Goal: Task Accomplishment & Management: Manage account settings

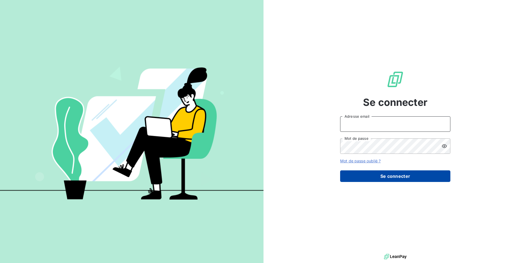
type input "[EMAIL_ADDRESS][DOMAIN_NAME]"
click at [395, 174] on button "Se connecter" at bounding box center [395, 176] width 110 height 12
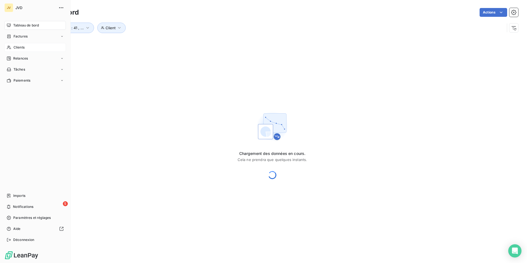
click at [11, 46] on icon at bounding box center [9, 47] width 5 height 4
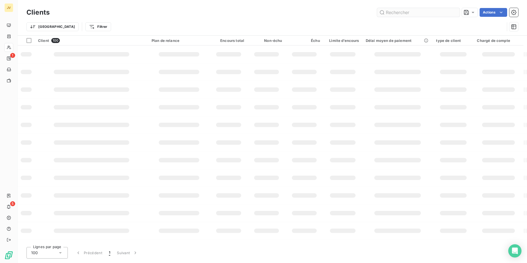
click at [405, 13] on input "text" at bounding box center [418, 12] width 83 height 9
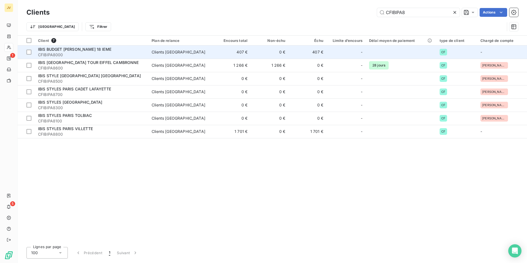
type input "CFIBIPA8"
click at [81, 54] on span "CFIBIPA8000" at bounding box center [91, 55] width 107 height 6
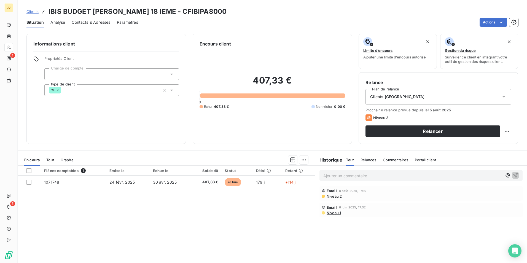
click at [96, 20] on span "Contacts & Adresses" at bounding box center [91, 23] width 39 height 6
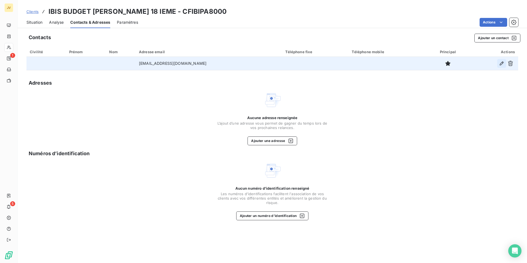
click at [500, 64] on icon "button" at bounding box center [502, 64] width 6 height 6
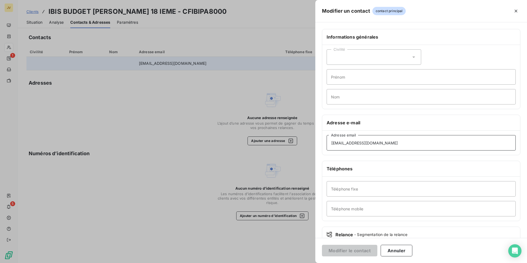
drag, startPoint x: 345, startPoint y: 142, endPoint x: 408, endPoint y: 147, distance: 62.8
click at [346, 142] on input "h5091-gm@accor.com" at bounding box center [420, 142] width 189 height 15
type input "h5091-dm@accor.com"
click at [357, 249] on button "Modifier le contact" at bounding box center [349, 251] width 55 height 12
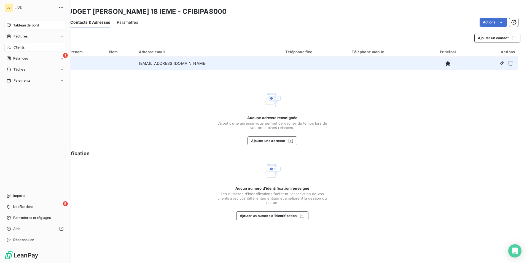
click at [20, 25] on span "Tableau de bord" at bounding box center [26, 25] width 26 height 5
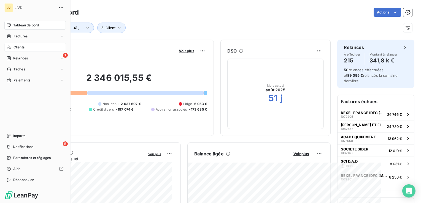
click at [15, 48] on span "Clients" at bounding box center [19, 47] width 11 height 5
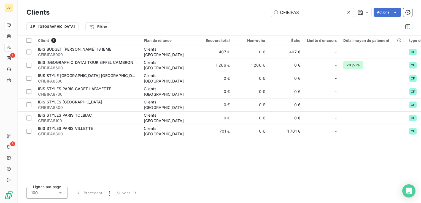
drag, startPoint x: 303, startPoint y: 12, endPoint x: 209, endPoint y: 23, distance: 94.6
click at [209, 24] on div "Clients CFIBIPA8 Actions Trier Filtrer" at bounding box center [219, 21] width 386 height 29
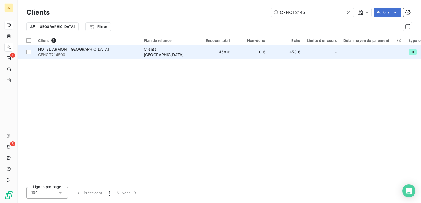
type input "CFHOT2145"
click at [97, 53] on span "CFHOT214500" at bounding box center [87, 55] width 99 height 6
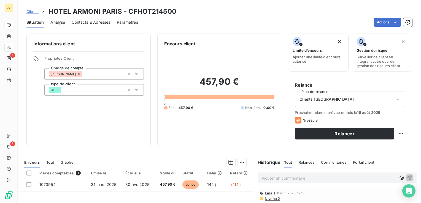
click at [79, 24] on span "Contacts & Adresses" at bounding box center [91, 23] width 39 height 6
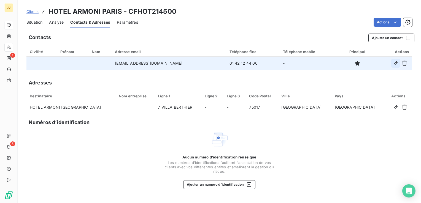
click at [395, 63] on icon "button" at bounding box center [396, 63] width 4 height 4
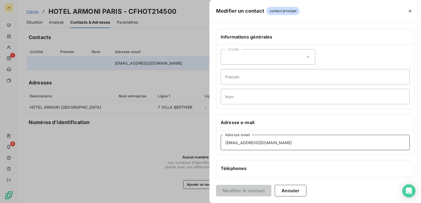
scroll to position [85, 0]
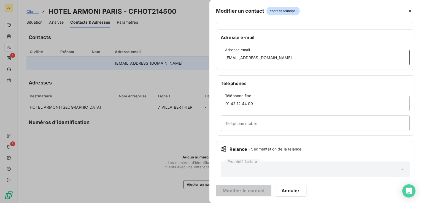
drag, startPoint x: 206, startPoint y: 141, endPoint x: -172, endPoint y: 188, distance: 381.1
click at [0, 188] on html "JV 1 5 Clients HOTEL ARMONI PARIS - CFHOT214500 Situation Analyse Contacts & Ad…" at bounding box center [210, 101] width 421 height 203
click at [411, 12] on icon "button" at bounding box center [410, 11] width 6 height 6
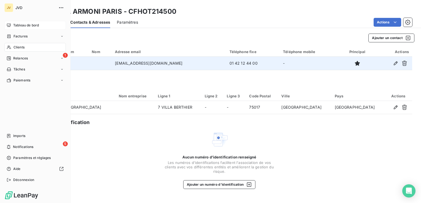
click at [14, 47] on span "Clients" at bounding box center [19, 47] width 11 height 5
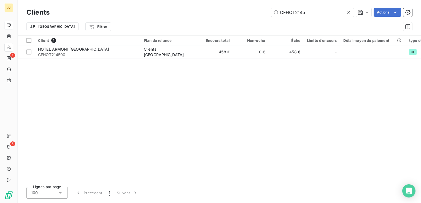
drag, startPoint x: 311, startPoint y: 14, endPoint x: -93, endPoint y: 17, distance: 403.4
click at [0, 17] on html "JV 1 5 Clients CFHOT2145 Actions Trier Filtrer Client 1 Plan de relance Encours…" at bounding box center [210, 101] width 421 height 203
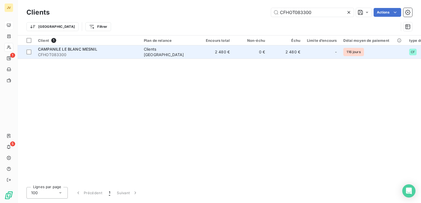
type input "CFHOT083300"
click at [95, 56] on span "CFHOT083300" at bounding box center [87, 55] width 99 height 6
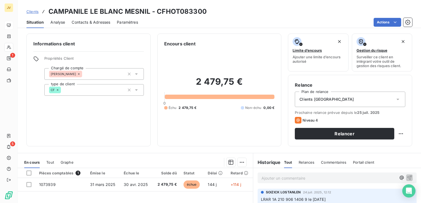
click at [95, 20] on span "Contacts & Adresses" at bounding box center [91, 23] width 39 height 6
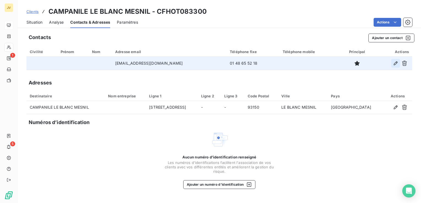
click at [397, 63] on icon "button" at bounding box center [396, 64] width 6 height 6
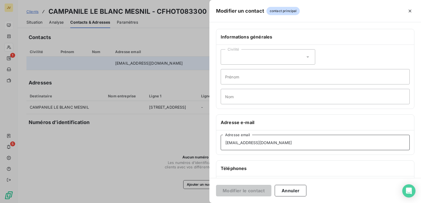
drag, startPoint x: 294, startPoint y: 142, endPoint x: -132, endPoint y: 133, distance: 426.3
click at [0, 133] on html "JV 1 5 Clients CAMPANILE LE BLANC MESNIL - CFHOT083300 Situation Analyse Contac…" at bounding box center [210, 101] width 421 height 203
click at [412, 9] on icon "button" at bounding box center [410, 11] width 6 height 6
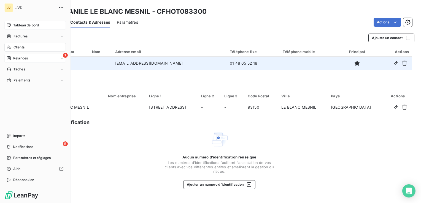
click at [20, 58] on span "Relances" at bounding box center [20, 58] width 15 height 5
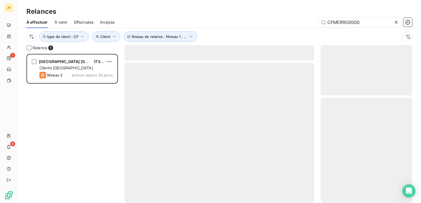
scroll to position [145, 87]
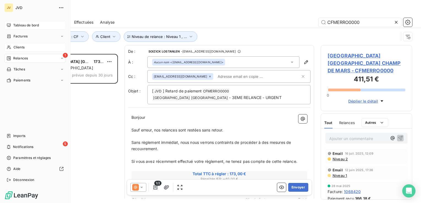
drag, startPoint x: 16, startPoint y: 61, endPoint x: 30, endPoint y: 60, distance: 14.1
click at [17, 60] on span "Relances" at bounding box center [20, 58] width 15 height 5
click at [15, 46] on span "Clients" at bounding box center [19, 47] width 11 height 5
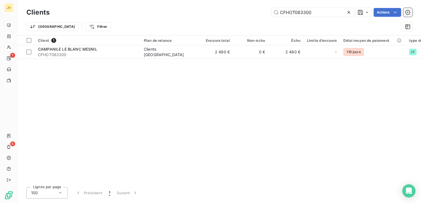
drag, startPoint x: 319, startPoint y: 12, endPoint x: 174, endPoint y: 13, distance: 144.6
click at [174, 13] on div "CFHOT083300 Actions" at bounding box center [234, 12] width 356 height 9
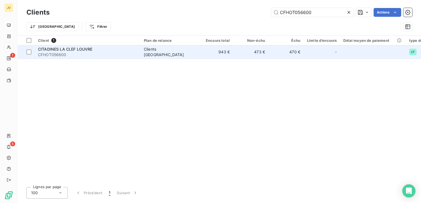
type input "CFHOT056600"
click at [116, 52] on span "CFHOT056600" at bounding box center [87, 55] width 99 height 6
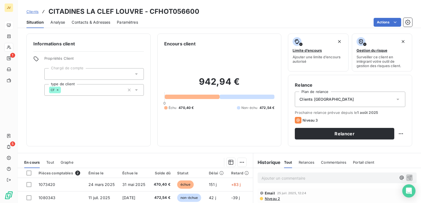
click at [97, 24] on span "Contacts & Adresses" at bounding box center [91, 23] width 39 height 6
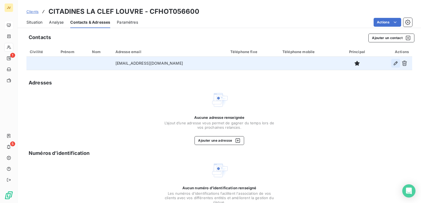
click at [394, 63] on icon "button" at bounding box center [396, 63] width 4 height 4
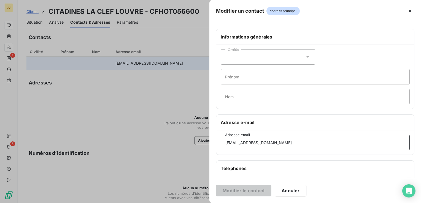
drag, startPoint x: 301, startPoint y: 145, endPoint x: 92, endPoint y: 137, distance: 209.0
click at [92, 203] on div "Modifier un contact contact principal Informations générales Civilité Prénom No…" at bounding box center [210, 203] width 421 height 0
click at [408, 12] on icon "button" at bounding box center [410, 11] width 6 height 6
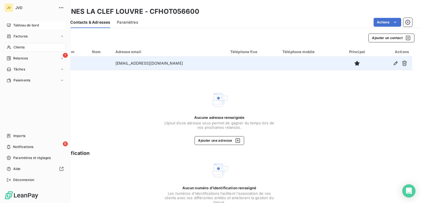
click at [18, 46] on span "Clients" at bounding box center [19, 47] width 11 height 5
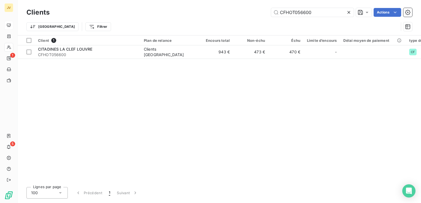
drag, startPoint x: 322, startPoint y: 11, endPoint x: -39, endPoint y: 14, distance: 360.7
click at [0, 14] on html "JV 1 5 Clients CFHOT056600 Actions Trier Filtrer Client 1 Plan de relance Encou…" at bounding box center [210, 101] width 421 height 203
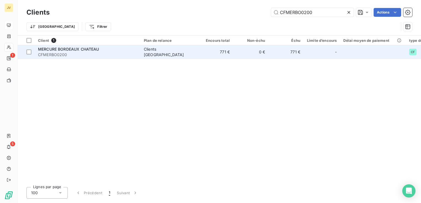
type input "CFMERBO0200"
click at [92, 54] on span "CFMERBO0200" at bounding box center [87, 55] width 99 height 6
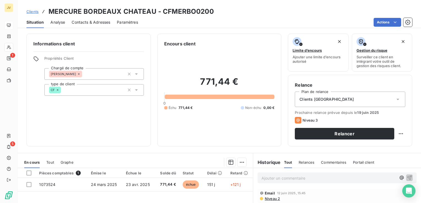
click at [102, 21] on span "Contacts & Adresses" at bounding box center [91, 23] width 39 height 6
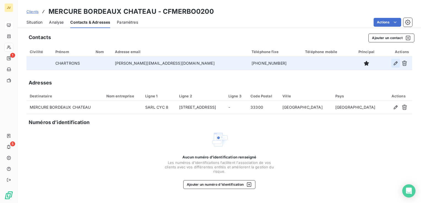
click at [396, 64] on icon "button" at bounding box center [396, 64] width 6 height 6
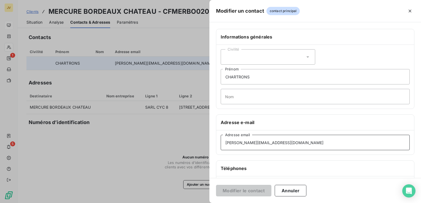
drag, startPoint x: 270, startPoint y: 141, endPoint x: 16, endPoint y: 172, distance: 256.5
click at [16, 203] on div "Modifier un contact contact principal Informations générales Civilité CHARTRONS…" at bounding box center [210, 203] width 421 height 0
click at [409, 11] on icon "button" at bounding box center [410, 11] width 6 height 6
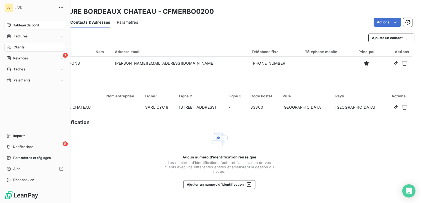
click at [14, 46] on span "Clients" at bounding box center [19, 47] width 11 height 5
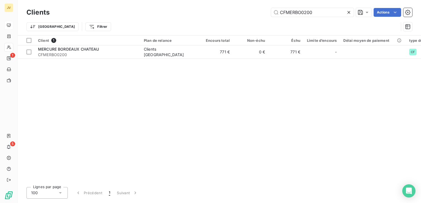
drag, startPoint x: 320, startPoint y: 12, endPoint x: -169, endPoint y: 5, distance: 489.1
click at [0, 5] on html "JV 1 5 Clients CFMERBO0200 Actions Trier Filtrer Client 1 Plan de relance Encou…" at bounding box center [210, 101] width 421 height 203
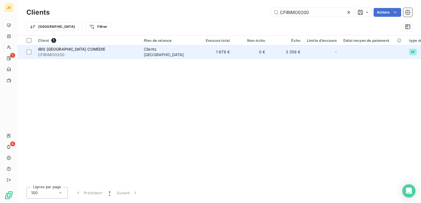
type input "CFIBIMO0200"
click at [85, 50] on span "IBIS [GEOGRAPHIC_DATA] COMEDIE" at bounding box center [72, 49] width 68 height 5
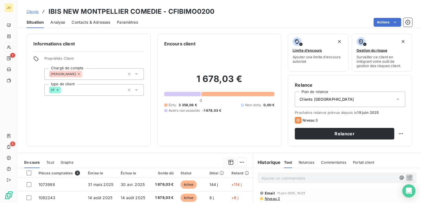
drag, startPoint x: 99, startPoint y: 21, endPoint x: 104, endPoint y: 24, distance: 5.4
click at [99, 21] on span "Contacts & Adresses" at bounding box center [91, 23] width 39 height 6
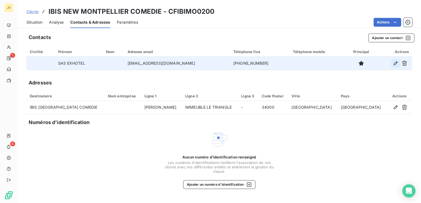
click at [394, 62] on icon "button" at bounding box center [396, 64] width 6 height 6
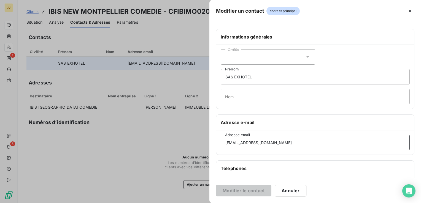
drag, startPoint x: 224, startPoint y: 144, endPoint x: -39, endPoint y: 139, distance: 263.2
click at [0, 139] on html "JV 1 5 Clients IBIS NEW MONTPELLIER COMEDIE - CFIBIMO0200 Situation Analyse Con…" at bounding box center [210, 101] width 421 height 203
click at [411, 12] on icon "button" at bounding box center [410, 11] width 3 height 3
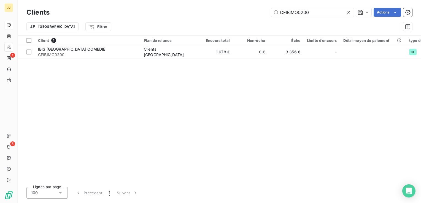
drag, startPoint x: 313, startPoint y: 14, endPoint x: 53, endPoint y: 9, distance: 260.4
click at [55, 9] on div "Clients CFIBIMO0200 Actions" at bounding box center [219, 13] width 386 height 12
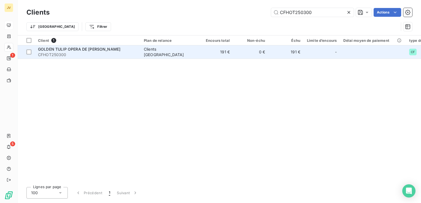
type input "CFHOT250300"
click at [78, 55] on span "CFHOT250300" at bounding box center [87, 55] width 99 height 6
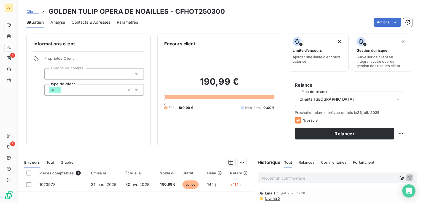
click at [88, 21] on span "Contacts & Adresses" at bounding box center [91, 23] width 39 height 6
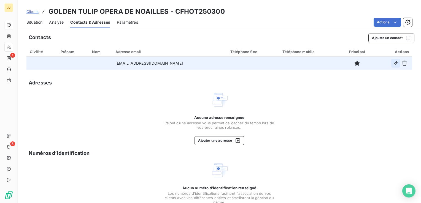
click at [393, 64] on icon "button" at bounding box center [396, 64] width 6 height 6
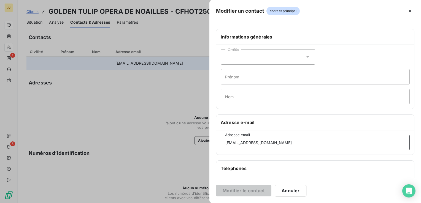
drag, startPoint x: 277, startPoint y: 140, endPoint x: -90, endPoint y: 156, distance: 366.5
click at [0, 156] on html "JV 1 5 Clients GOLDEN TULIP OPERA DE NOAILLES - CFHOT250300 Situation Analyse C…" at bounding box center [210, 101] width 421 height 203
click at [412, 10] on icon "button" at bounding box center [410, 11] width 6 height 6
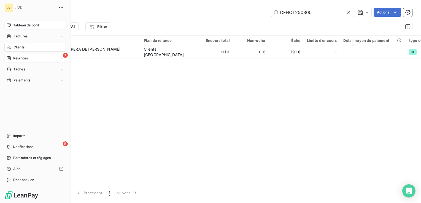
click at [14, 59] on span "Relances" at bounding box center [20, 58] width 15 height 5
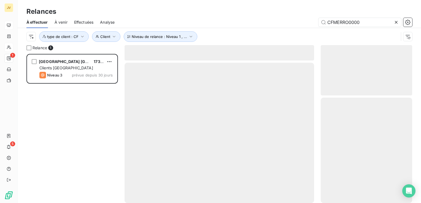
scroll to position [145, 87]
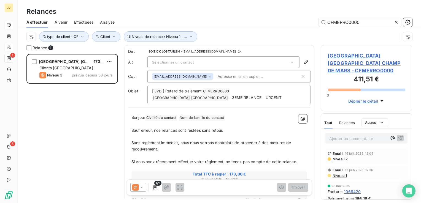
drag, startPoint x: 364, startPoint y: 22, endPoint x: -8, endPoint y: 20, distance: 371.4
click at [0, 20] on html "JV 1 5 Relances À effectuer À venir Effectuées Analyse CFMERRO0000 Niveau de re…" at bounding box center [210, 101] width 421 height 203
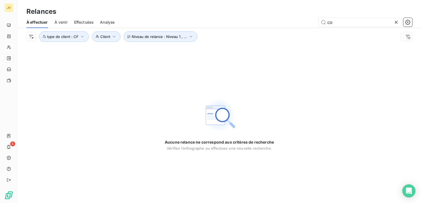
type input "c"
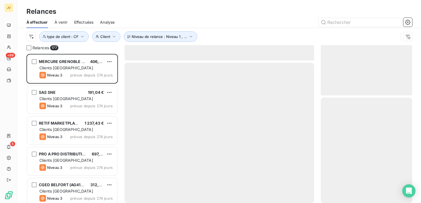
scroll to position [145, 87]
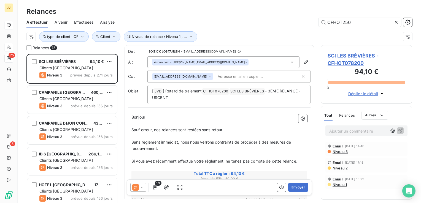
scroll to position [145, 87]
type input "CFHOT2503"
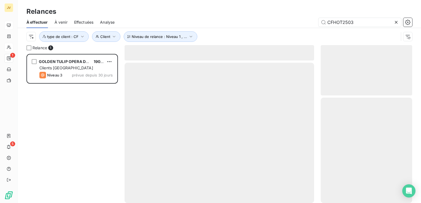
scroll to position [145, 87]
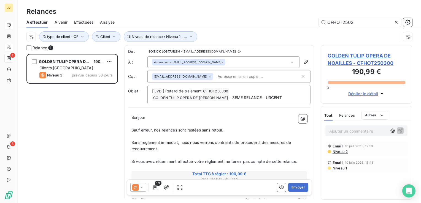
drag, startPoint x: 87, startPoint y: 20, endPoint x: 94, endPoint y: 24, distance: 8.6
click at [87, 20] on span "Effectuées" at bounding box center [84, 23] width 20 height 6
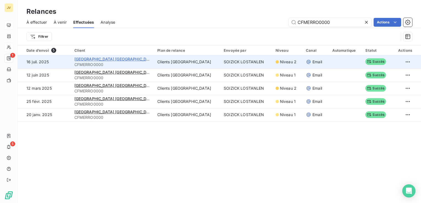
click at [122, 61] on span "[GEOGRAPHIC_DATA] [GEOGRAPHIC_DATA]" at bounding box center [114, 59] width 81 height 5
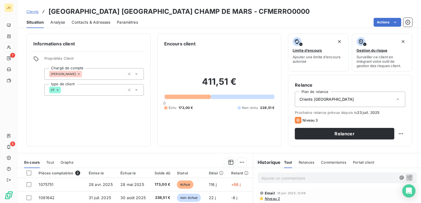
click at [305, 164] on span "Relances" at bounding box center [307, 162] width 16 height 4
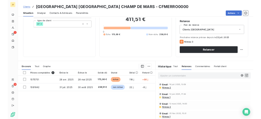
scroll to position [87, 0]
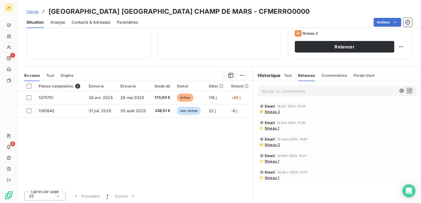
click at [271, 110] on span "Niveau 2" at bounding box center [272, 112] width 16 height 4
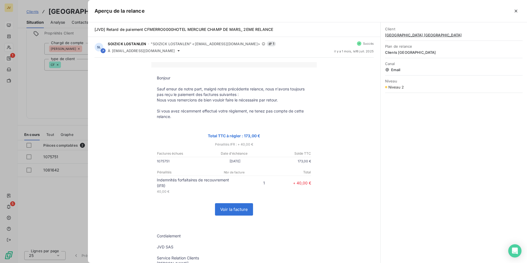
scroll to position [12, 0]
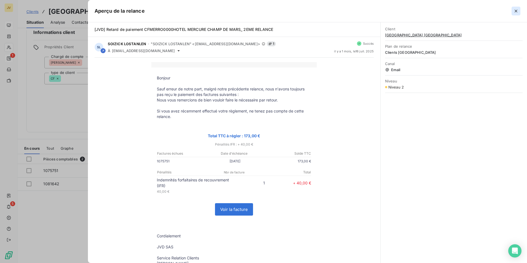
click at [515, 11] on icon "button" at bounding box center [516, 11] width 6 height 6
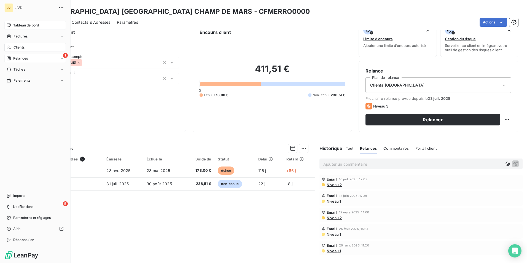
click at [17, 45] on span "Clients" at bounding box center [19, 47] width 11 height 5
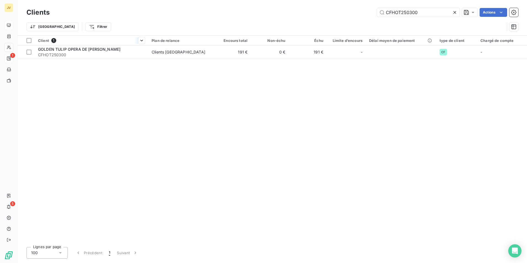
drag, startPoint x: 424, startPoint y: 12, endPoint x: 36, endPoint y: 39, distance: 389.4
click at [35, 40] on div "Clients CFHOT250300 Actions Trier Filtrer Client 1 Plan de relance Encours tota…" at bounding box center [272, 131] width 509 height 263
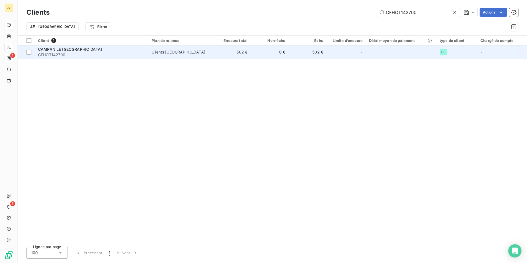
type input "CFHOT142700"
click at [83, 54] on span "CFHOT142700" at bounding box center [91, 55] width 107 height 6
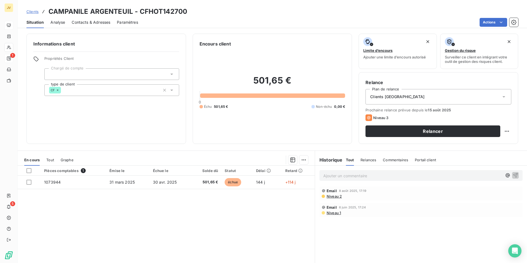
click at [88, 22] on span "Contacts & Adresses" at bounding box center [91, 23] width 39 height 6
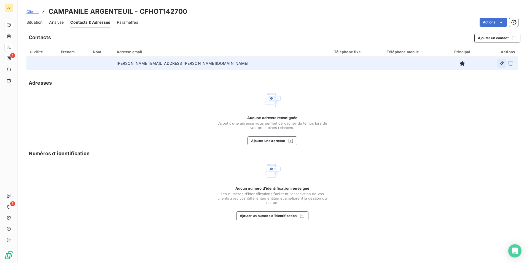
click at [502, 64] on icon "button" at bounding box center [502, 63] width 4 height 4
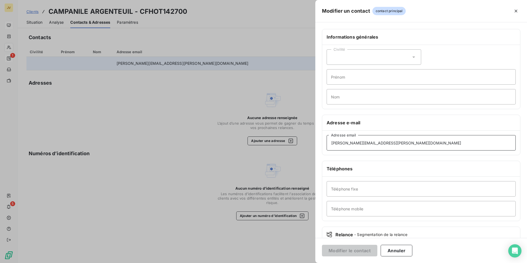
drag, startPoint x: 393, startPoint y: 142, endPoint x: 3, endPoint y: 143, distance: 389.9
click at [0, 145] on html "JV 1 5 Clients CAMPANILE ARGENTEUIL - CFHOT142700 Situation Analyse Contacts & …" at bounding box center [263, 131] width 527 height 263
drag, startPoint x: 517, startPoint y: 9, endPoint x: 504, endPoint y: 12, distance: 12.9
click at [517, 9] on icon "button" at bounding box center [516, 11] width 6 height 6
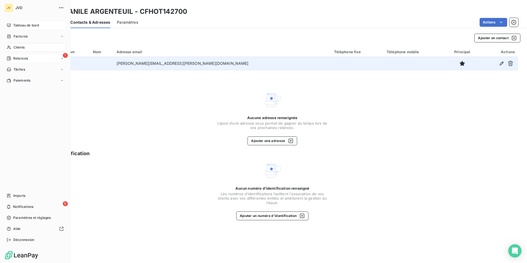
click at [16, 47] on span "Clients" at bounding box center [19, 47] width 11 height 5
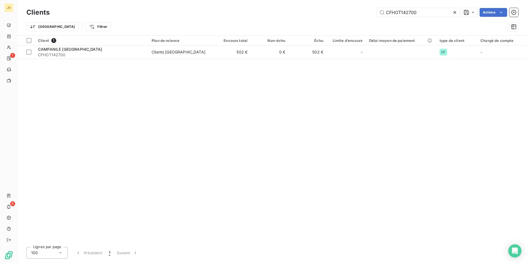
drag, startPoint x: 425, startPoint y: 13, endPoint x: -1, endPoint y: 50, distance: 428.1
click at [0, 50] on html "JV 1 5 Clients CFHOT142700 Actions Trier Filtrer Client 1 Plan de relance Encou…" at bounding box center [263, 131] width 527 height 263
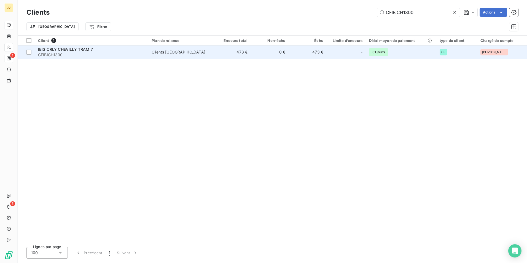
type input "CFIBICH1300"
click at [95, 50] on div "IBIS ORLY CHEVILLY TRAM 7" at bounding box center [91, 50] width 107 height 6
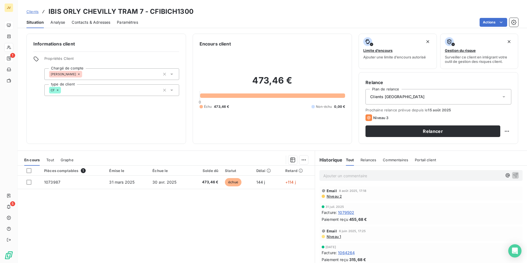
click at [83, 22] on span "Contacts & Adresses" at bounding box center [91, 23] width 39 height 6
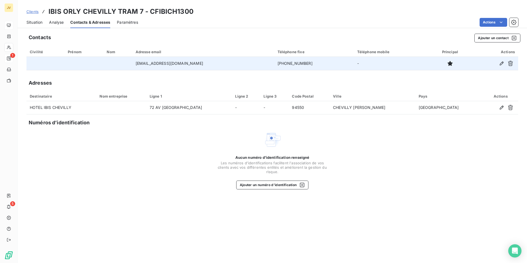
click at [497, 66] on div at bounding box center [495, 63] width 40 height 9
click at [502, 63] on icon "button" at bounding box center [502, 63] width 4 height 4
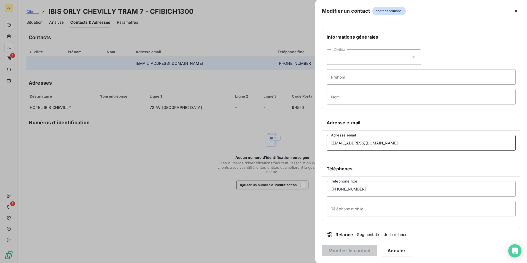
drag, startPoint x: 384, startPoint y: 145, endPoint x: 23, endPoint y: 159, distance: 361.7
click at [21, 263] on div "Modifier un contact contact principal Informations générales Civilité Prénom No…" at bounding box center [263, 263] width 527 height 0
click at [514, 13] on icon "button" at bounding box center [516, 11] width 6 height 6
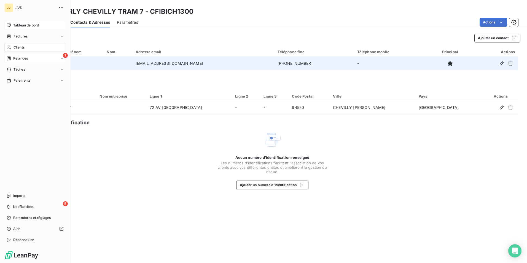
click at [20, 48] on span "Clients" at bounding box center [19, 47] width 11 height 5
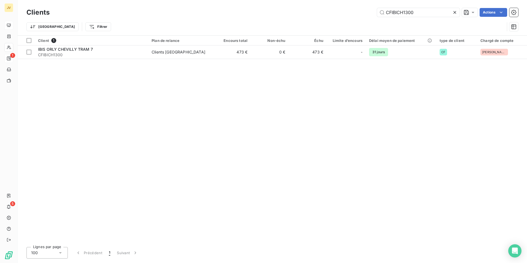
drag, startPoint x: 418, startPoint y: 12, endPoint x: -1, endPoint y: 53, distance: 421.3
click at [0, 53] on html "JV 1 5 Clients CFIBICH1300 Actions Trier Filtrer Client 1 Plan de relance Encou…" at bounding box center [263, 131] width 527 height 263
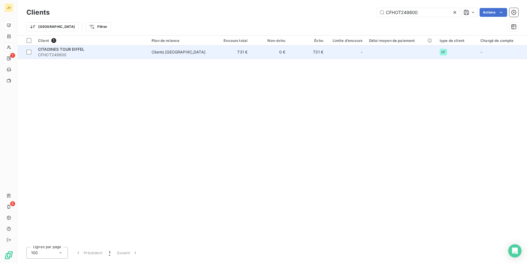
type input "CFHOT249800"
click at [157, 55] on div "Clients [GEOGRAPHIC_DATA]" at bounding box center [179, 52] width 54 height 6
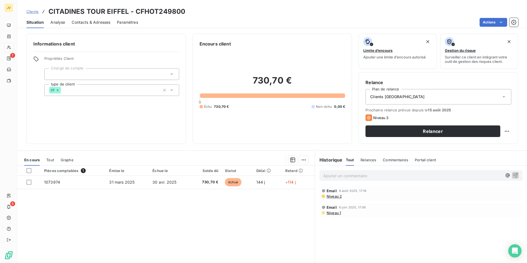
click at [78, 20] on span "Contacts & Adresses" at bounding box center [91, 23] width 39 height 6
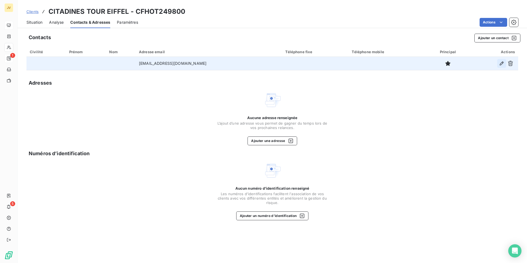
click at [501, 63] on icon "button" at bounding box center [502, 64] width 6 height 6
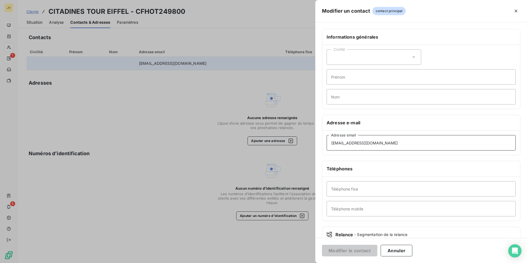
drag, startPoint x: 402, startPoint y: 146, endPoint x: 0, endPoint y: 156, distance: 402.1
click at [0, 158] on html "JV 1 5 Clients CITADINES TOUR EIFFEL - CFHOT249800 Situation Analyse Contacts &…" at bounding box center [263, 131] width 527 height 263
click at [402, 250] on button "Annuler" at bounding box center [396, 251] width 32 height 12
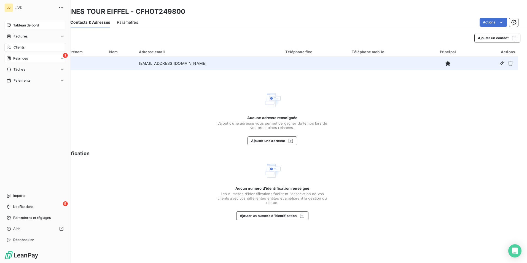
click at [18, 47] on span "Clients" at bounding box center [19, 47] width 11 height 5
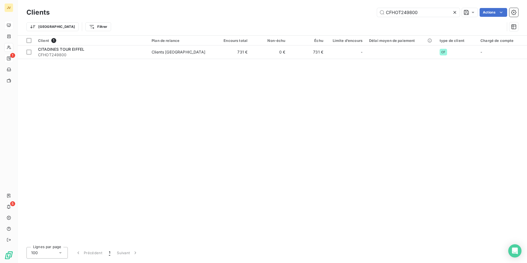
drag, startPoint x: 424, startPoint y: 15, endPoint x: 0, endPoint y: 6, distance: 424.4
click at [0, 1] on html "JV 1 5 Clients CFHOT249800 Actions Trier Filtrer Client 1 Plan de relance Encou…" at bounding box center [263, 131] width 527 height 263
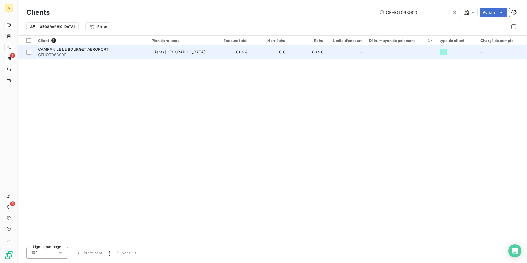
type input "CFHOT068900"
click at [133, 52] on span "CFHOT068900" at bounding box center [91, 55] width 107 height 6
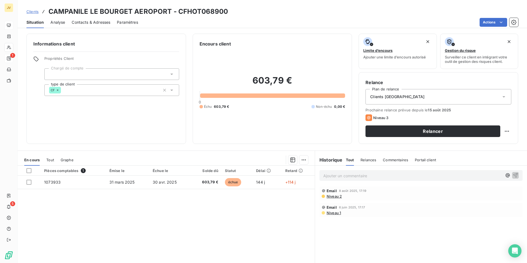
click at [106, 22] on span "Contacts & Adresses" at bounding box center [91, 23] width 39 height 6
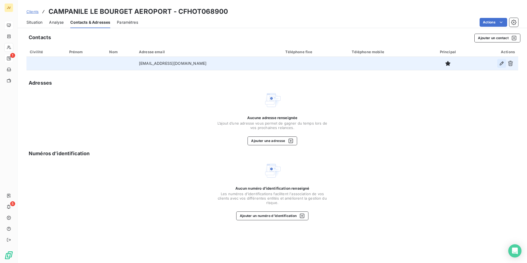
click at [501, 61] on icon "button" at bounding box center [502, 64] width 6 height 6
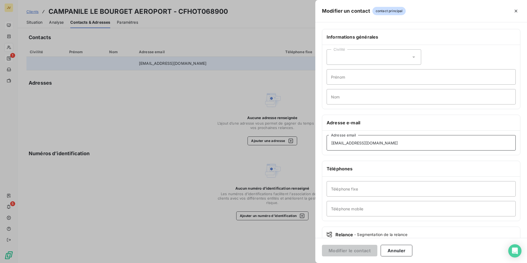
drag, startPoint x: 407, startPoint y: 144, endPoint x: 45, endPoint y: 145, distance: 362.0
click at [46, 263] on div "Modifier un contact contact principal Informations générales Civilité Prénom No…" at bounding box center [263, 263] width 527 height 0
click at [391, 252] on button "Annuler" at bounding box center [396, 251] width 32 height 12
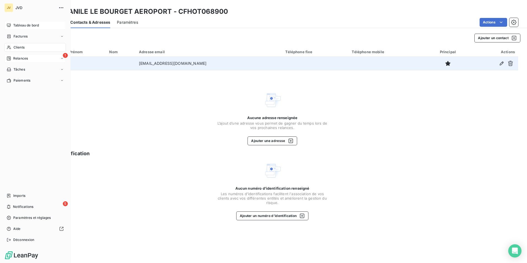
click at [20, 47] on span "Clients" at bounding box center [19, 47] width 11 height 5
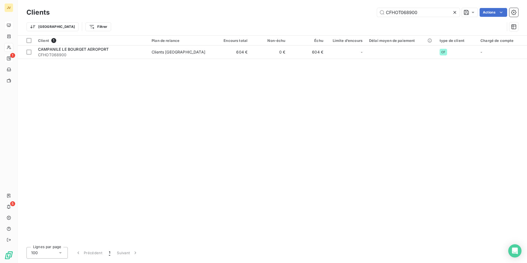
drag, startPoint x: 425, startPoint y: 11, endPoint x: 178, endPoint y: 8, distance: 247.7
click at [176, 8] on div "Clients CFHOT068900 Actions" at bounding box center [272, 13] width 492 height 12
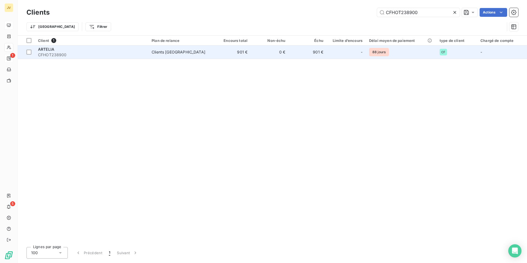
type input "CFHOT238900"
click at [64, 53] on span "CFHOT238900" at bounding box center [91, 55] width 107 height 6
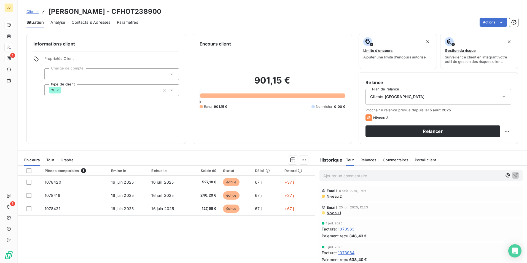
click at [90, 20] on span "Contacts & Adresses" at bounding box center [91, 23] width 39 height 6
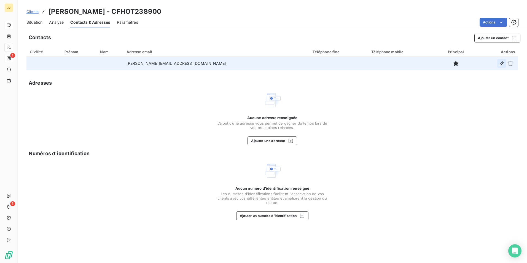
click at [501, 64] on icon "button" at bounding box center [502, 64] width 6 height 6
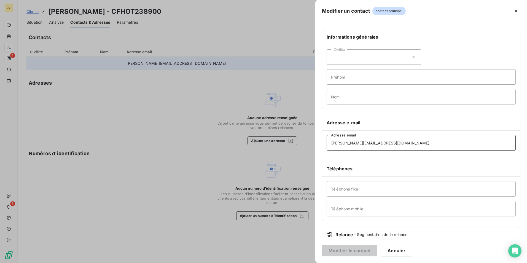
drag, startPoint x: 395, startPoint y: 143, endPoint x: 3, endPoint y: 128, distance: 392.6
click at [3, 263] on div "Modifier un contact contact principal Informations générales Civilité Prénom No…" at bounding box center [263, 263] width 527 height 0
click at [518, 8] on button "button" at bounding box center [515, 11] width 9 height 9
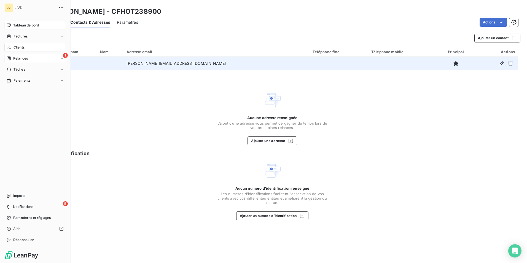
click at [17, 45] on span "Clients" at bounding box center [19, 47] width 11 height 5
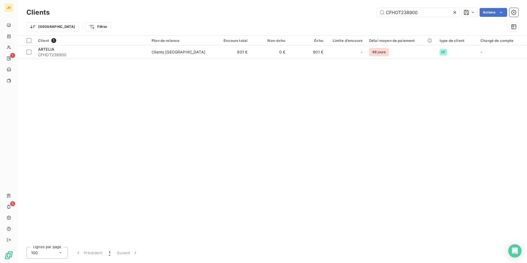
drag, startPoint x: 420, startPoint y: 13, endPoint x: 0, endPoint y: 84, distance: 426.2
click at [0, 72] on html "JV 1 5 Clients CFHOT238900 Actions Trier Filtrer Client 1 Plan de relance Encou…" at bounding box center [263, 131] width 527 height 263
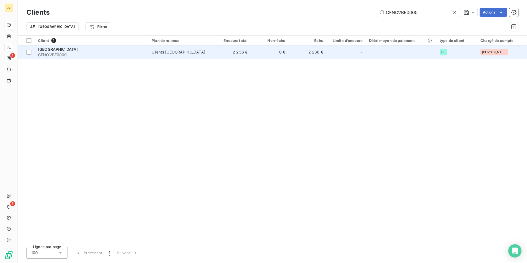
type input "CFNOVBE0000"
click at [79, 52] on span "CFNOVBE0000" at bounding box center [91, 55] width 107 height 6
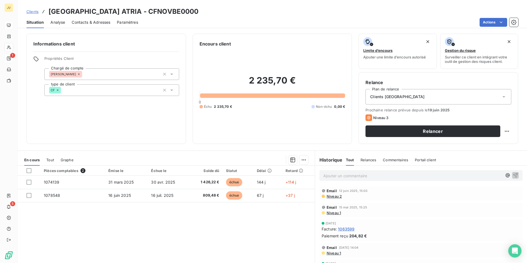
click at [99, 24] on span "Contacts & Adresses" at bounding box center [91, 23] width 39 height 6
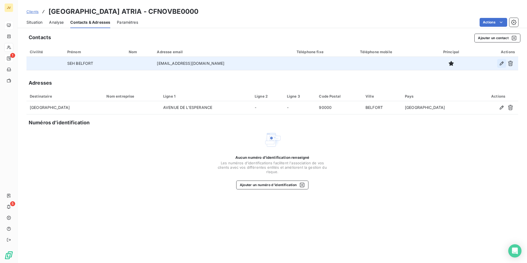
click at [501, 62] on icon "button" at bounding box center [502, 64] width 6 height 6
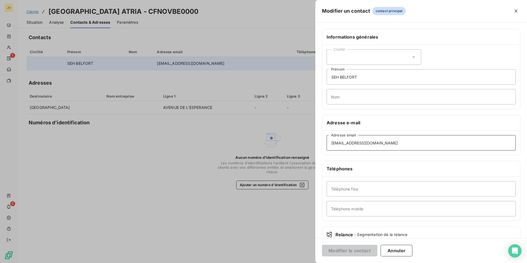
drag, startPoint x: 377, startPoint y: 144, endPoint x: 0, endPoint y: 173, distance: 378.1
click at [0, 174] on html "JV 1 5 Clients NOVOTEL BELFORT CENTRE ATRIA - CFNOVBE0000 Situation Analyse Con…" at bounding box center [263, 131] width 527 height 263
click at [519, 12] on button "button" at bounding box center [515, 11] width 9 height 9
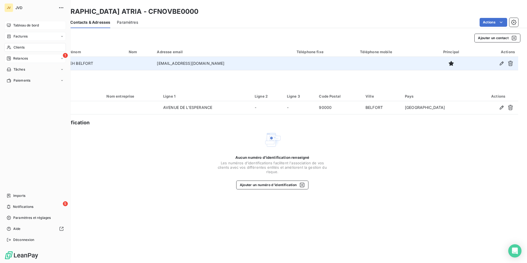
click at [14, 37] on span "Factures" at bounding box center [21, 36] width 14 height 5
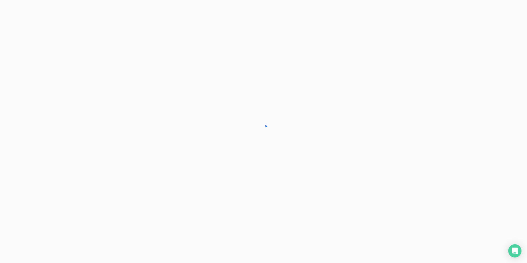
click at [14, 37] on div at bounding box center [263, 131] width 527 height 263
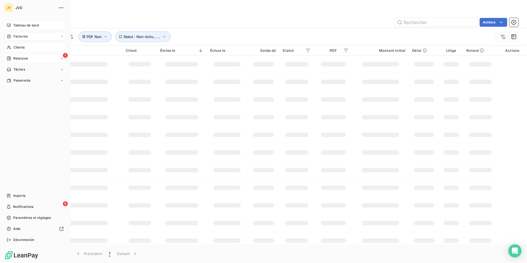
drag, startPoint x: 14, startPoint y: 37, endPoint x: 16, endPoint y: 47, distance: 9.5
click at [16, 47] on span "Clients" at bounding box center [19, 47] width 11 height 5
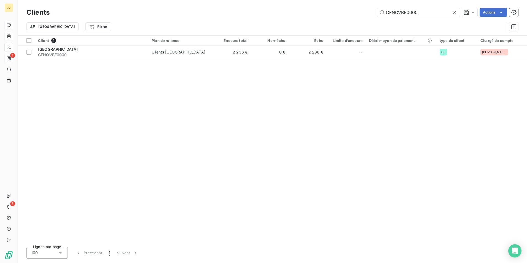
drag, startPoint x: 425, startPoint y: 14, endPoint x: 0, endPoint y: 2, distance: 424.7
click at [0, 6] on html "JV 1 5 Clients CFNOVBE0000 Actions Trier Filtrer Client 1 Plan de relance Encou…" at bounding box center [263, 131] width 527 height 263
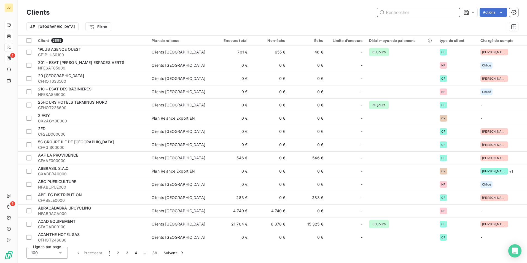
click at [397, 10] on input "text" at bounding box center [418, 12] width 83 height 9
paste input "CFHOT216300"
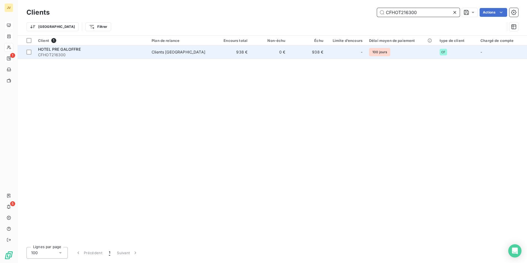
type input "CFHOT216300"
click at [105, 53] on span "CFHOT216300" at bounding box center [91, 55] width 107 height 6
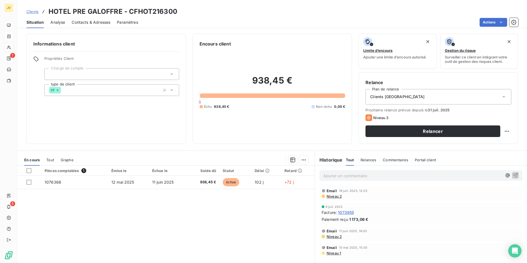
click at [90, 23] on span "Contacts & Adresses" at bounding box center [91, 23] width 39 height 6
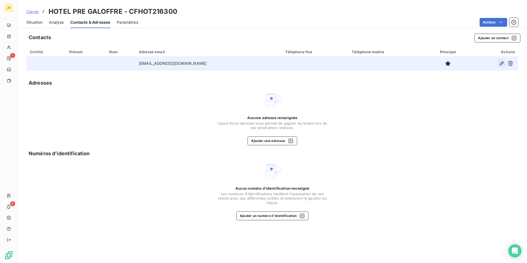
click at [504, 64] on icon "button" at bounding box center [502, 64] width 6 height 6
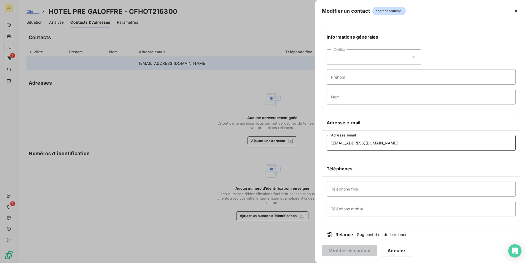
drag, startPoint x: 390, startPoint y: 144, endPoint x: 8, endPoint y: 192, distance: 385.5
click at [0, 199] on html "JV 1 5 Clients HOTEL PRE GALOFFRE - CFHOT216300 Situation Analyse Contacts & Ad…" at bounding box center [263, 131] width 527 height 263
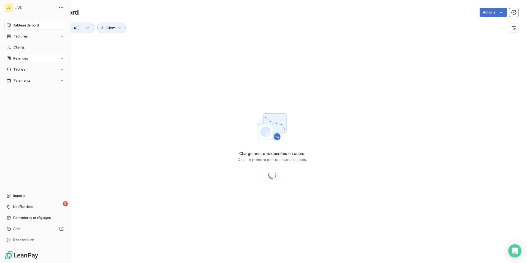
click at [16, 56] on span "Relances" at bounding box center [20, 58] width 15 height 5
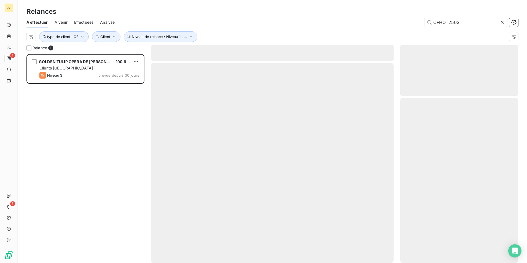
scroll to position [205, 114]
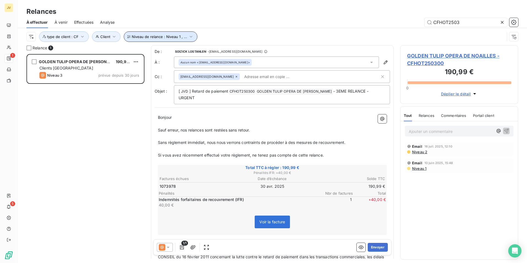
click at [174, 36] on span "Niveau de relance : Niveau 1 , ..." at bounding box center [159, 36] width 55 height 4
drag, startPoint x: 462, startPoint y: 21, endPoint x: 351, endPoint y: 23, distance: 110.8
click at [351, 23] on div "CFHOT2503" at bounding box center [319, 22] width 397 height 9
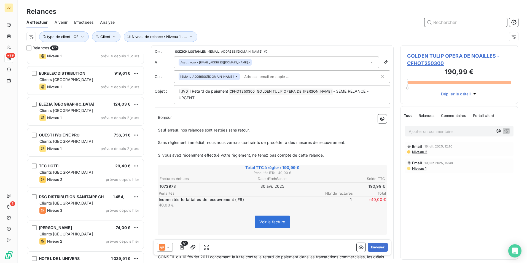
scroll to position [5253, 0]
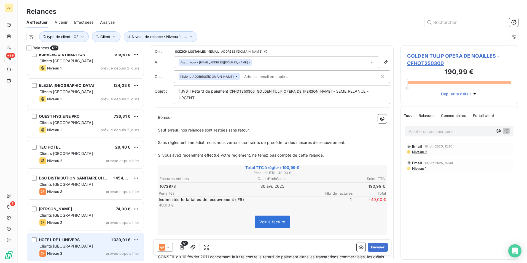
click at [98, 246] on div "Clients [GEOGRAPHIC_DATA]" at bounding box center [89, 246] width 100 height 6
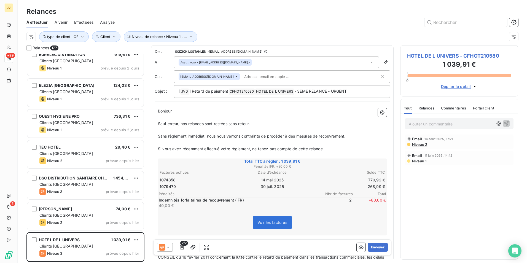
click at [432, 104] on div "Relances" at bounding box center [427, 108] width 16 height 12
click at [177, 32] on button "Niveau de relance : Niveau 1 , ..." at bounding box center [161, 36] width 74 height 10
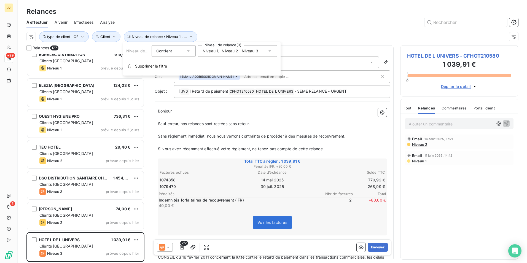
click at [271, 50] on icon at bounding box center [270, 51] width 6 height 6
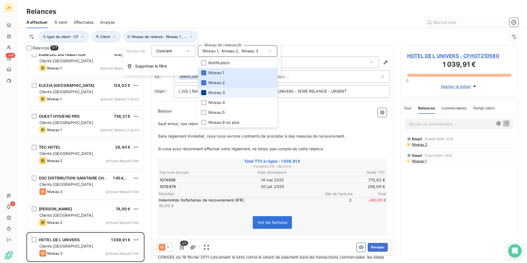
click at [204, 91] on icon at bounding box center [203, 92] width 3 height 3
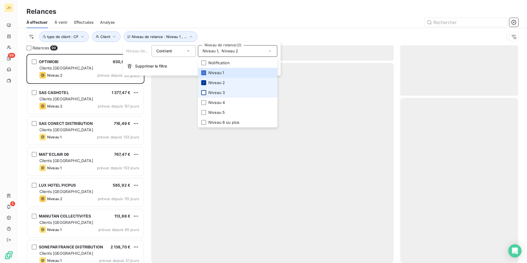
scroll to position [205, 114]
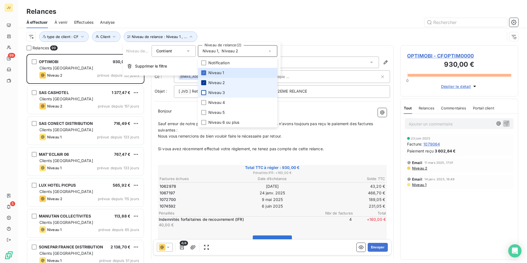
click at [204, 84] on icon at bounding box center [203, 82] width 3 height 3
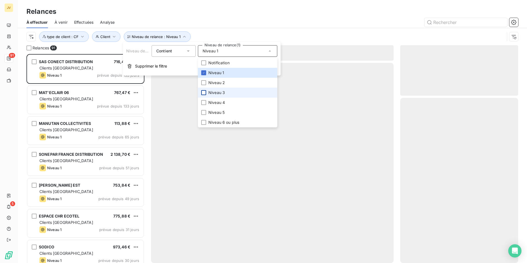
scroll to position [205, 114]
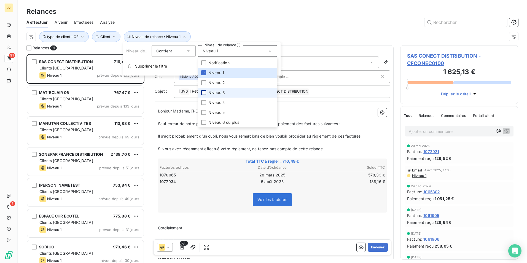
click at [290, 20] on div at bounding box center [319, 22] width 397 height 9
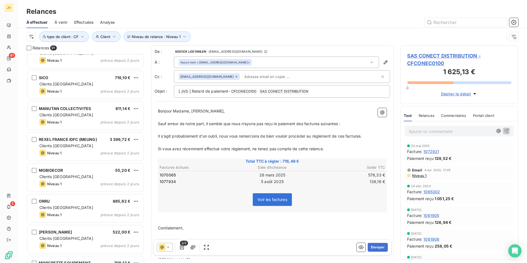
scroll to position [2600, 0]
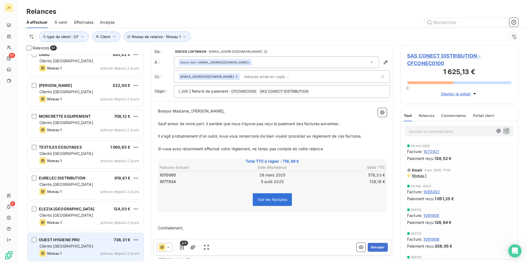
click at [81, 249] on div "OUEST HYGIENE PRO 736,31 € Clients France Niveau 1 prévue depuis 2 jours" at bounding box center [85, 247] width 116 height 28
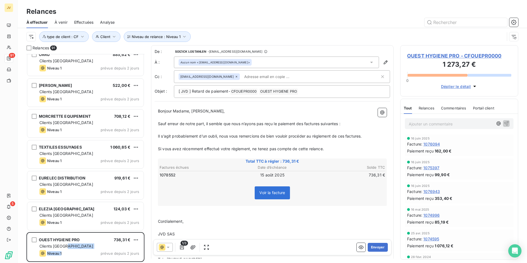
click at [427, 108] on span "Relances" at bounding box center [427, 108] width 16 height 4
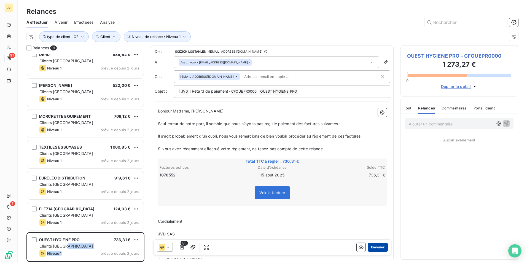
click at [373, 245] on button "Envoyer" at bounding box center [378, 247] width 20 height 9
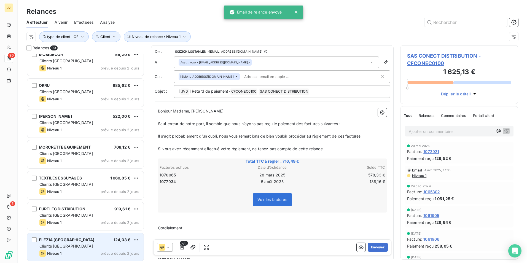
scroll to position [2568, 0]
click at [99, 248] on div "Clients [GEOGRAPHIC_DATA]" at bounding box center [89, 247] width 100 height 6
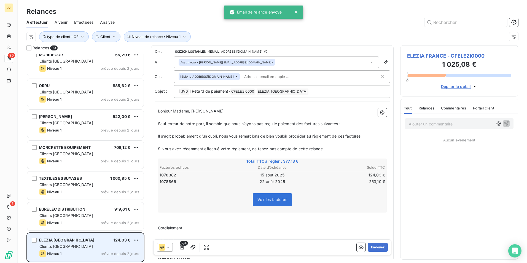
scroll to position [2569, 0]
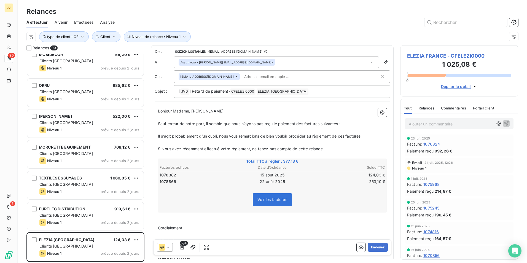
click at [428, 107] on span "Relances" at bounding box center [427, 108] width 16 height 4
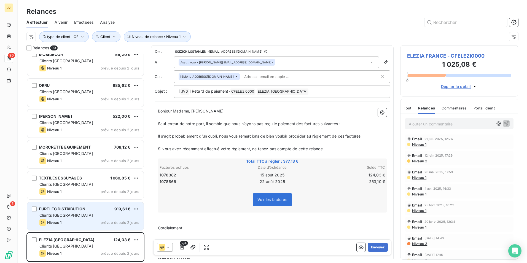
click at [87, 220] on div "Niveau 1 prévue depuis 2 jours" at bounding box center [89, 222] width 100 height 7
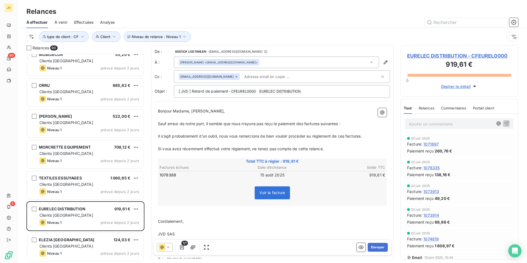
click at [429, 107] on span "Relances" at bounding box center [427, 108] width 16 height 4
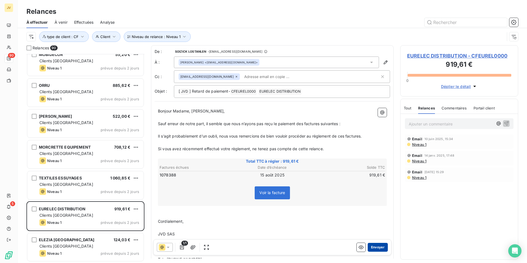
click at [376, 245] on button "Envoyer" at bounding box center [378, 247] width 20 height 9
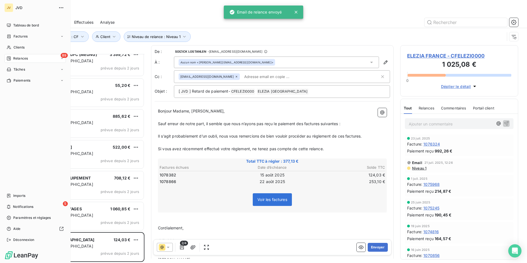
scroll to position [2538, 0]
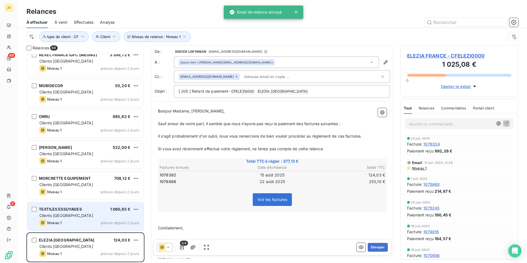
click at [101, 217] on div "Clients [GEOGRAPHIC_DATA]" at bounding box center [89, 216] width 100 height 6
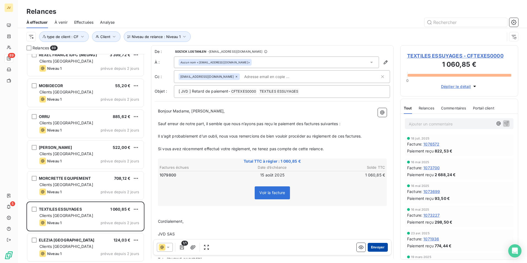
click at [380, 245] on button "Envoyer" at bounding box center [378, 247] width 20 height 9
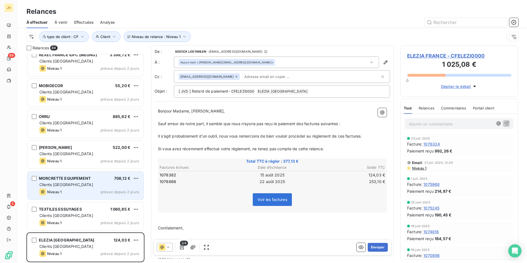
scroll to position [2507, 0]
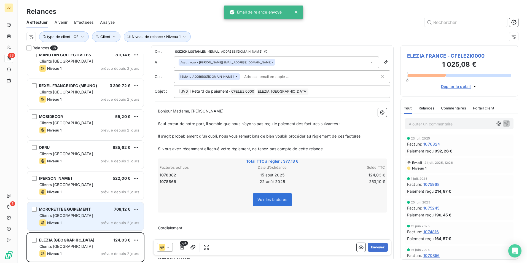
click at [62, 214] on span "Clients [GEOGRAPHIC_DATA]" at bounding box center [66, 215] width 54 height 5
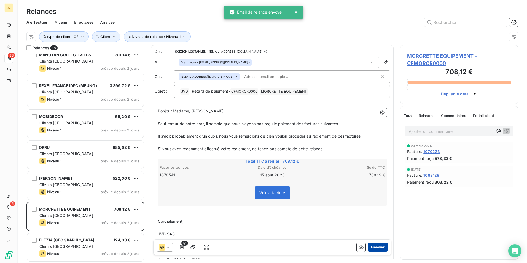
click at [378, 245] on button "Envoyer" at bounding box center [378, 247] width 20 height 9
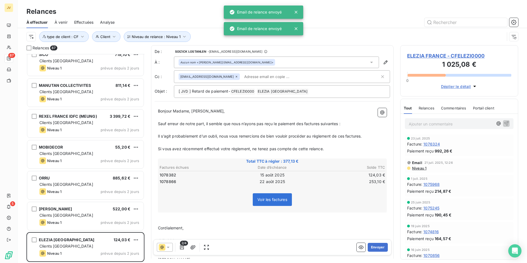
scroll to position [2476, 0]
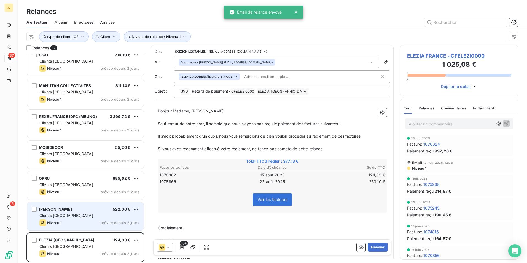
click at [75, 216] on div "Clients [GEOGRAPHIC_DATA]" at bounding box center [89, 216] width 100 height 6
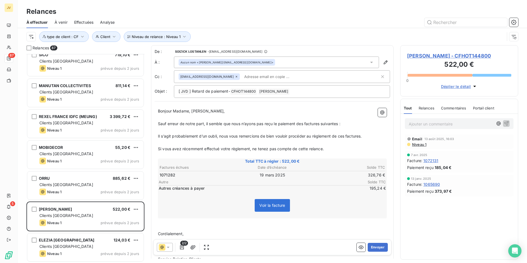
click at [427, 108] on span "Relances" at bounding box center [427, 108] width 16 height 4
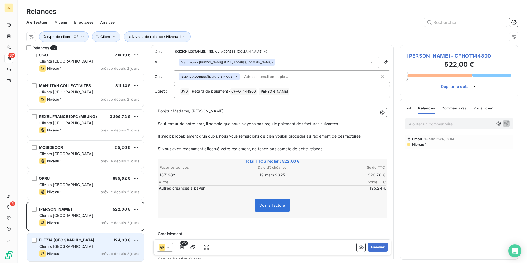
click at [61, 249] on div "Clients [GEOGRAPHIC_DATA]" at bounding box center [89, 247] width 100 height 6
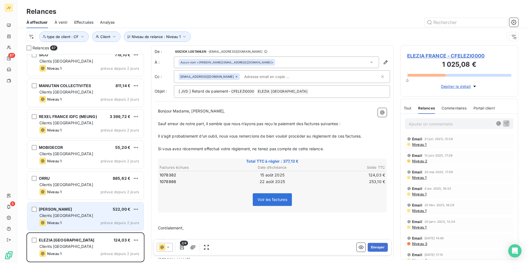
click at [90, 219] on div "[PERSON_NAME] 522,00 € Clients France Niveau 1 prévue depuis 2 jours" at bounding box center [85, 216] width 116 height 28
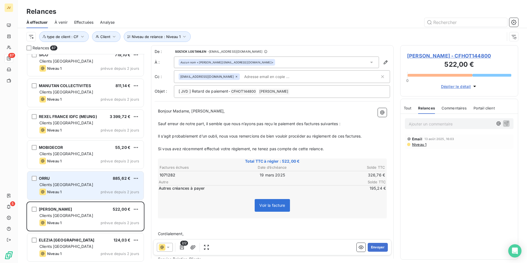
click at [51, 190] on span "Niveau 1" at bounding box center [54, 192] width 14 height 4
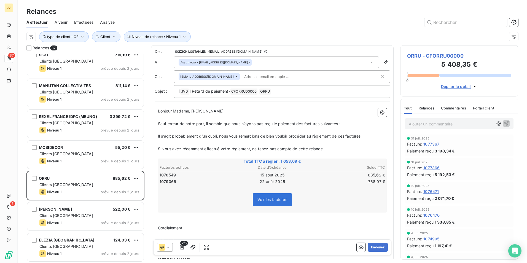
click at [430, 107] on span "Relances" at bounding box center [427, 108] width 16 height 4
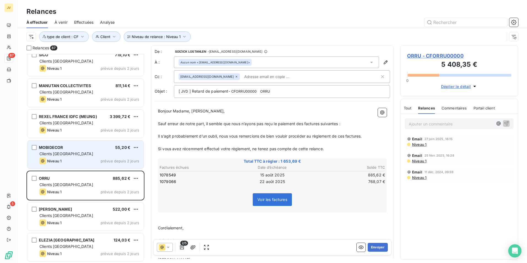
click at [55, 155] on span "Clients [GEOGRAPHIC_DATA]" at bounding box center [66, 153] width 54 height 5
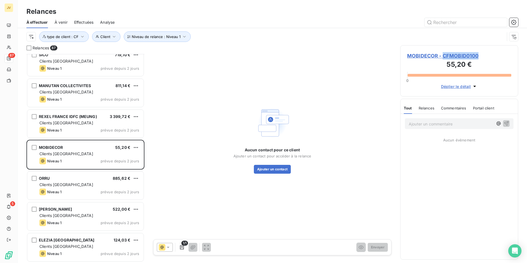
drag, startPoint x: 444, startPoint y: 55, endPoint x: 478, endPoint y: 56, distance: 33.9
click at [478, 56] on span "MOBIDECOR - CFMOBID0100" at bounding box center [459, 55] width 104 height 7
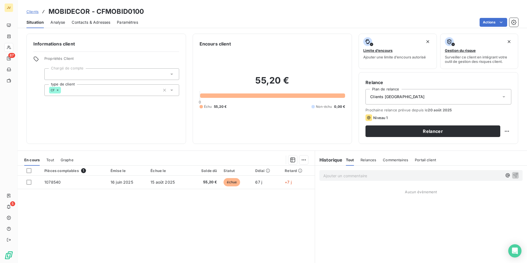
drag, startPoint x: 83, startPoint y: 20, endPoint x: 98, endPoint y: 22, distance: 15.6
click at [83, 20] on span "Contacts & Adresses" at bounding box center [91, 23] width 39 height 6
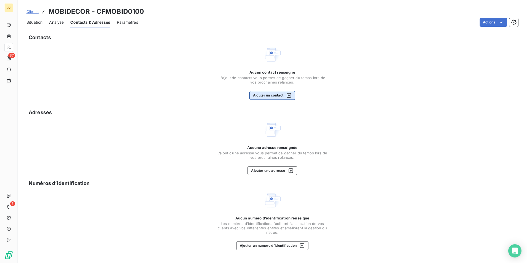
click at [278, 93] on button "Ajouter un contact" at bounding box center [272, 95] width 46 height 9
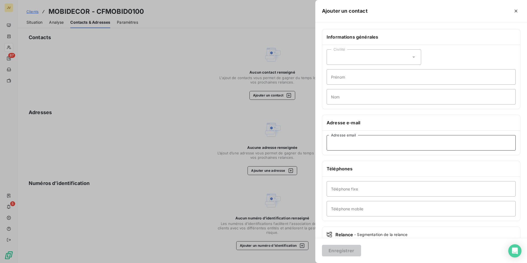
click at [345, 145] on input "Adresse email" at bounding box center [420, 142] width 189 height 15
paste input "[EMAIL_ADDRESS][DOMAIN_NAME]"
type input "[EMAIL_ADDRESS][DOMAIN_NAME]"
click at [339, 251] on button "Enregistrer" at bounding box center [341, 251] width 39 height 12
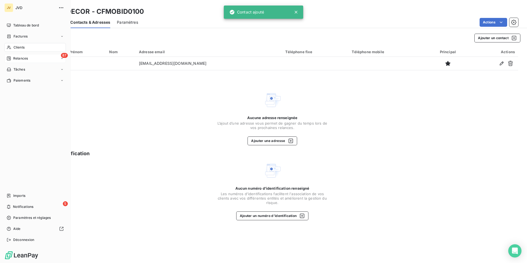
click at [17, 56] on span "Relances" at bounding box center [20, 58] width 15 height 5
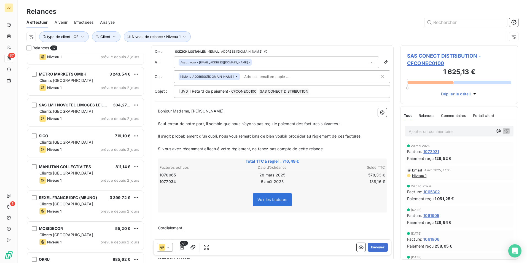
scroll to position [2476, 0]
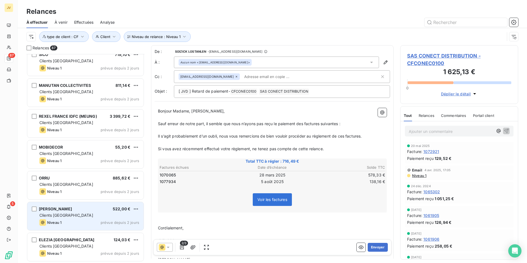
click at [72, 215] on div "Clients [GEOGRAPHIC_DATA]" at bounding box center [89, 215] width 100 height 6
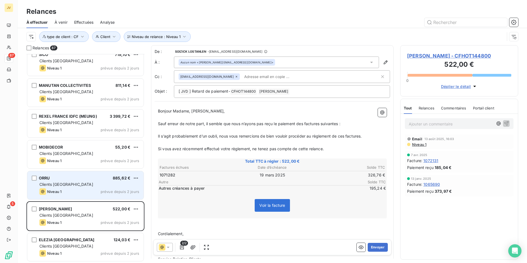
click at [76, 185] on div "Clients [GEOGRAPHIC_DATA]" at bounding box center [89, 185] width 100 height 6
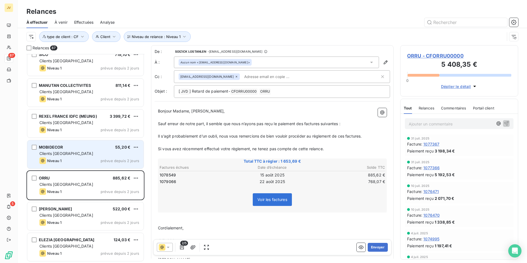
click at [62, 145] on span "MOBIDECOR" at bounding box center [51, 147] width 24 height 5
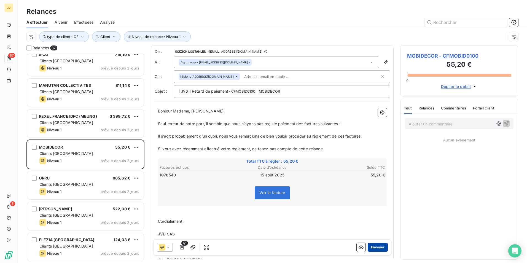
click at [376, 245] on button "Envoyer" at bounding box center [378, 247] width 20 height 9
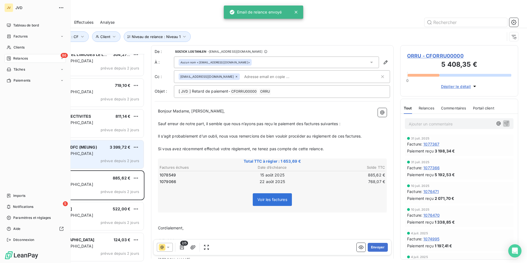
scroll to position [2445, 0]
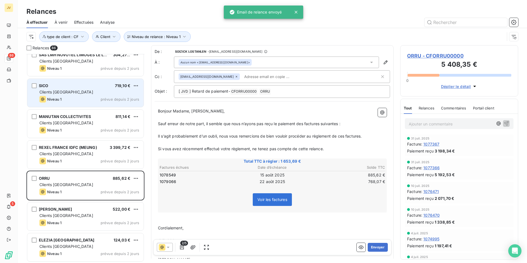
click at [71, 94] on div "Clients [GEOGRAPHIC_DATA]" at bounding box center [89, 92] width 100 height 6
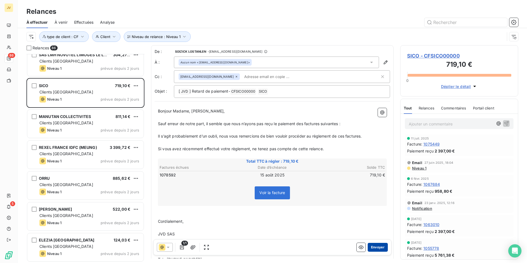
click at [375, 247] on button "Envoyer" at bounding box center [378, 247] width 20 height 9
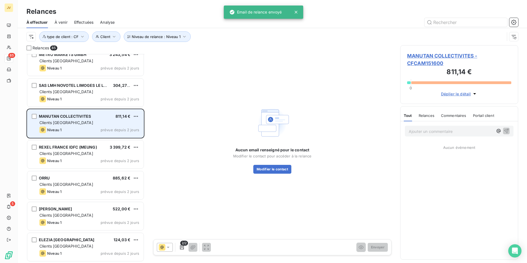
scroll to position [2414, 0]
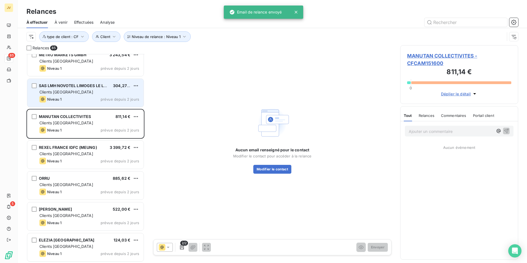
click at [61, 94] on div "Clients [GEOGRAPHIC_DATA]" at bounding box center [89, 92] width 100 height 6
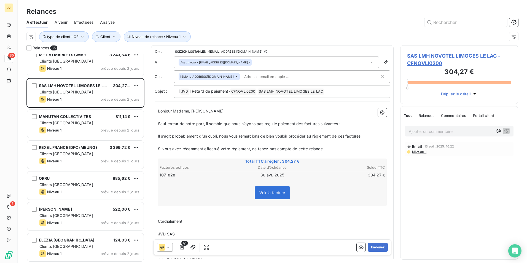
drag, startPoint x: 430, startPoint y: 115, endPoint x: 432, endPoint y: 119, distance: 5.0
click at [430, 115] on span "Relances" at bounding box center [427, 115] width 16 height 4
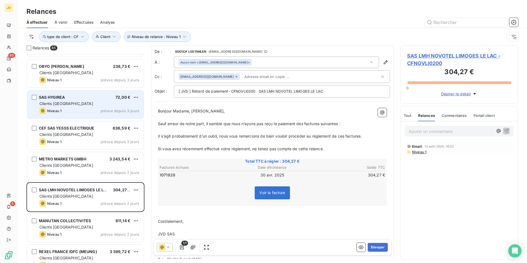
scroll to position [2304, 0]
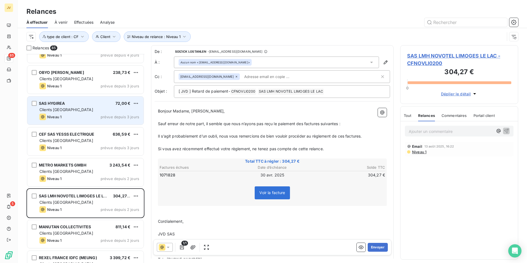
click at [74, 104] on div "SAS HYGIREA 72,00 €" at bounding box center [89, 103] width 100 height 5
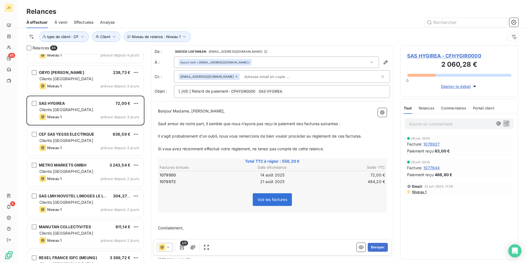
click at [426, 110] on span "Relances" at bounding box center [427, 108] width 16 height 4
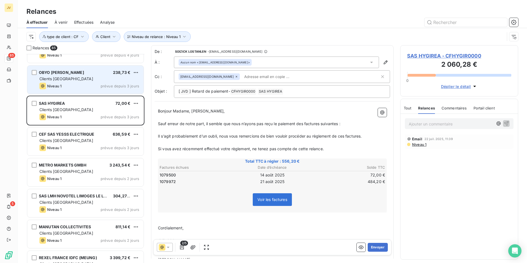
click at [74, 78] on div "Clients [GEOGRAPHIC_DATA]" at bounding box center [89, 79] width 100 height 6
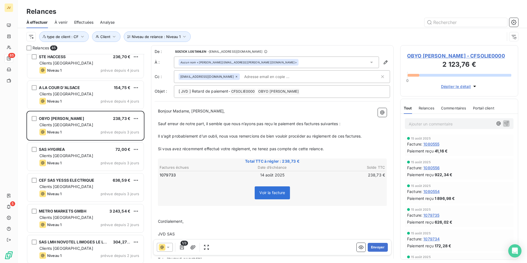
scroll to position [2249, 0]
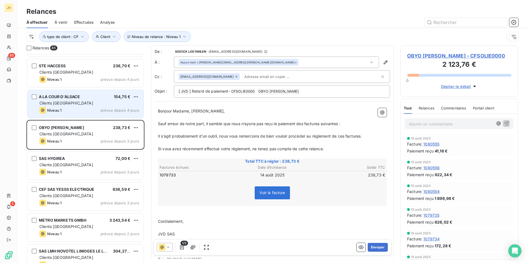
click at [84, 102] on div "Clients [GEOGRAPHIC_DATA]" at bounding box center [89, 103] width 100 height 6
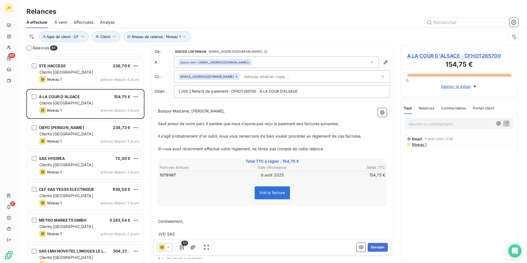
click at [434, 105] on div "Relances" at bounding box center [427, 108] width 16 height 12
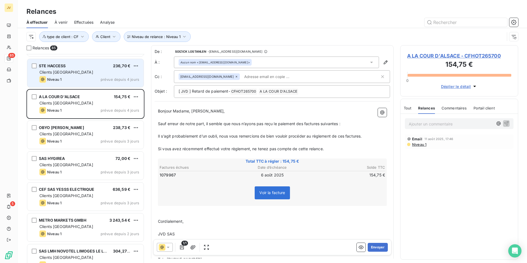
click at [62, 78] on div "Niveau 1 prévue depuis 4 jours" at bounding box center [89, 79] width 100 height 7
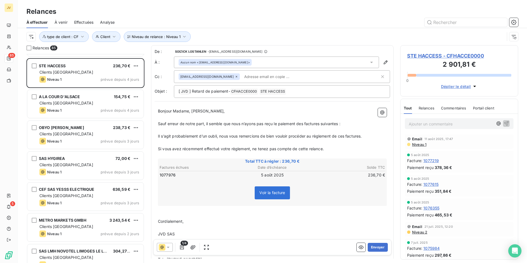
click at [425, 110] on span "Relances" at bounding box center [427, 108] width 16 height 4
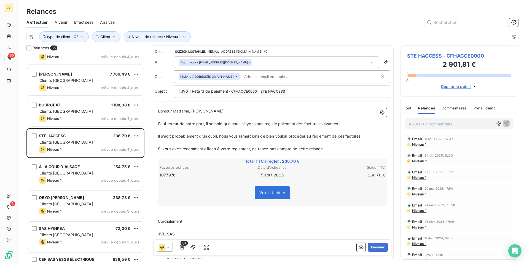
scroll to position [2166, 0]
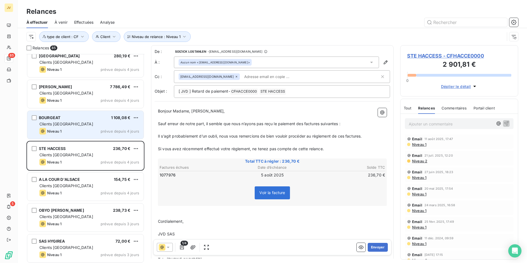
click at [87, 130] on div "Niveau 1 prévue depuis 4 jours" at bounding box center [89, 131] width 100 height 7
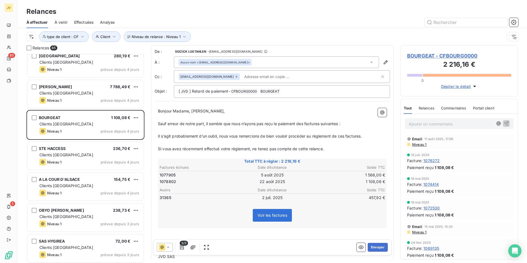
click at [426, 109] on span "Relances" at bounding box center [427, 108] width 16 height 4
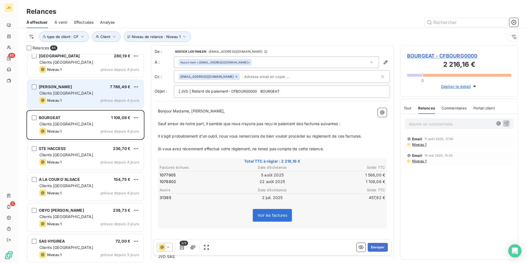
click at [65, 101] on div "Niveau 1 prévue depuis 4 jours" at bounding box center [89, 100] width 100 height 7
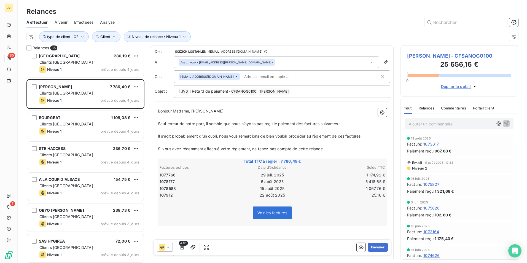
click at [425, 109] on span "Relances" at bounding box center [427, 108] width 16 height 4
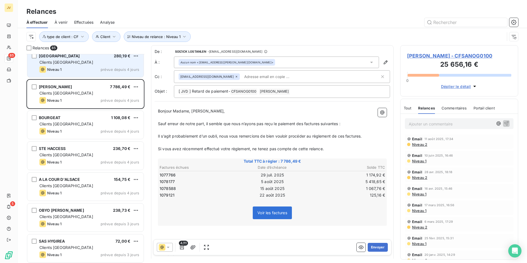
drag, startPoint x: 73, startPoint y: 68, endPoint x: 76, endPoint y: 69, distance: 3.1
click at [74, 67] on div "Niveau 1 prévue depuis 4 jours" at bounding box center [89, 69] width 100 height 7
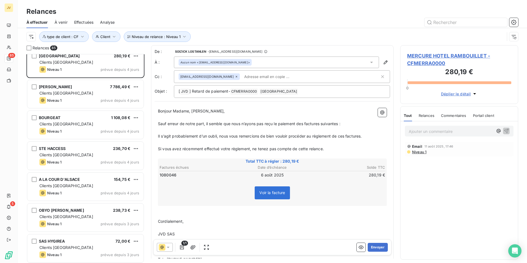
click at [427, 114] on span "Relances" at bounding box center [427, 115] width 16 height 4
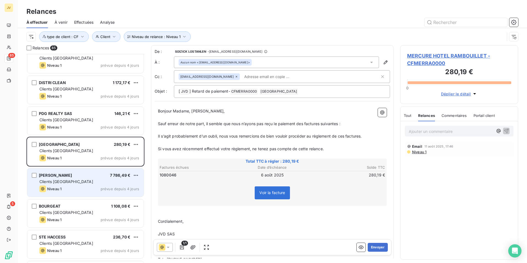
scroll to position [2056, 0]
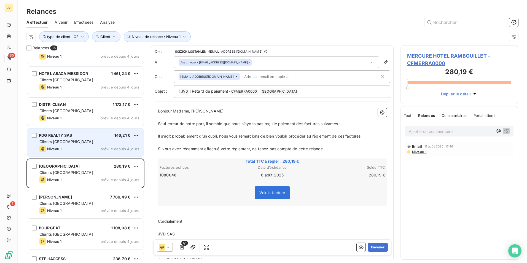
click at [84, 144] on div "PDG REALTY SAS 146,21 € Clients France Niveau 1 prévue depuis 4 jours" at bounding box center [85, 142] width 116 height 28
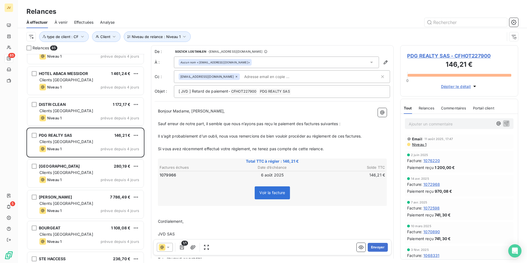
click at [430, 105] on div "Relances" at bounding box center [427, 108] width 16 height 12
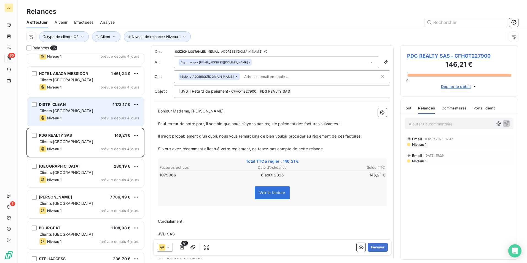
click at [68, 109] on div "Clients [GEOGRAPHIC_DATA]" at bounding box center [89, 111] width 100 height 6
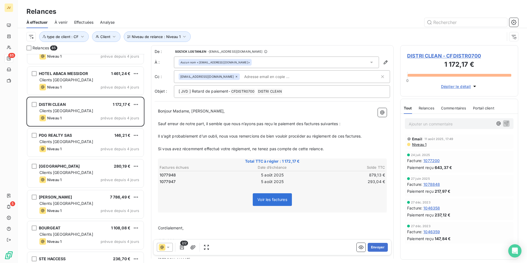
click at [428, 109] on span "Relances" at bounding box center [427, 108] width 16 height 4
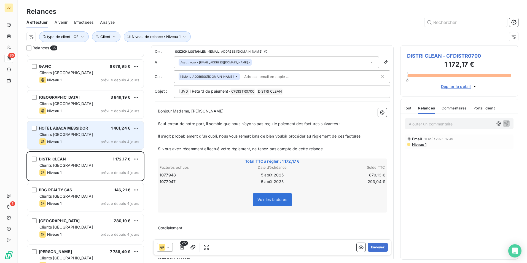
scroll to position [2001, 0]
click at [66, 137] on div "Clients [GEOGRAPHIC_DATA]" at bounding box center [89, 135] width 100 height 6
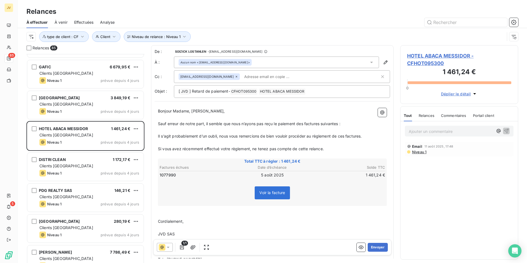
click at [425, 115] on span "Relances" at bounding box center [427, 115] width 16 height 4
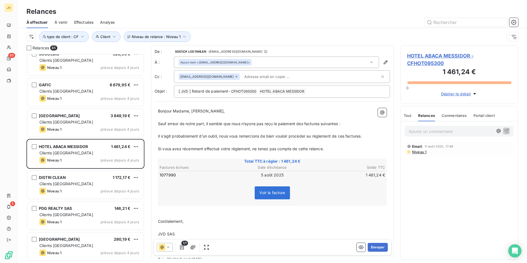
scroll to position [1973, 0]
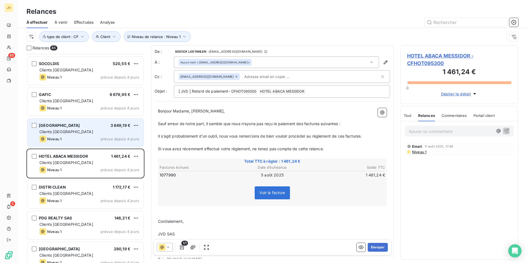
click at [82, 137] on div "Niveau 1 prévue depuis 4 jours" at bounding box center [89, 139] width 100 height 7
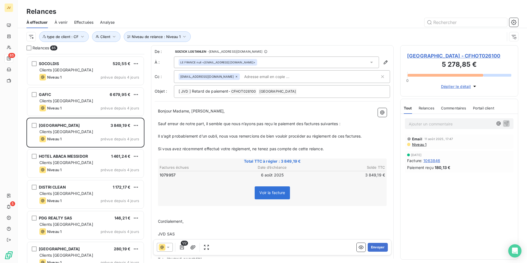
click at [429, 108] on span "Relances" at bounding box center [427, 108] width 16 height 4
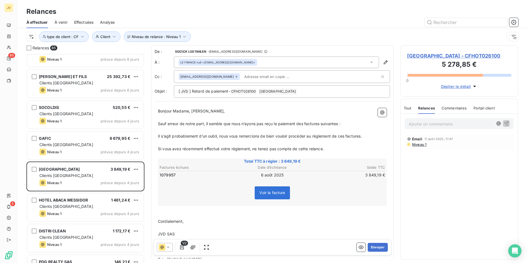
scroll to position [1918, 0]
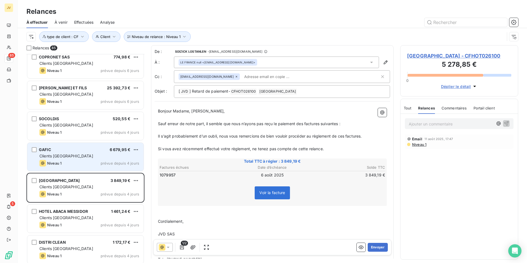
click at [87, 156] on div "Clients [GEOGRAPHIC_DATA]" at bounding box center [89, 156] width 100 height 6
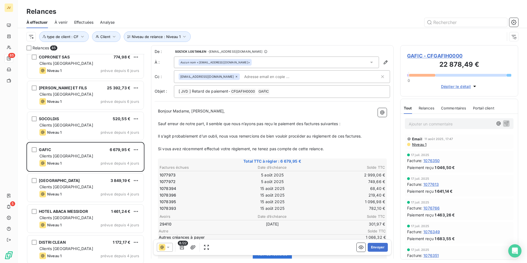
click at [429, 107] on span "Relances" at bounding box center [427, 108] width 16 height 4
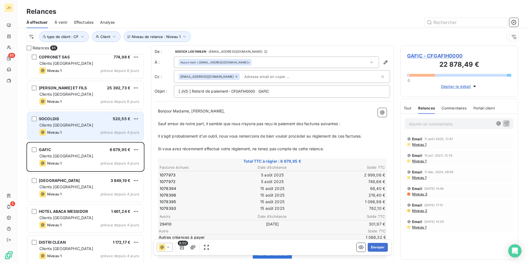
click at [80, 129] on div "SOCOLDIS 520,55 € Clients France Niveau 1 prévue depuis 4 jours" at bounding box center [85, 126] width 116 height 28
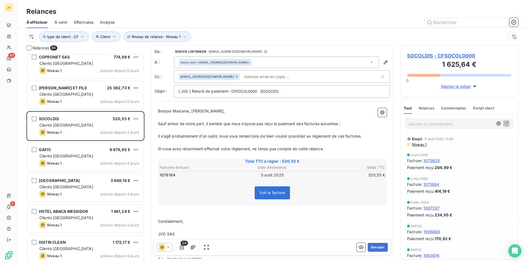
click at [430, 109] on span "Relances" at bounding box center [427, 108] width 16 height 4
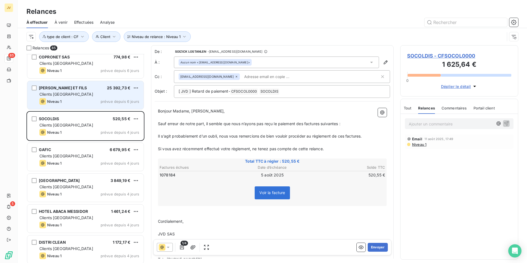
click at [81, 102] on div "Niveau 1 prévue depuis 6 jours" at bounding box center [89, 101] width 100 height 7
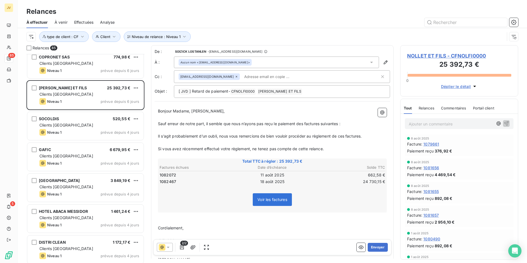
click at [428, 108] on span "Relances" at bounding box center [427, 108] width 16 height 4
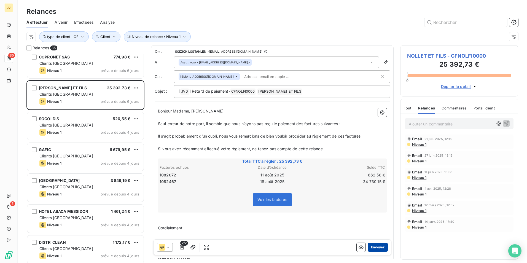
click at [375, 246] on button "Envoyer" at bounding box center [378, 247] width 20 height 9
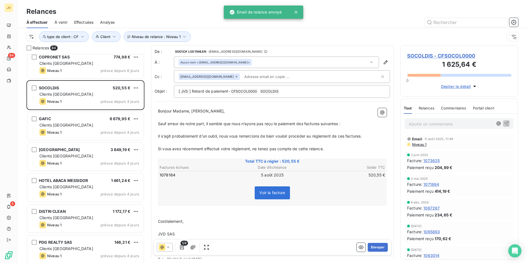
scroll to position [1863, 0]
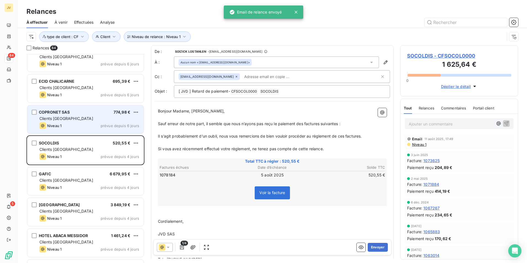
click at [57, 116] on div "Clients [GEOGRAPHIC_DATA]" at bounding box center [89, 119] width 100 height 6
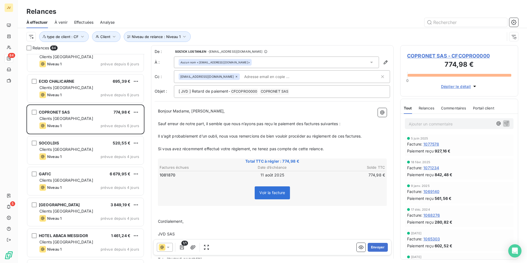
click at [422, 107] on span "Relances" at bounding box center [427, 108] width 16 height 4
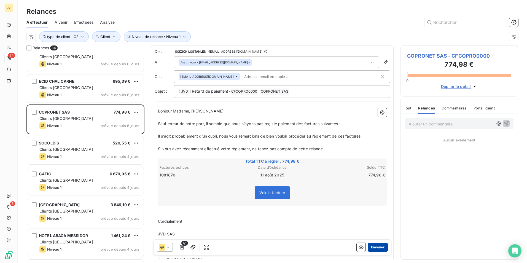
click at [375, 245] on button "Envoyer" at bounding box center [378, 247] width 20 height 9
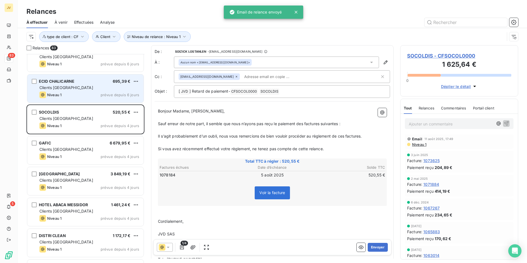
click at [72, 95] on div "Niveau 1 prévue depuis 6 jours" at bounding box center [89, 94] width 100 height 7
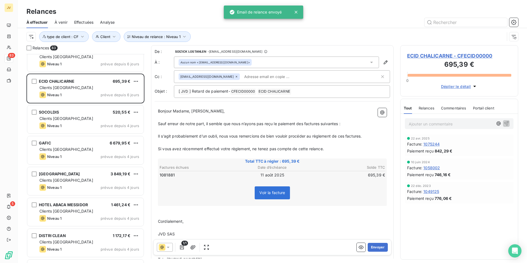
click at [423, 106] on span "Relances" at bounding box center [427, 108] width 16 height 4
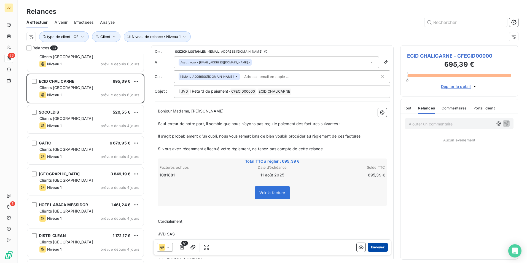
click at [371, 247] on button "Envoyer" at bounding box center [378, 247] width 20 height 9
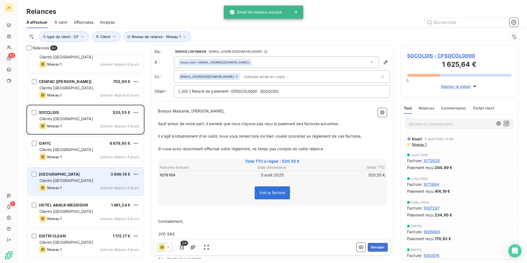
scroll to position [1808, 0]
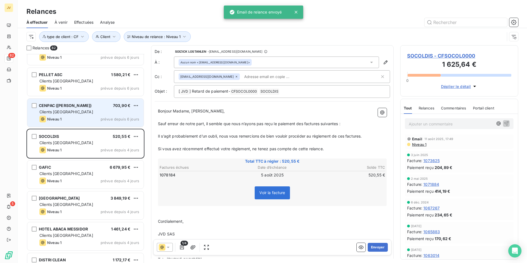
click at [78, 115] on div "CENPAC ([PERSON_NAME]) 703,90 € Clients France Niveau 1 prévue depuis 6 jours" at bounding box center [85, 113] width 116 height 28
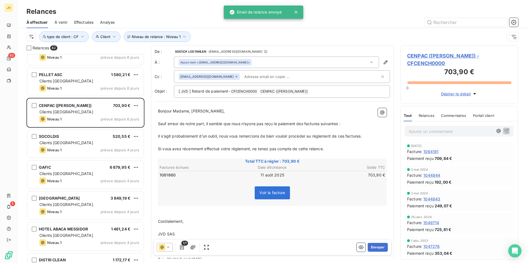
click at [427, 110] on div "Relances" at bounding box center [427, 116] width 16 height 12
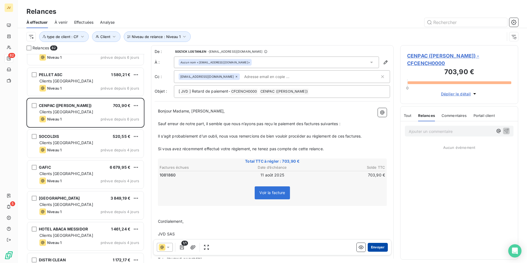
click at [374, 247] on button "Envoyer" at bounding box center [378, 247] width 20 height 9
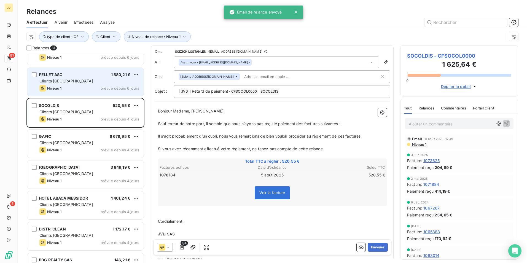
click at [72, 90] on div "Niveau 1 prévue depuis 6 jours" at bounding box center [89, 88] width 100 height 7
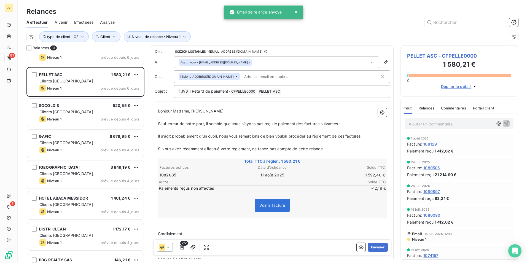
click at [430, 107] on span "Relances" at bounding box center [427, 108] width 16 height 4
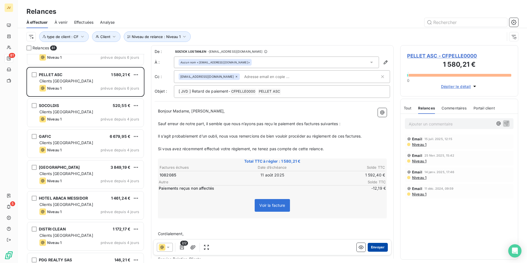
click at [374, 246] on button "Envoyer" at bounding box center [378, 247] width 20 height 9
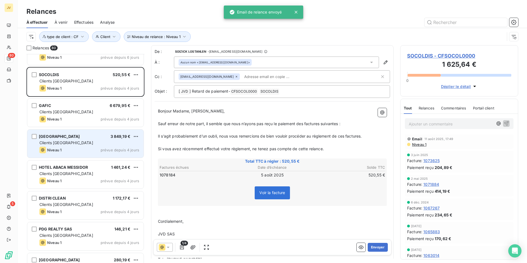
scroll to position [1753, 0]
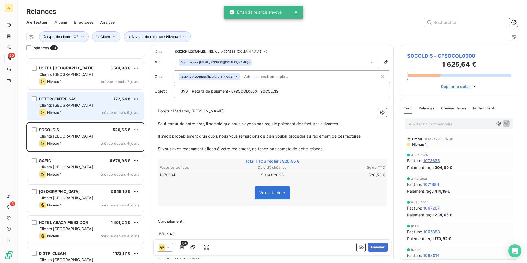
click at [90, 105] on div "Clients [GEOGRAPHIC_DATA]" at bounding box center [89, 105] width 100 height 6
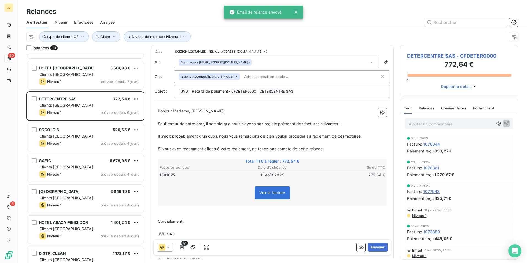
click at [420, 108] on span "Relances" at bounding box center [427, 108] width 16 height 4
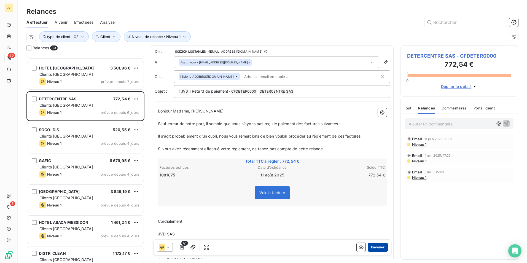
click at [374, 245] on button "Envoyer" at bounding box center [378, 247] width 20 height 9
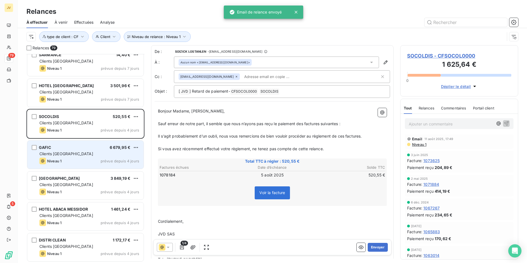
scroll to position [1725, 0]
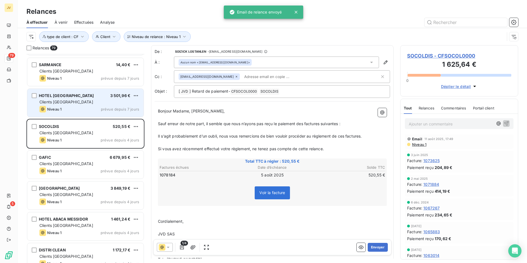
drag, startPoint x: 66, startPoint y: 110, endPoint x: 79, endPoint y: 116, distance: 14.7
click at [66, 110] on div "Niveau 1 prévue depuis 7 jours" at bounding box center [89, 109] width 100 height 7
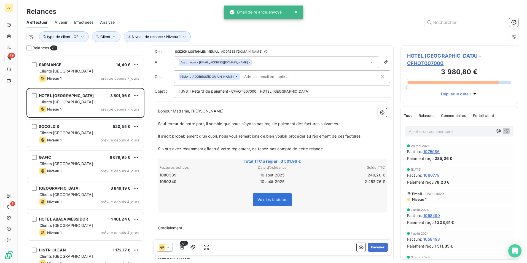
click at [425, 115] on span "Relances" at bounding box center [427, 115] width 16 height 4
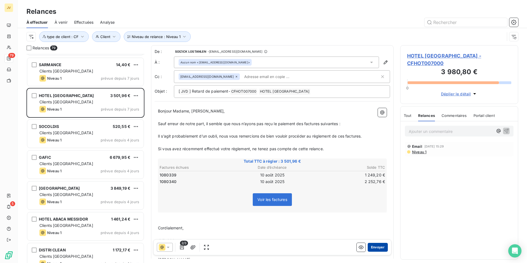
click at [374, 246] on button "Envoyer" at bounding box center [378, 247] width 20 height 9
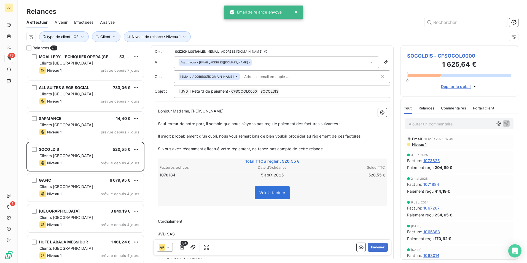
scroll to position [1670, 0]
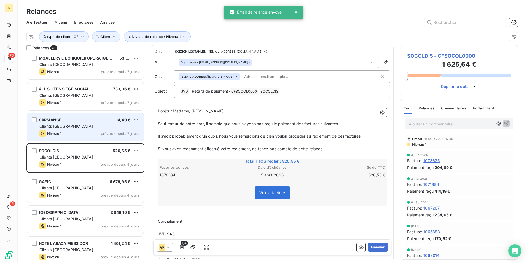
click at [81, 133] on div "Niveau 1 prévue depuis 7 jours" at bounding box center [89, 133] width 100 height 7
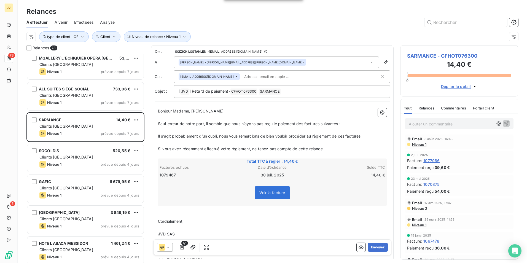
click at [425, 109] on span "Relances" at bounding box center [427, 108] width 16 height 4
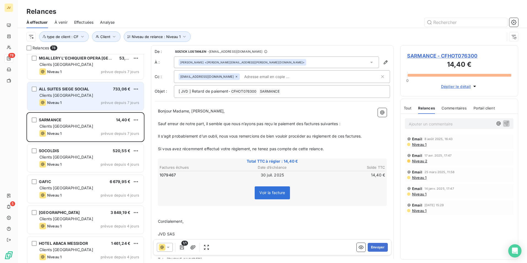
click at [79, 95] on div "Clients [GEOGRAPHIC_DATA]" at bounding box center [89, 96] width 100 height 6
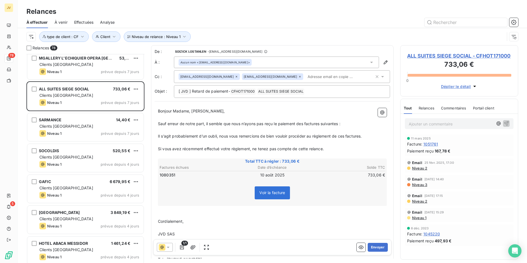
click at [426, 110] on span "Relances" at bounding box center [427, 108] width 16 height 4
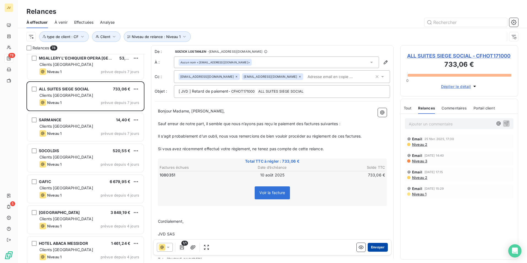
click at [375, 247] on button "Envoyer" at bounding box center [378, 247] width 20 height 9
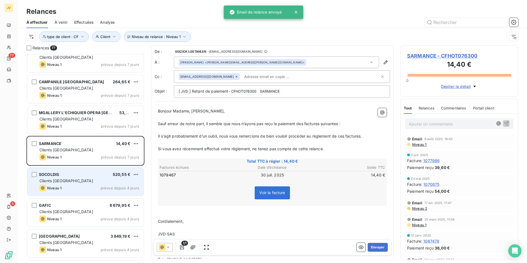
scroll to position [1615, 0]
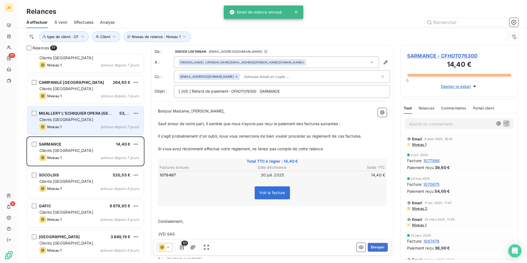
drag, startPoint x: 74, startPoint y: 117, endPoint x: 95, endPoint y: 125, distance: 22.2
click at [77, 119] on div "Clients [GEOGRAPHIC_DATA]" at bounding box center [89, 120] width 100 height 6
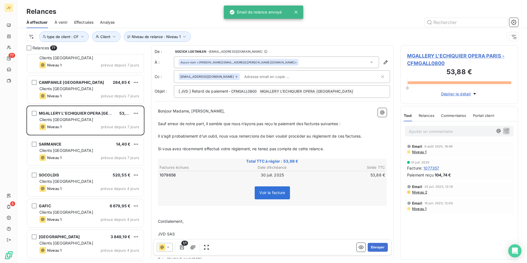
click at [430, 114] on span "Relances" at bounding box center [427, 115] width 16 height 4
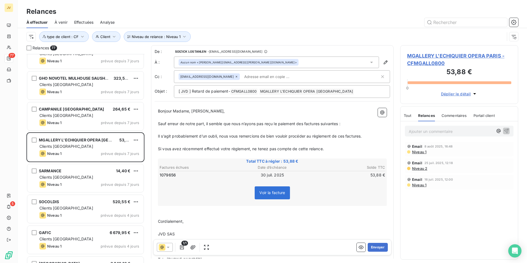
scroll to position [1588, 0]
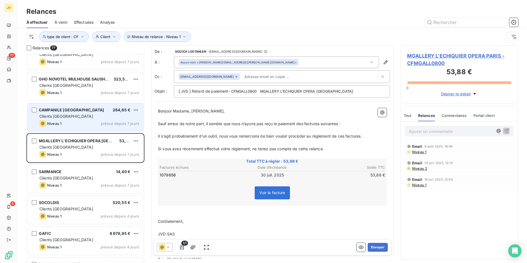
click at [83, 116] on div "Clients [GEOGRAPHIC_DATA]" at bounding box center [89, 117] width 100 height 6
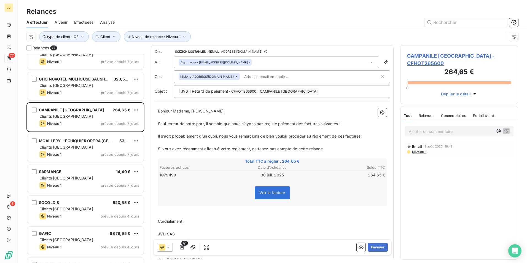
click at [431, 114] on span "Relances" at bounding box center [427, 115] width 16 height 4
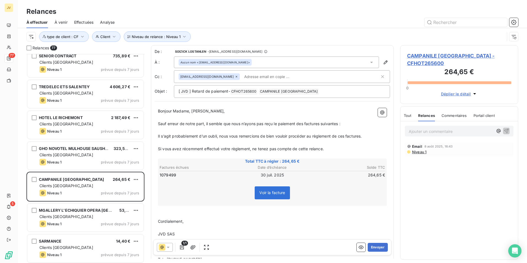
scroll to position [1505, 0]
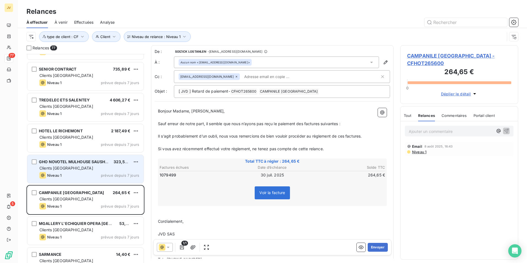
click at [82, 168] on div "Clients [GEOGRAPHIC_DATA]" at bounding box center [89, 168] width 100 height 6
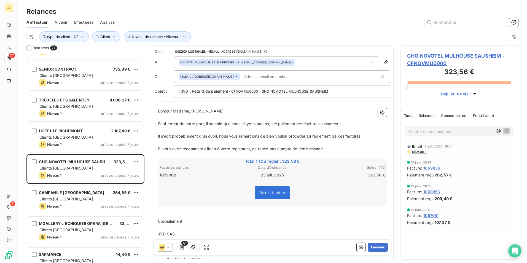
click at [427, 115] on span "Relances" at bounding box center [427, 115] width 16 height 4
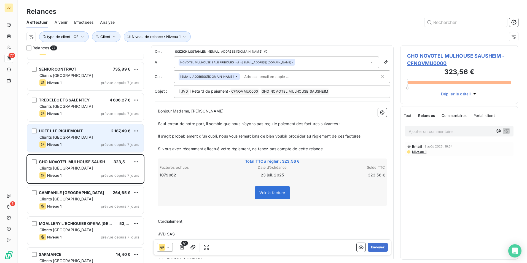
drag, startPoint x: 85, startPoint y: 134, endPoint x: 91, endPoint y: 134, distance: 5.8
click at [85, 134] on div "HOTEL LE RICHEMONT 2 187,49 € Clients France Niveau 1 prévue depuis 7 jours" at bounding box center [85, 138] width 116 height 28
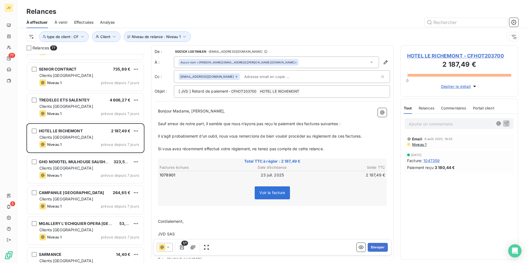
click at [429, 107] on span "Relances" at bounding box center [427, 108] width 16 height 4
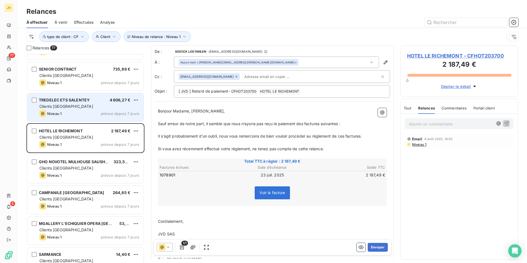
drag, startPoint x: 64, startPoint y: 107, endPoint x: 69, endPoint y: 109, distance: 5.1
click at [64, 107] on span "Clients [GEOGRAPHIC_DATA]" at bounding box center [66, 106] width 54 height 5
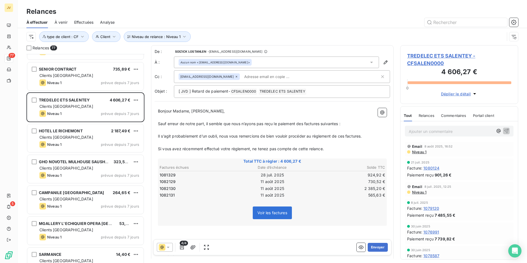
click at [431, 114] on span "Relances" at bounding box center [427, 115] width 16 height 4
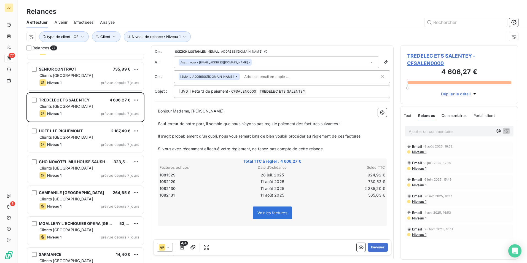
scroll to position [1477, 0]
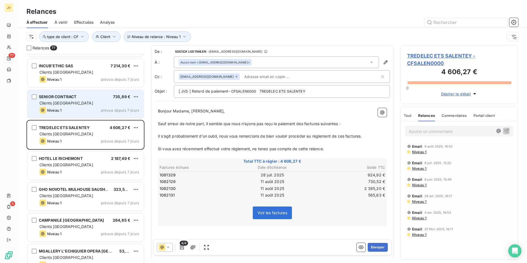
click at [69, 109] on div "Niveau 1 prévue depuis 7 jours" at bounding box center [89, 110] width 100 height 7
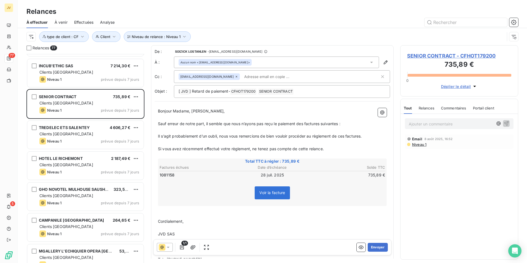
click at [425, 105] on div "Relances" at bounding box center [427, 108] width 16 height 12
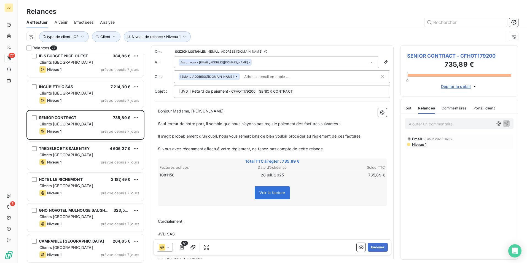
scroll to position [1422, 0]
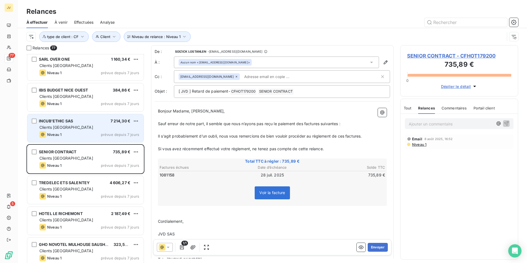
click at [75, 133] on div "Niveau 1 prévue depuis 7 jours" at bounding box center [89, 134] width 100 height 7
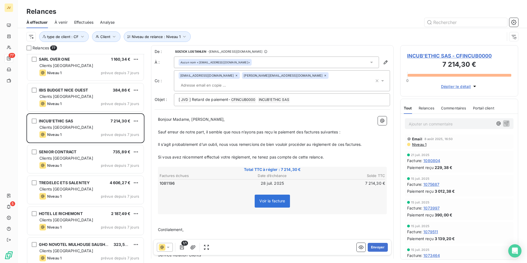
click at [431, 106] on span "Relances" at bounding box center [427, 108] width 16 height 4
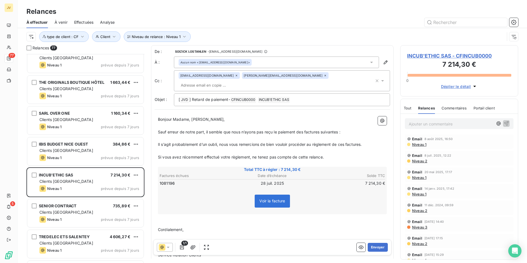
scroll to position [1367, 0]
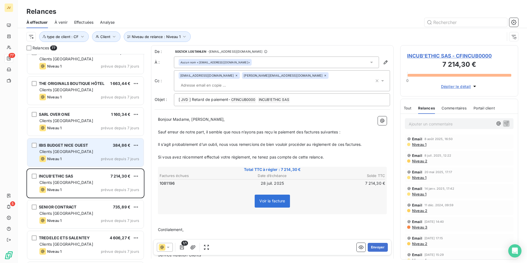
click at [96, 156] on div "Niveau 1 prévue depuis 7 jours" at bounding box center [89, 158] width 100 height 7
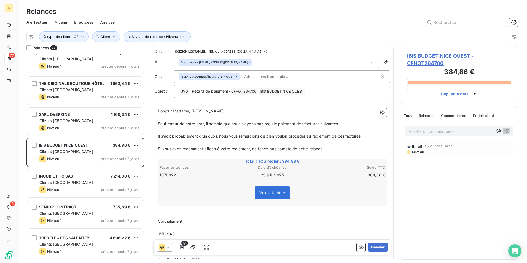
click at [431, 117] on span "Relances" at bounding box center [427, 115] width 16 height 4
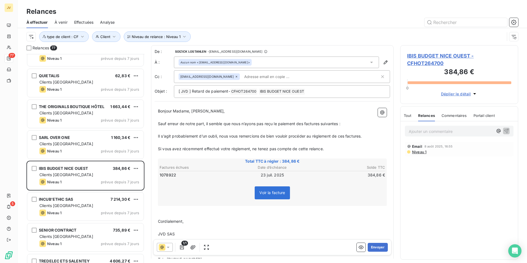
scroll to position [1312, 0]
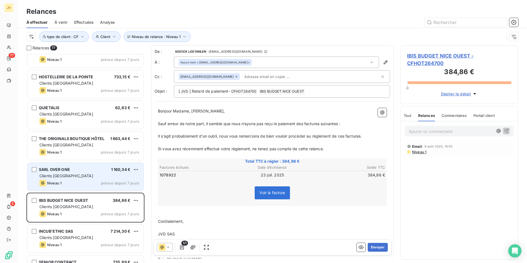
click at [92, 166] on div "SARL OVER ONE 1 160,34 € Clients France Niveau 1 prévue depuis 7 jours" at bounding box center [85, 177] width 116 height 28
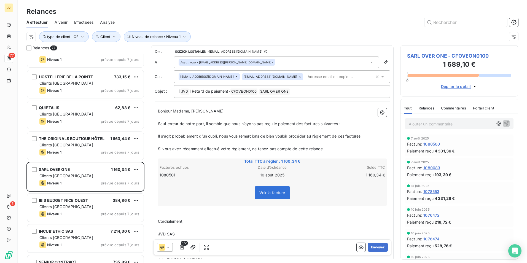
click at [431, 107] on span "Relances" at bounding box center [427, 108] width 16 height 4
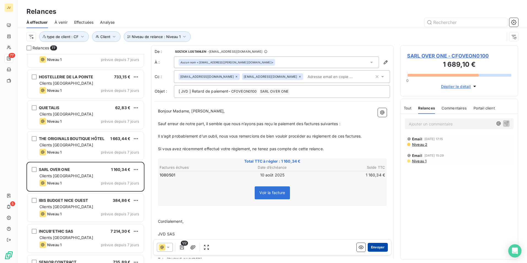
click at [374, 245] on button "Envoyer" at bounding box center [378, 247] width 20 height 9
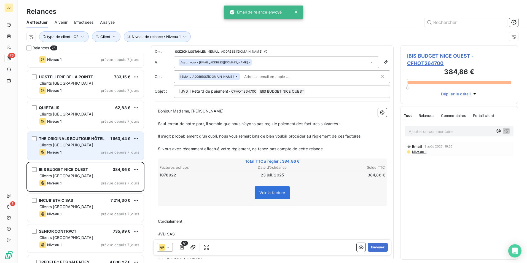
click at [80, 147] on div "Clients [GEOGRAPHIC_DATA]" at bounding box center [89, 145] width 100 height 6
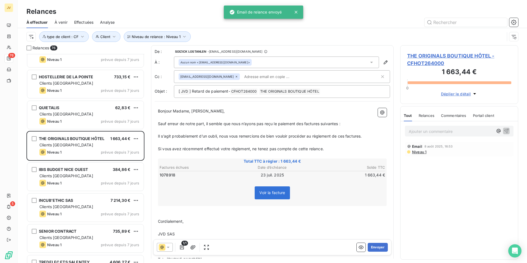
click at [423, 112] on div "Relances" at bounding box center [427, 116] width 16 height 12
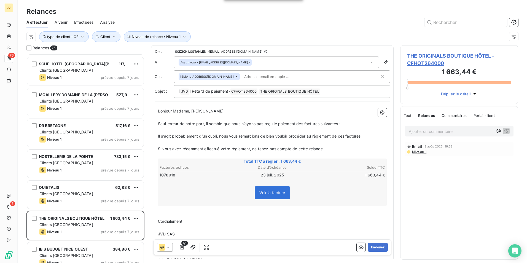
scroll to position [1229, 0]
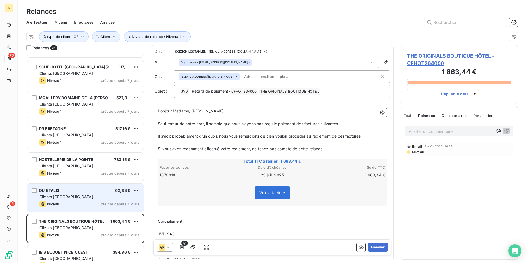
click at [67, 198] on div "Clients [GEOGRAPHIC_DATA]" at bounding box center [89, 197] width 100 height 6
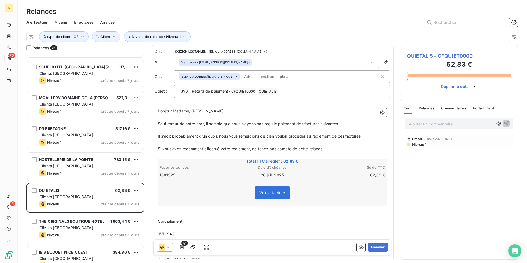
click at [425, 109] on span "Relances" at bounding box center [427, 108] width 16 height 4
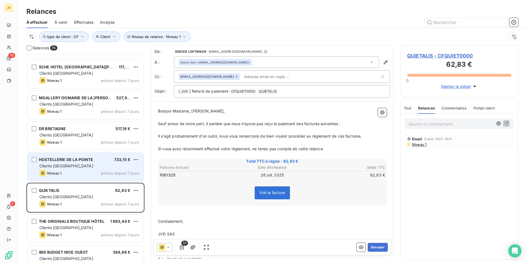
click at [89, 169] on div "HOSTELLERIE DE LA POINTE 733,15 € Clients France Niveau 1 prévue depuis 7 jours" at bounding box center [85, 167] width 116 height 28
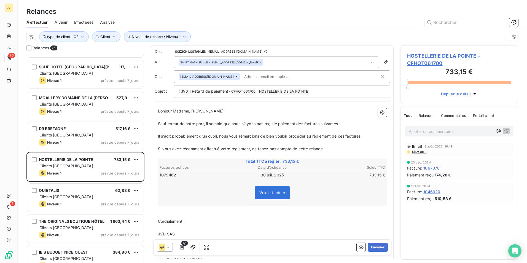
click at [424, 115] on span "Relances" at bounding box center [427, 115] width 16 height 4
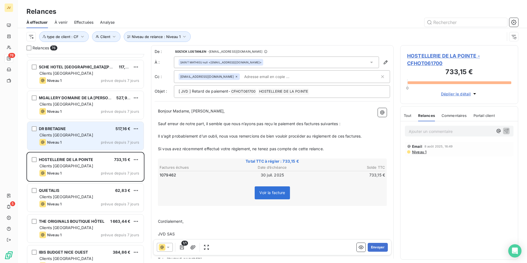
click at [73, 139] on div "Niveau 1 prévue depuis 7 jours" at bounding box center [89, 142] width 100 height 7
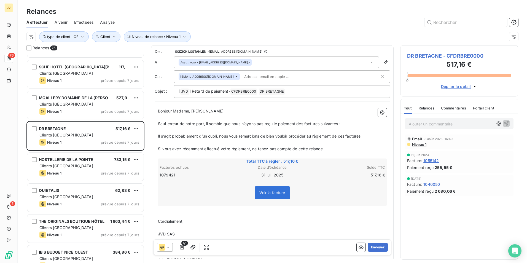
click at [429, 109] on span "Relances" at bounding box center [427, 108] width 16 height 4
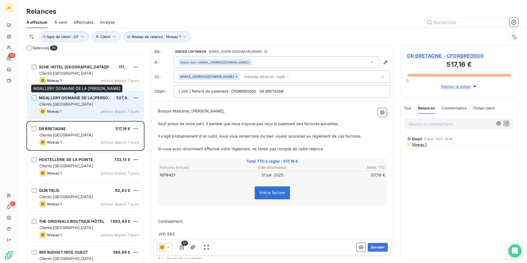
click at [68, 101] on div "MGALLERY DOMAINE DE LA [PERSON_NAME] 527,90 € Clients France Niveau 1 prévue de…" at bounding box center [85, 105] width 116 height 28
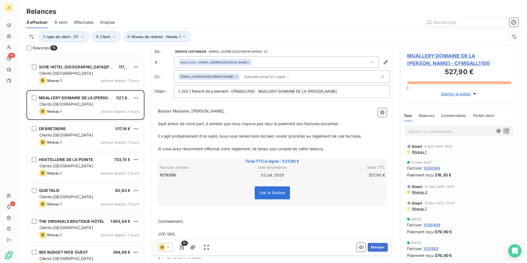
click at [422, 115] on span "Relances" at bounding box center [427, 115] width 16 height 4
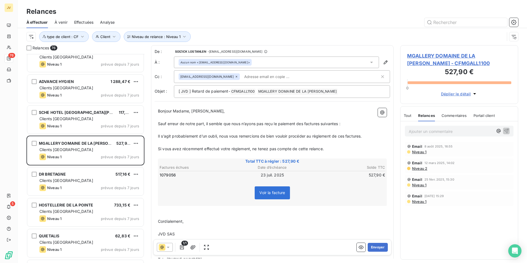
scroll to position [1174, 0]
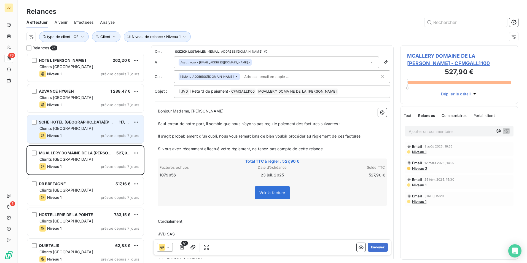
click at [108, 133] on div "Niveau 1 prévue depuis 7 jours" at bounding box center [89, 135] width 100 height 7
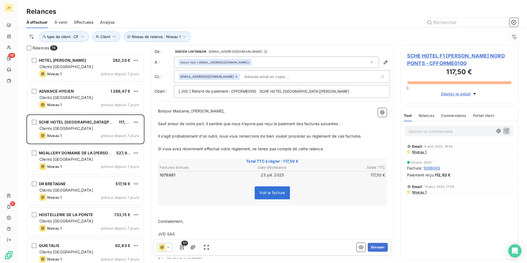
click at [428, 112] on div "Relances" at bounding box center [427, 116] width 16 height 12
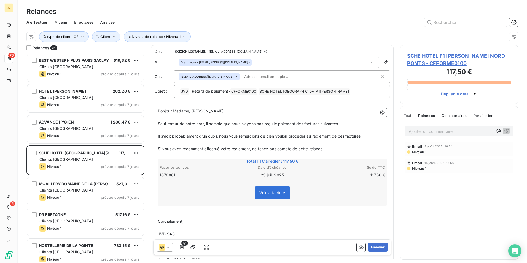
scroll to position [1119, 0]
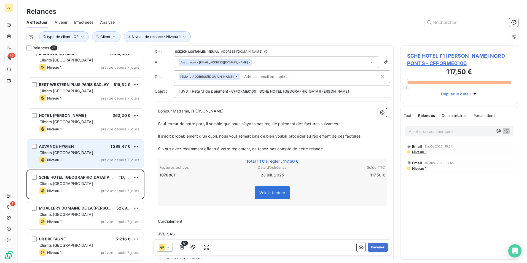
click at [79, 152] on div "Clients [GEOGRAPHIC_DATA]" at bounding box center [89, 153] width 100 height 6
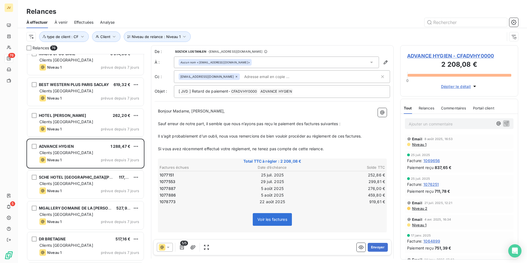
click at [431, 109] on span "Relances" at bounding box center [427, 108] width 16 height 4
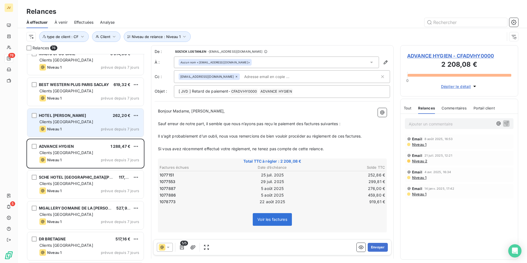
click at [76, 130] on div "Niveau 1 prévue depuis 7 jours" at bounding box center [89, 129] width 100 height 7
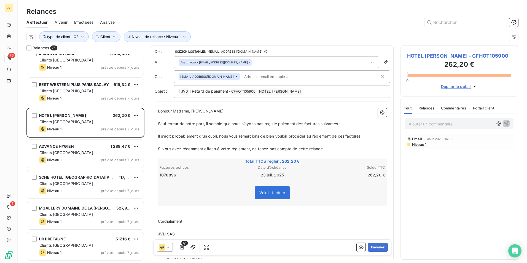
click at [428, 106] on span "Relances" at bounding box center [427, 108] width 16 height 4
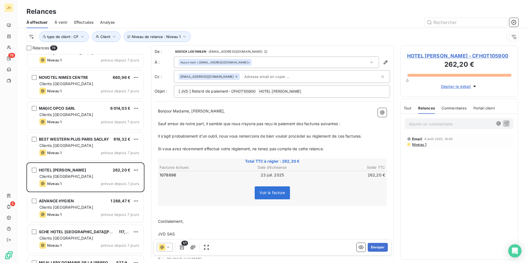
scroll to position [1064, 0]
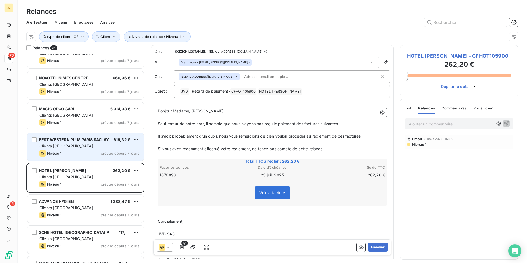
drag, startPoint x: 44, startPoint y: 137, endPoint x: 128, endPoint y: 147, distance: 84.9
click at [44, 137] on div "BEST WESTERN PLUS PARIS SACLAY 619,32 € Clients France Niveau 1 prévue depuis 7…" at bounding box center [85, 147] width 116 height 28
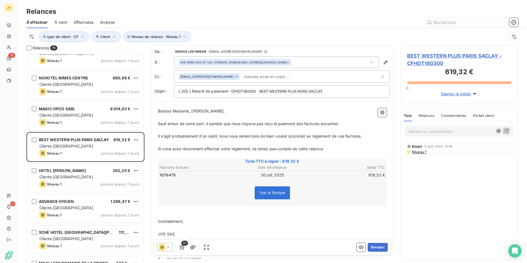
click at [418, 116] on div "Tout Relances Commentaires Portail client" at bounding box center [449, 116] width 90 height 12
click at [426, 115] on span "Relances" at bounding box center [427, 115] width 16 height 4
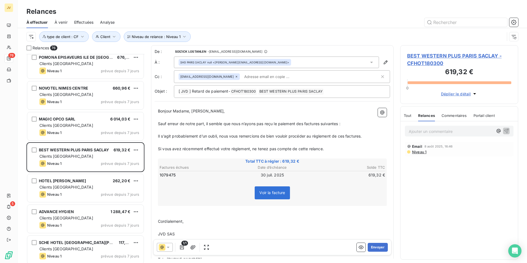
scroll to position [1037, 0]
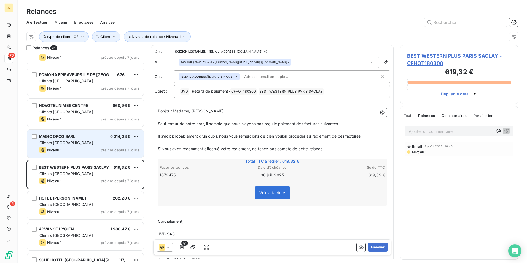
click at [107, 145] on div "Clients [GEOGRAPHIC_DATA]" at bounding box center [89, 143] width 100 height 6
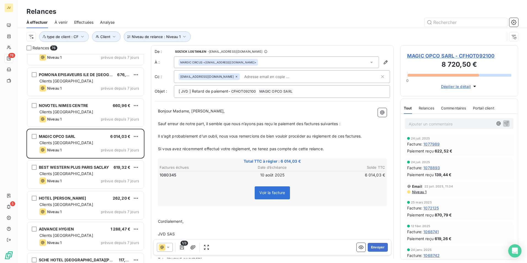
click at [425, 109] on span "Relances" at bounding box center [427, 108] width 16 height 4
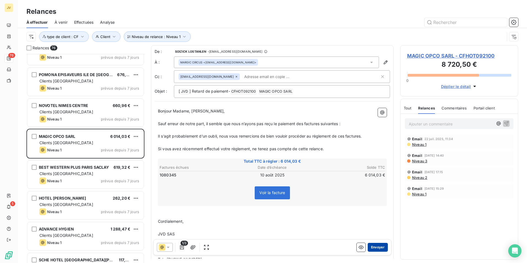
click at [373, 246] on button "Envoyer" at bounding box center [378, 247] width 20 height 9
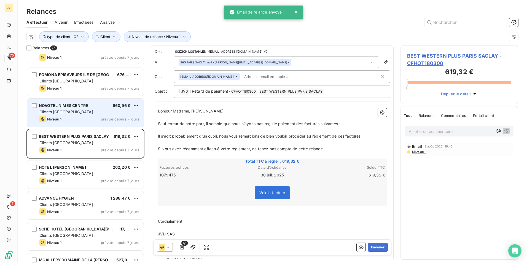
click at [85, 116] on div "Niveau 1 prévue depuis 7 jours" at bounding box center [89, 119] width 100 height 7
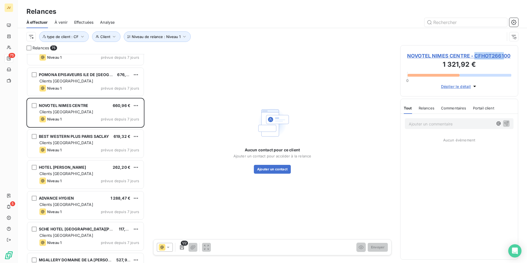
drag, startPoint x: 504, startPoint y: 55, endPoint x: 476, endPoint y: 57, distance: 28.2
click at [476, 57] on span "NOVOTEL NIMES CENTRE - CFHOT266100" at bounding box center [459, 55] width 104 height 7
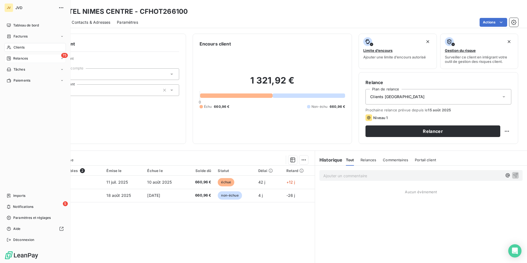
click at [20, 60] on span "Relances" at bounding box center [20, 58] width 15 height 5
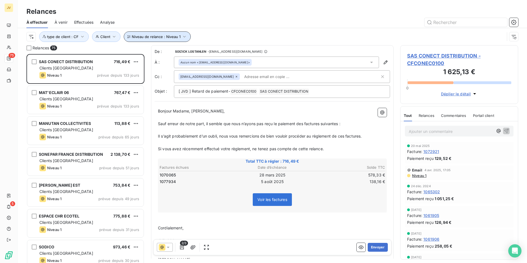
click at [167, 32] on button "Niveau de relance : Niveau 1" at bounding box center [157, 36] width 67 height 10
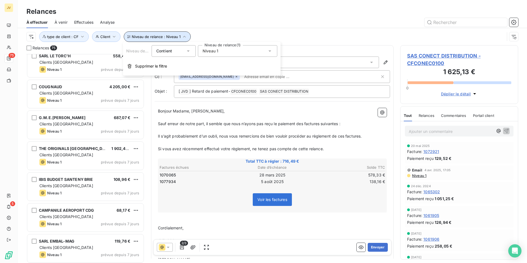
scroll to position [579, 0]
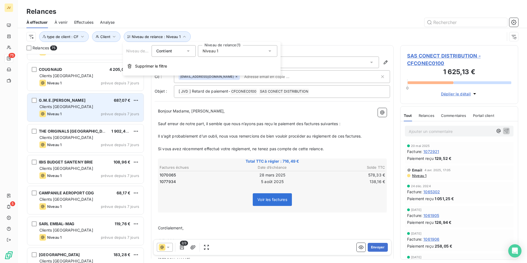
click at [80, 112] on div "Niveau 1 prévue depuis 7 jours" at bounding box center [89, 113] width 100 height 7
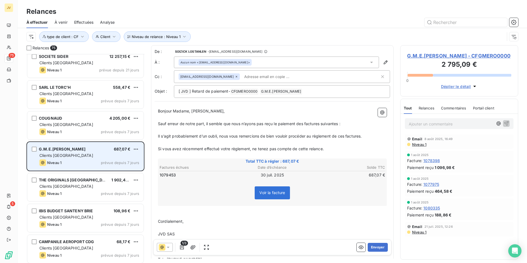
scroll to position [524, 0]
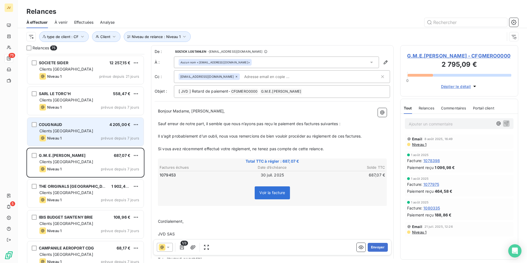
click at [85, 124] on div "COUGNAUD 4 205,00 €" at bounding box center [89, 124] width 100 height 5
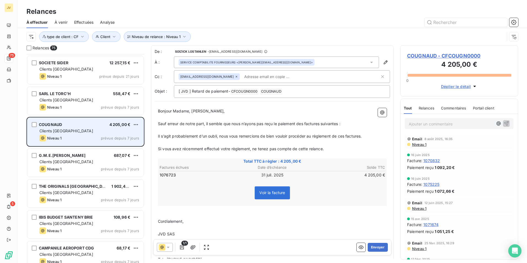
scroll to position [496, 0]
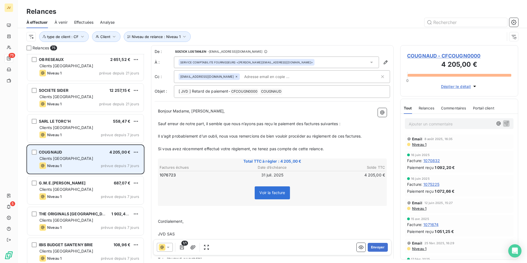
click at [85, 124] on div "SARL LE TORC'H 558,47 € Clients France Niveau 1 prévue depuis 7 jours" at bounding box center [85, 128] width 116 height 28
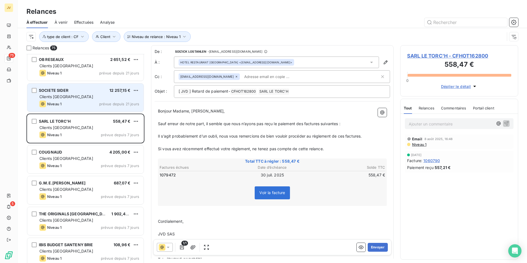
click at [86, 105] on div "Niveau 1 prévue depuis 21 jours" at bounding box center [89, 104] width 100 height 7
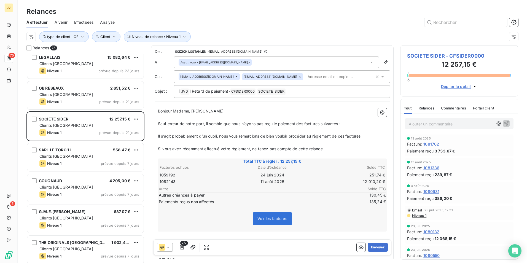
scroll to position [441, 0]
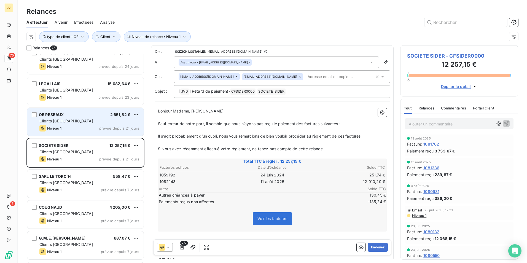
click at [84, 119] on div "Clients [GEOGRAPHIC_DATA]" at bounding box center [89, 121] width 100 height 6
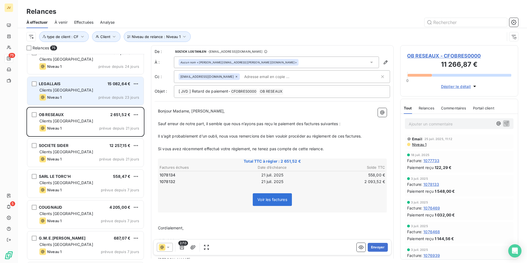
click at [85, 93] on div "LEGALLAIS 15 082,64 € Clients France Niveau 1 prévue depuis 23 jours" at bounding box center [85, 91] width 116 height 28
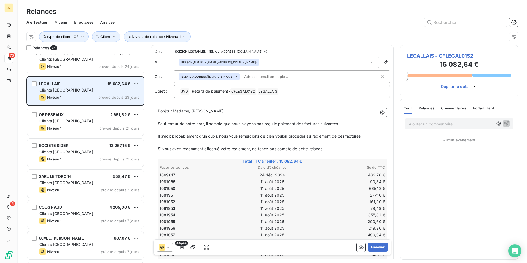
scroll to position [386, 0]
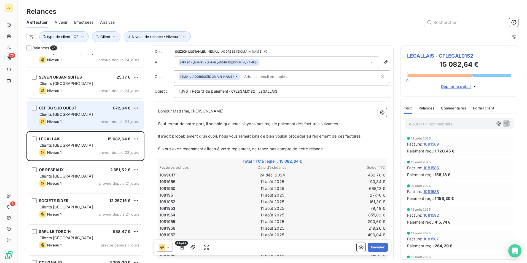
click at [85, 114] on div "Clients [GEOGRAPHIC_DATA]" at bounding box center [89, 115] width 100 height 6
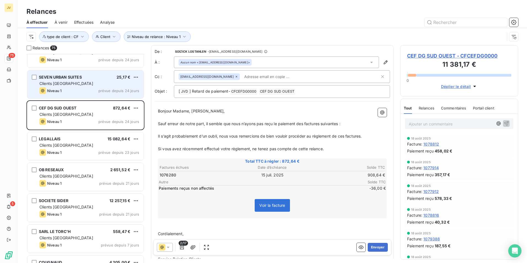
click at [82, 89] on div "Niveau 1 prévue depuis 24 jours" at bounding box center [89, 90] width 100 height 7
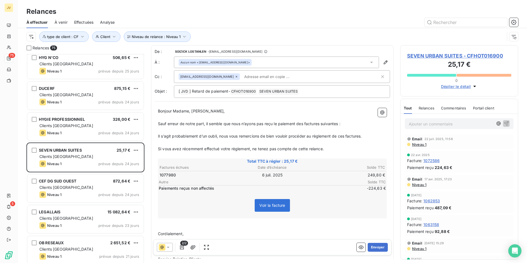
scroll to position [303, 0]
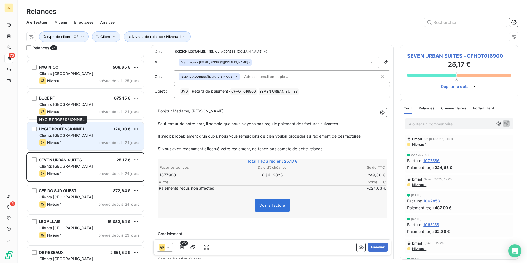
click at [74, 132] on div "HYGIE PROFESSIONNEL 326,00 € Clients France Niveau 1 prévue depuis 24 jours" at bounding box center [85, 136] width 116 height 28
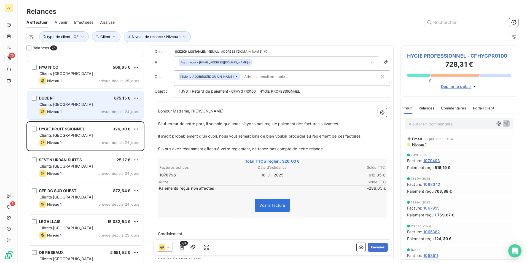
click at [76, 106] on div "Clients [GEOGRAPHIC_DATA]" at bounding box center [89, 105] width 100 height 6
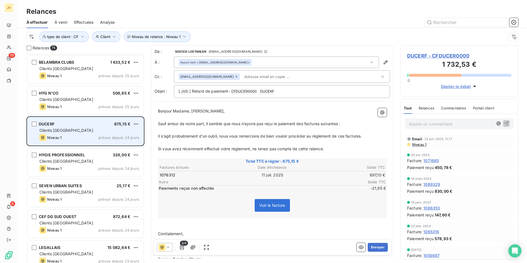
scroll to position [248, 0]
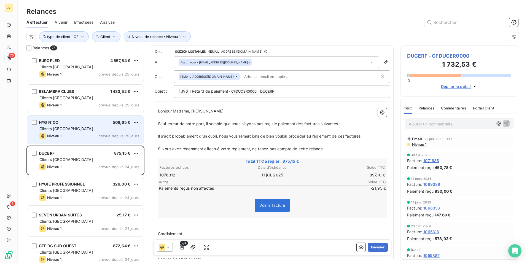
click at [73, 121] on div "HYG N'CO 506,65 €" at bounding box center [89, 122] width 100 height 5
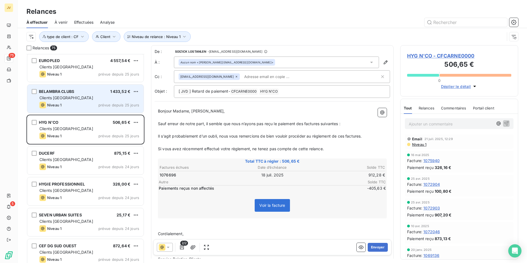
click at [76, 99] on div "Clients [GEOGRAPHIC_DATA]" at bounding box center [89, 98] width 100 height 6
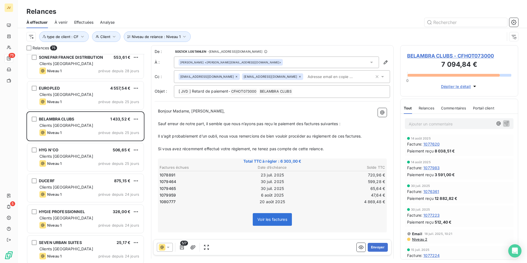
scroll to position [193, 0]
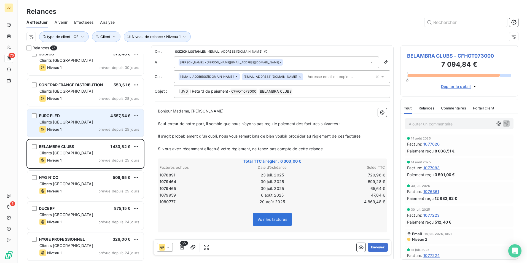
click at [78, 120] on div "Clients [GEOGRAPHIC_DATA]" at bounding box center [89, 122] width 100 height 6
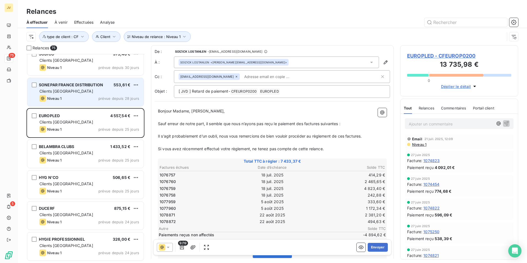
click at [77, 99] on div "Niveau 1 prévue depuis 28 jours" at bounding box center [89, 98] width 100 height 7
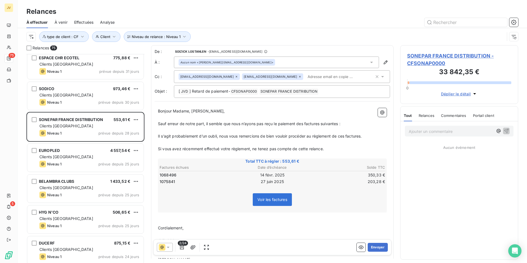
scroll to position [138, 0]
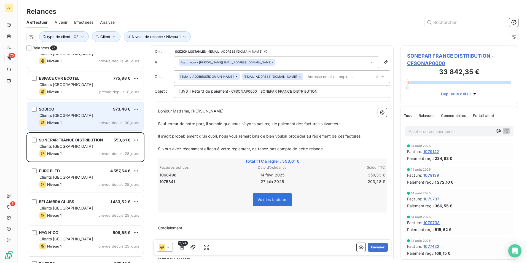
click at [80, 112] on div "SODICO 973,46 € Clients France Niveau 1 prévue depuis 30 jours" at bounding box center [85, 116] width 116 height 28
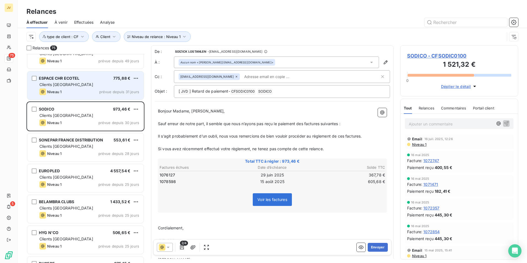
click at [83, 92] on div "Niveau 1 prévue depuis 31 jours" at bounding box center [89, 91] width 100 height 7
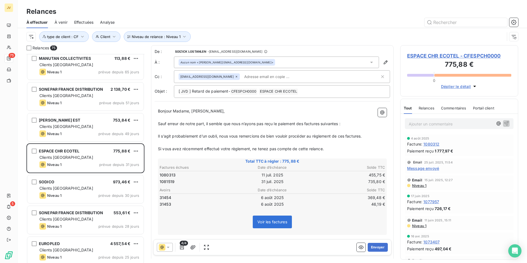
scroll to position [55, 0]
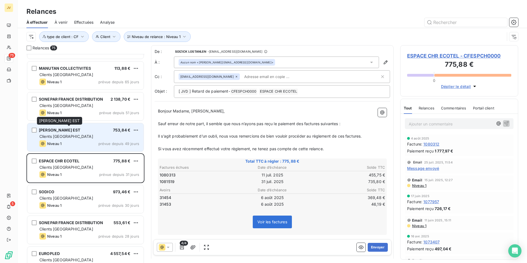
click at [76, 128] on span "[PERSON_NAME] EST" at bounding box center [60, 130] width 42 height 5
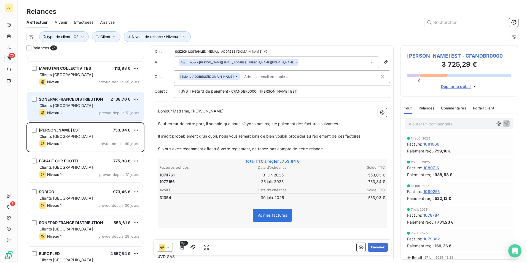
click at [77, 110] on div "Niveau 1 prévue depuis 51 jours" at bounding box center [89, 112] width 100 height 7
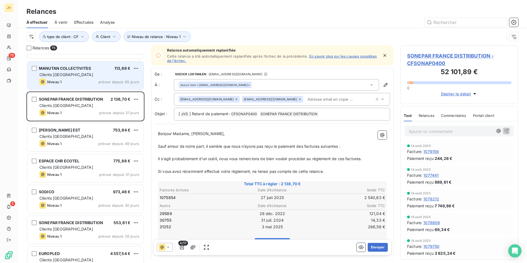
click at [76, 83] on div "Niveau 1 prévue depuis 65 jours" at bounding box center [89, 82] width 100 height 7
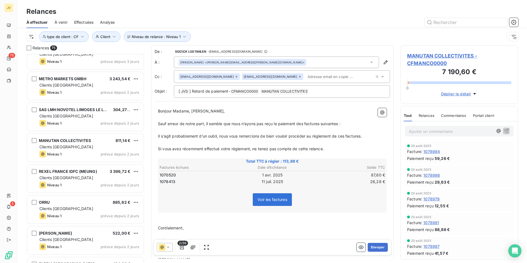
scroll to position [2106, 0]
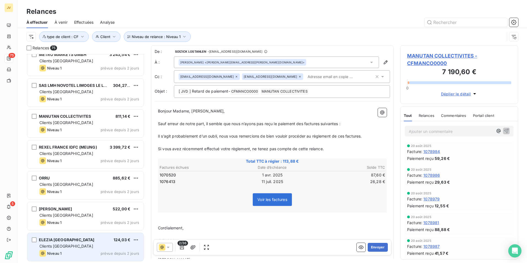
click at [76, 249] on div "ELEZIA FRANCE 124,03 € Clients France Niveau 1 prévue depuis 2 jours" at bounding box center [85, 247] width 116 height 28
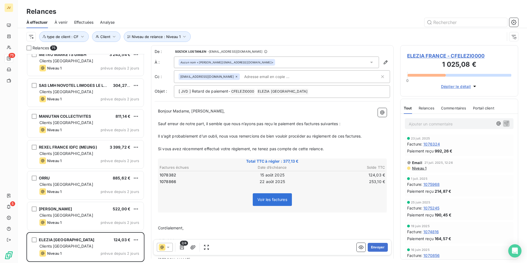
click at [426, 106] on span "Relances" at bounding box center [427, 108] width 16 height 4
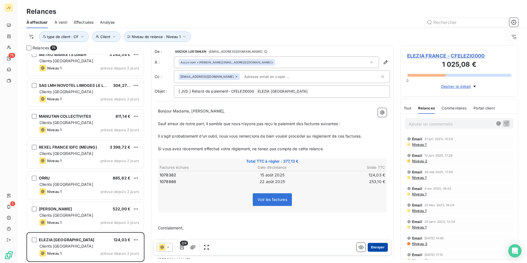
click at [377, 247] on button "Envoyer" at bounding box center [378, 247] width 20 height 9
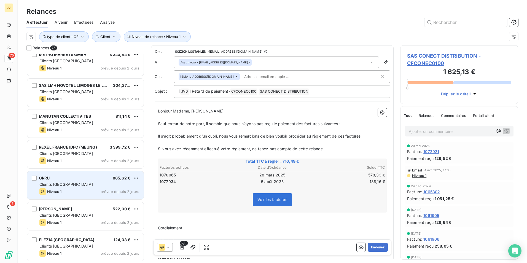
scroll to position [2075, 0]
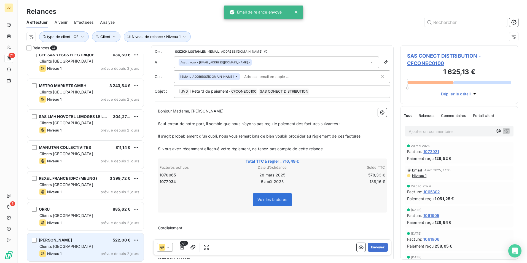
click at [67, 246] on div "Clients [GEOGRAPHIC_DATA]" at bounding box center [89, 247] width 100 height 6
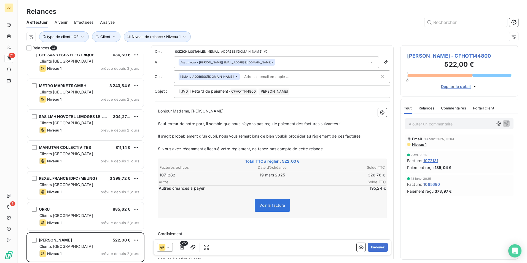
click at [421, 108] on span "Relances" at bounding box center [427, 108] width 16 height 4
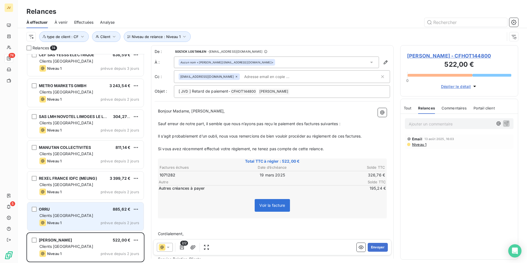
click at [69, 215] on div "Clients [GEOGRAPHIC_DATA]" at bounding box center [89, 216] width 100 height 6
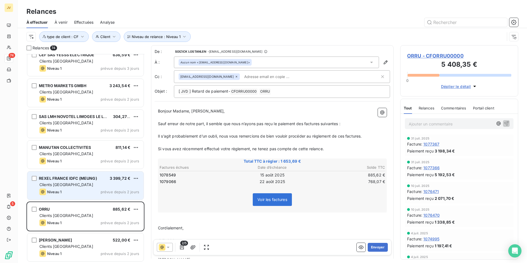
click at [71, 190] on div "Niveau 1 prévue depuis 2 jours" at bounding box center [89, 191] width 100 height 7
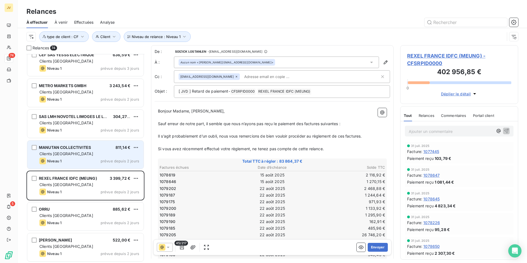
click at [68, 157] on div "MANUTAN COLLECTIVITES 811,14 € Clients France Niveau 1 prévue depuis 2 jours" at bounding box center [85, 155] width 116 height 28
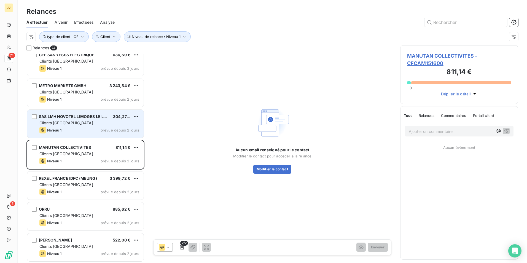
click at [69, 122] on div "Clients [GEOGRAPHIC_DATA]" at bounding box center [89, 123] width 100 height 6
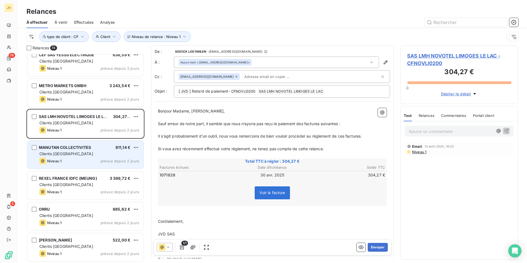
click at [74, 158] on div "Niveau 1 prévue depuis 2 jours" at bounding box center [89, 161] width 100 height 7
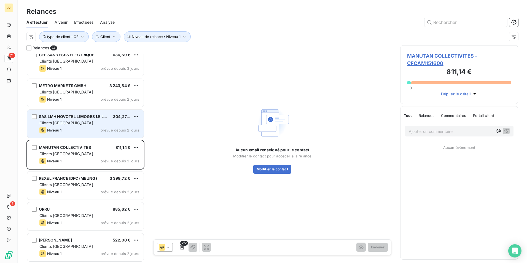
click at [78, 130] on div "Niveau 1 prévue depuis 2 jours" at bounding box center [89, 130] width 100 height 7
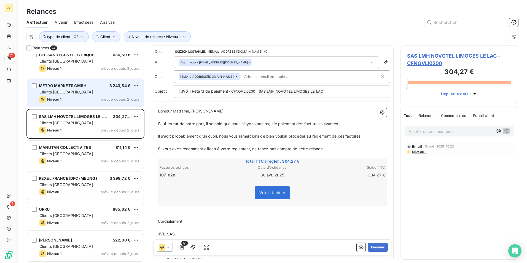
click at [81, 97] on div "Niveau 1 prévue depuis 2 jours" at bounding box center [89, 99] width 100 height 7
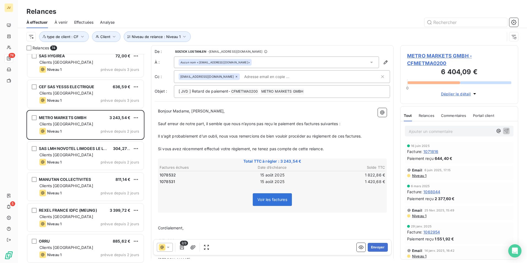
scroll to position [1992, 0]
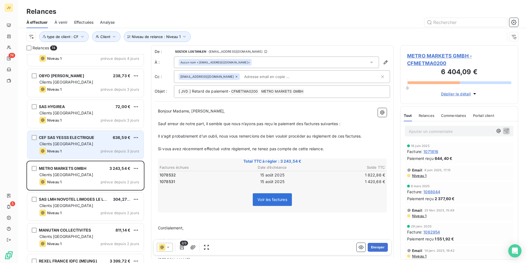
click at [77, 147] on div "CEF SAS YESSS ELECTRIQUE 636,59 € Clients France Niveau 1 prévue depuis 3 jours" at bounding box center [85, 145] width 116 height 28
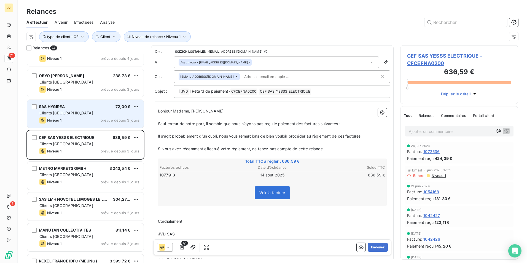
click at [77, 118] on div "Niveau 1 prévue depuis 3 jours" at bounding box center [89, 120] width 100 height 7
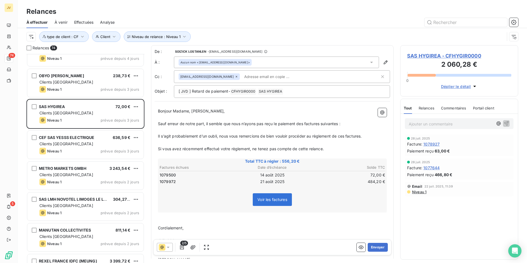
click at [430, 109] on span "Relances" at bounding box center [427, 108] width 16 height 4
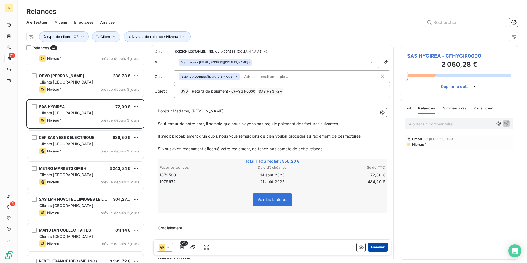
click at [374, 245] on button "Envoyer" at bounding box center [378, 247] width 20 height 9
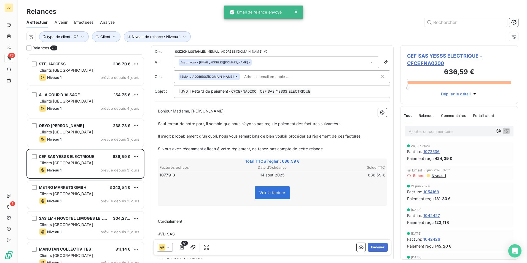
scroll to position [1937, 0]
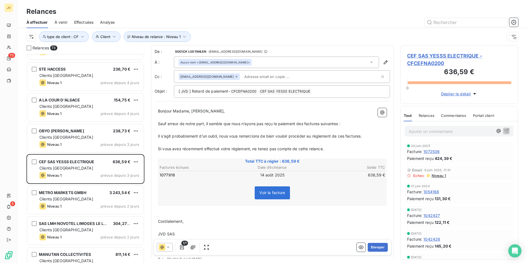
click at [425, 114] on span "Relances" at bounding box center [427, 115] width 16 height 4
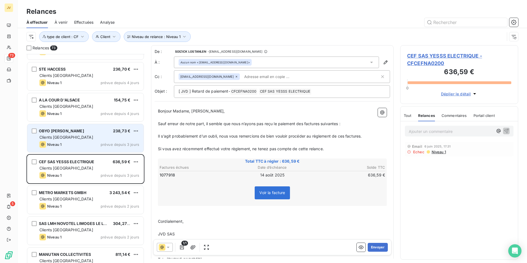
click at [59, 134] on div "Clients [GEOGRAPHIC_DATA]" at bounding box center [89, 137] width 100 height 6
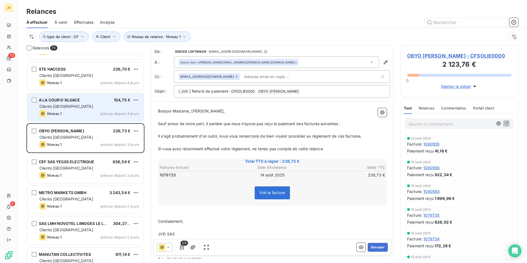
click at [56, 105] on span "Clients [GEOGRAPHIC_DATA]" at bounding box center [66, 106] width 54 height 5
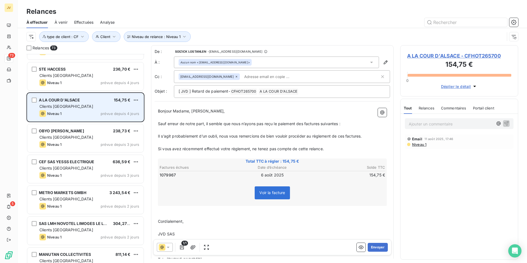
scroll to position [1882, 0]
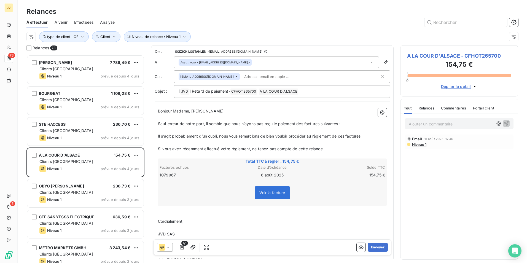
click at [431, 107] on span "Relances" at bounding box center [427, 108] width 16 height 4
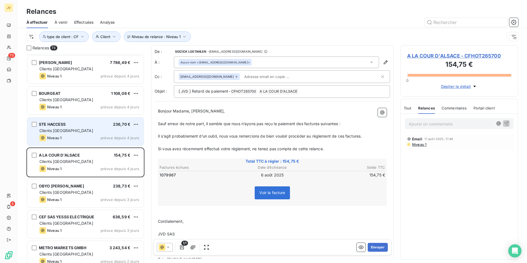
click at [69, 134] on div "STE HACCESS 236,70 € Clients France Niveau 1 prévue depuis 4 jours" at bounding box center [85, 131] width 116 height 28
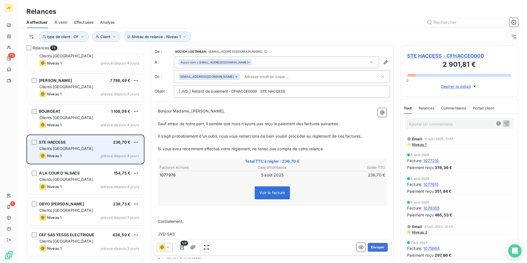
scroll to position [1854, 0]
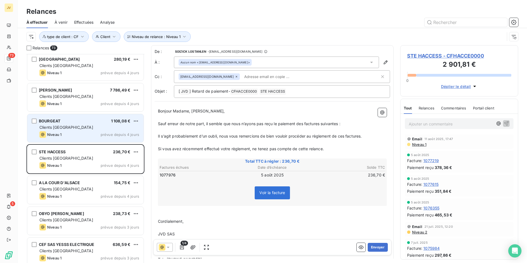
click at [66, 134] on div "Niveau 1 prévue depuis 4 jours" at bounding box center [89, 134] width 100 height 7
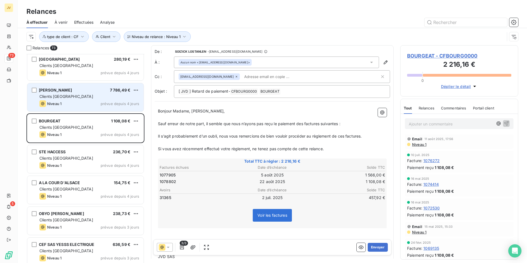
click at [71, 101] on div "Niveau 1 prévue depuis 4 jours" at bounding box center [89, 103] width 100 height 7
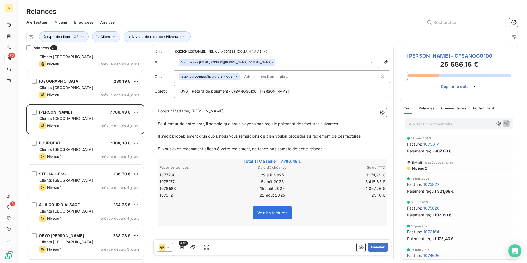
scroll to position [1799, 0]
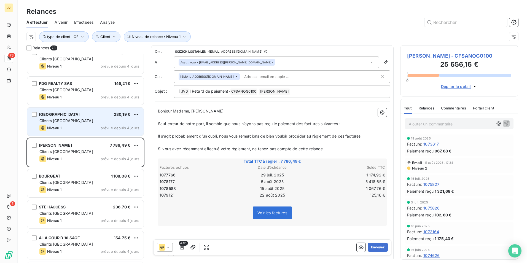
click at [83, 131] on div "Niveau 1 prévue depuis 4 jours" at bounding box center [89, 128] width 100 height 7
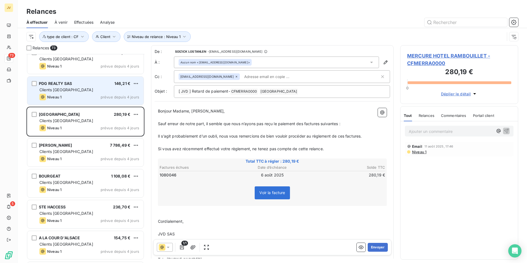
click at [82, 96] on div "Niveau 1 prévue depuis 4 jours" at bounding box center [89, 97] width 100 height 7
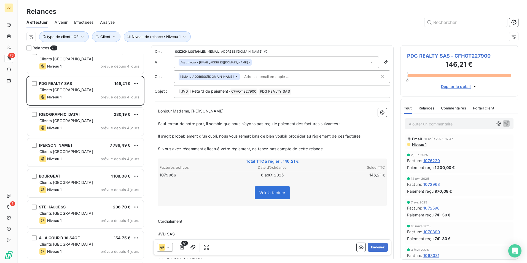
scroll to position [1744, 0]
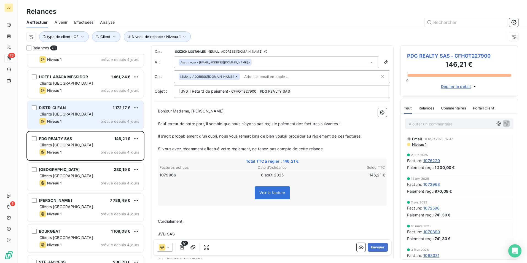
click at [79, 119] on div "Niveau 1 prévue depuis 4 jours" at bounding box center [89, 121] width 100 height 7
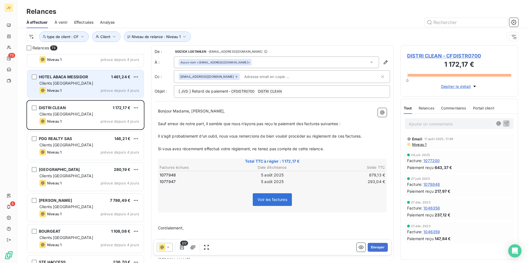
click at [82, 87] on div "HOTEL ABACA MESSIDOR 1 461,24 € Clients France Niveau 1 prévue depuis 4 jours" at bounding box center [85, 84] width 116 height 28
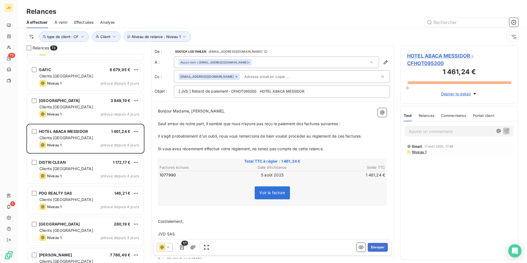
scroll to position [1689, 0]
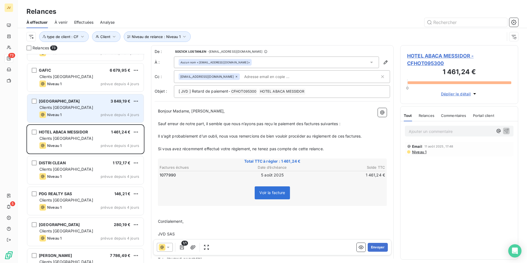
click at [84, 108] on div "Clients [GEOGRAPHIC_DATA]" at bounding box center [89, 108] width 100 height 6
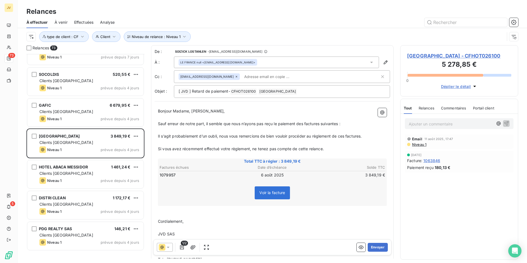
scroll to position [1606, 0]
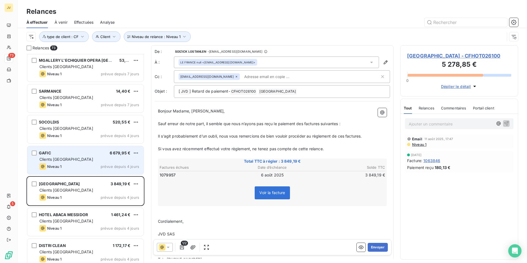
click at [78, 156] on div "GAFIC 6 679,95 € Clients France Niveau 1 prévue depuis 4 jours" at bounding box center [85, 160] width 116 height 28
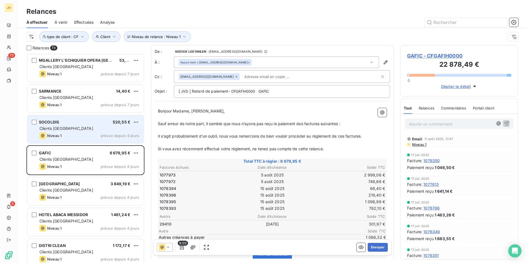
click at [76, 133] on div "Niveau 1 prévue depuis 4 jours" at bounding box center [89, 135] width 100 height 7
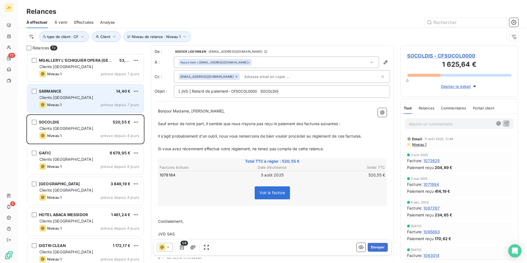
click at [77, 105] on div "Niveau 1 prévue depuis 7 jours" at bounding box center [89, 104] width 100 height 7
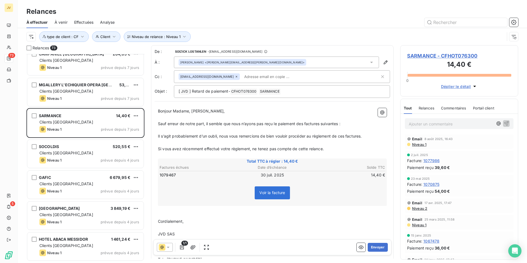
scroll to position [1524, 0]
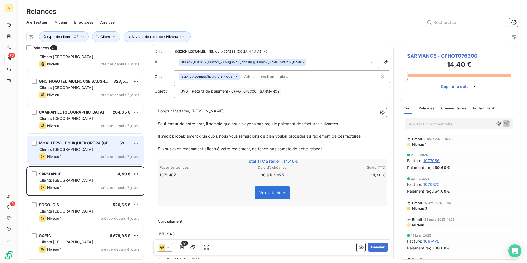
click at [81, 144] on span "MGALLERY L'ECHIQUIER OPERA [GEOGRAPHIC_DATA]" at bounding box center [91, 143] width 104 height 5
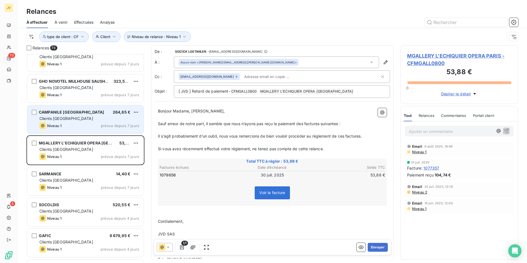
click at [87, 117] on div "Clients [GEOGRAPHIC_DATA]" at bounding box center [89, 119] width 100 height 6
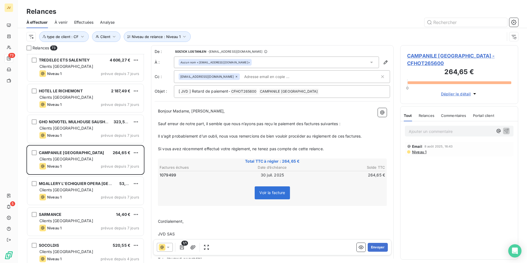
scroll to position [1441, 0]
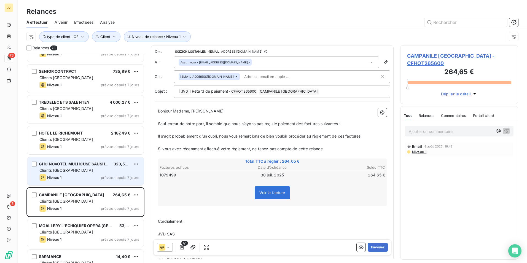
click at [80, 164] on span "GHO NOVOTEL MULHOUSE SAUSHEIM" at bounding box center [75, 163] width 73 height 5
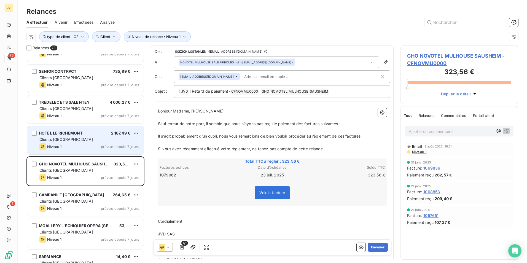
click at [83, 141] on div "Clients [GEOGRAPHIC_DATA]" at bounding box center [89, 140] width 100 height 6
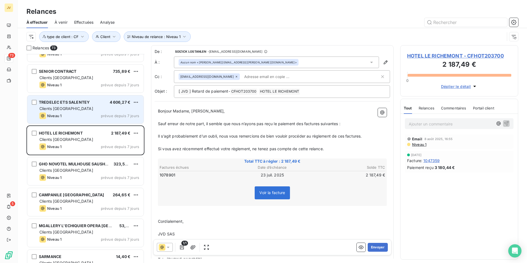
click at [83, 101] on span "TREDELEC ETS SALENTEY" at bounding box center [64, 102] width 51 height 5
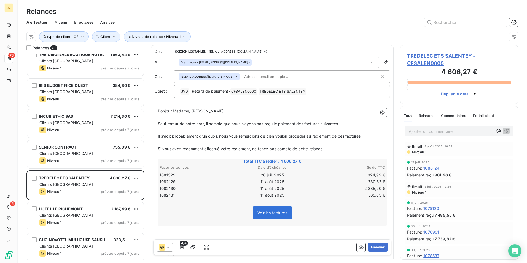
scroll to position [1358, 0]
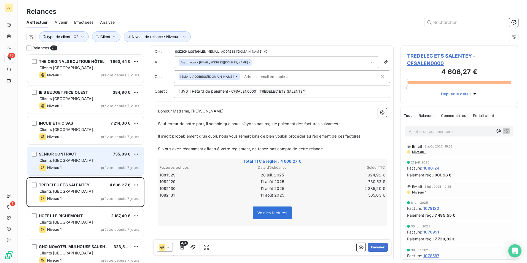
click at [88, 159] on div "Clients [GEOGRAPHIC_DATA]" at bounding box center [89, 161] width 100 height 6
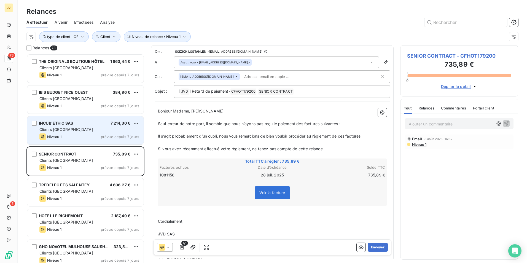
click at [87, 133] on div "INCUB'ETHIC SAS 7 214,30 € Clients France Niveau 1 prévue depuis 7 jours" at bounding box center [85, 130] width 116 height 28
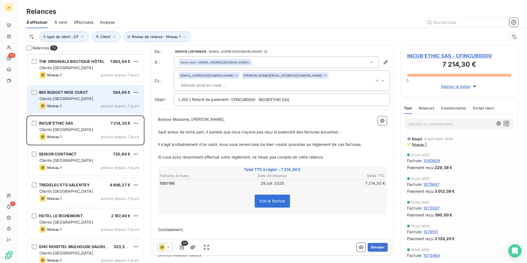
click at [85, 95] on div "IBIS BUDGET NICE OUEST" at bounding box center [63, 93] width 49 height 6
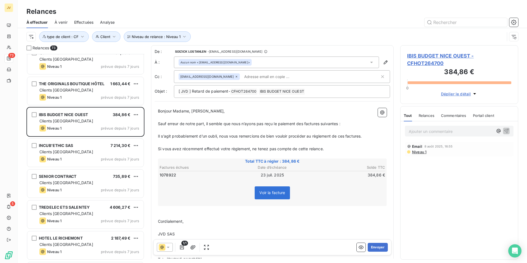
scroll to position [1303, 0]
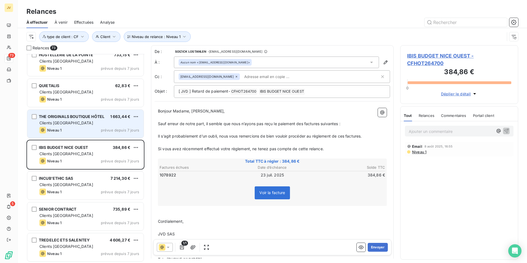
click at [89, 122] on div "Clients [GEOGRAPHIC_DATA]" at bounding box center [89, 123] width 100 height 6
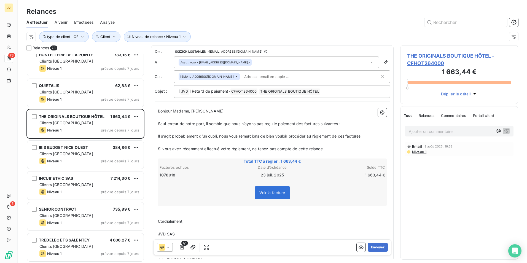
scroll to position [1221, 0]
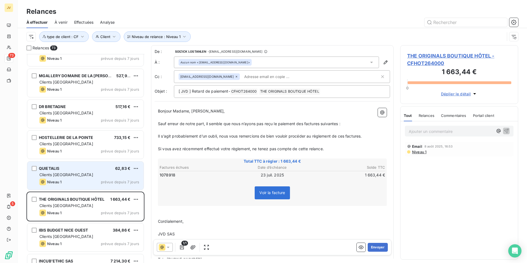
click at [76, 167] on div "QUIETALIS 62,83 €" at bounding box center [89, 168] width 100 height 5
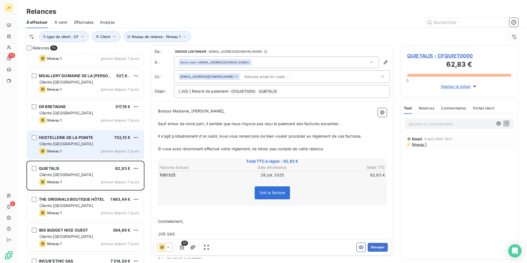
click at [86, 148] on div "Niveau 1 prévue depuis 7 jours" at bounding box center [89, 151] width 100 height 7
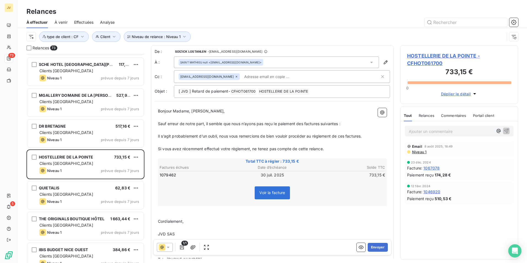
scroll to position [1165, 0]
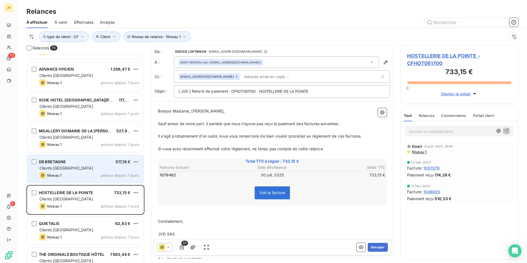
click at [83, 168] on div "Clients [GEOGRAPHIC_DATA]" at bounding box center [89, 168] width 100 height 6
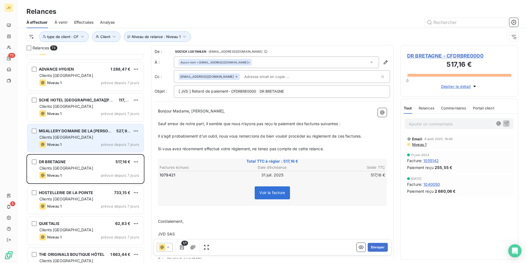
click at [92, 141] on div "Niveau 1 prévue depuis 7 jours" at bounding box center [89, 144] width 100 height 7
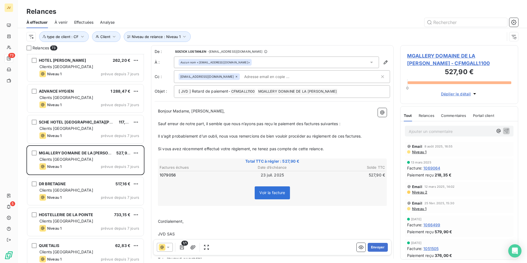
scroll to position [1110, 0]
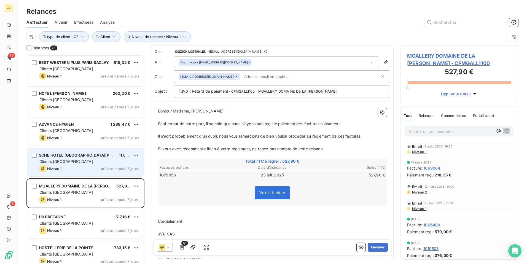
click at [93, 158] on div "SCHE HOTEL [GEOGRAPHIC_DATA][PERSON_NAME]" at bounding box center [76, 155] width 75 height 6
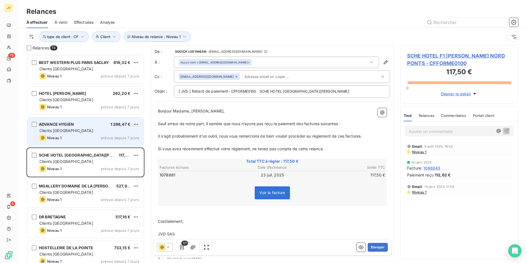
click at [96, 137] on div "Niveau 1 prévue depuis 7 jours" at bounding box center [89, 137] width 100 height 7
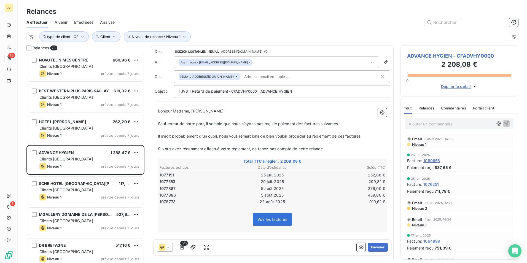
scroll to position [1028, 0]
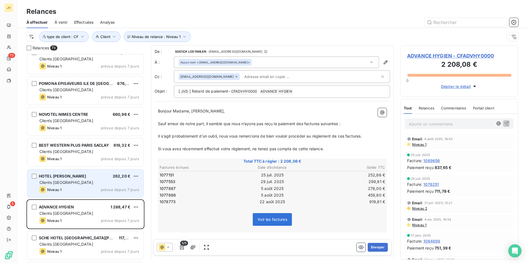
click at [93, 176] on div "HOTEL [PERSON_NAME] 262,20 €" at bounding box center [89, 176] width 100 height 5
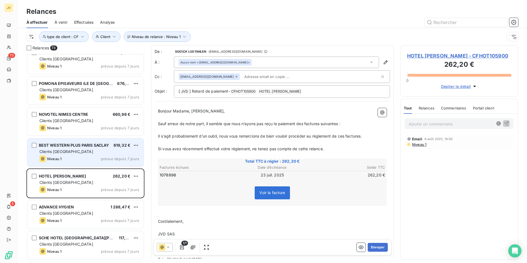
click at [90, 151] on div "Clients [GEOGRAPHIC_DATA]" at bounding box center [89, 152] width 100 height 6
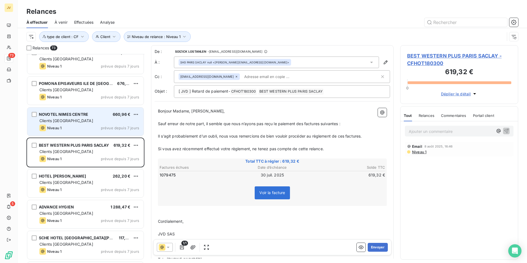
click at [89, 126] on div "Niveau 1 prévue depuis 7 jours" at bounding box center [89, 128] width 100 height 7
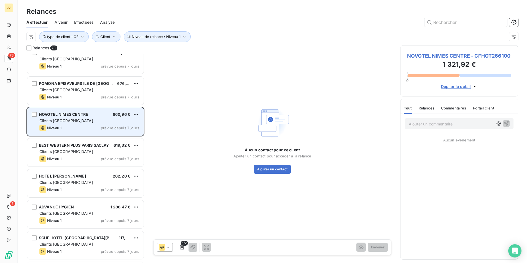
scroll to position [973, 0]
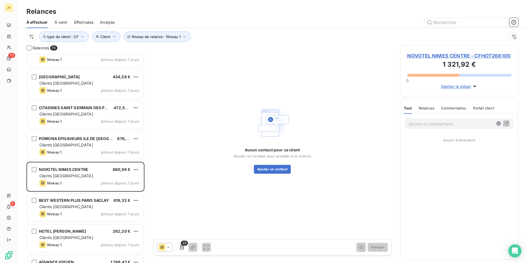
click at [476, 56] on span "NOVOTEL NIMES CENTRE - CFHOT266100" at bounding box center [459, 55] width 104 height 7
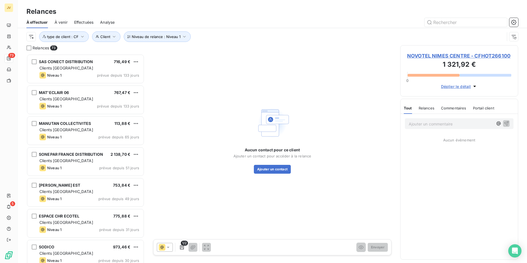
scroll to position [205, 114]
click at [269, 171] on button "Ajouter un contact" at bounding box center [272, 169] width 37 height 9
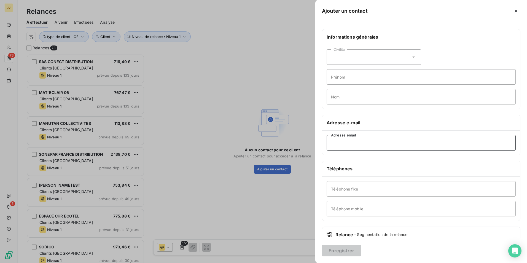
click at [374, 145] on input "Adresse email" at bounding box center [420, 142] width 189 height 15
paste input "[EMAIL_ADDRESS][DOMAIN_NAME]"
type input "[EMAIL_ADDRESS][DOMAIN_NAME]"
click at [351, 252] on button "Enregistrer" at bounding box center [341, 251] width 39 height 12
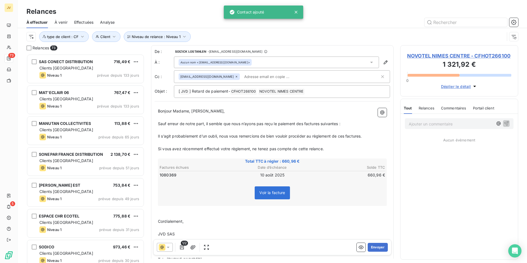
click at [427, 108] on span "Relances" at bounding box center [427, 108] width 16 height 4
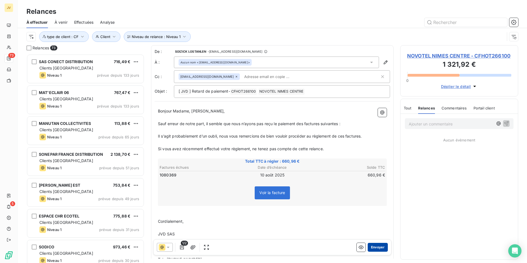
click at [377, 245] on button "Envoyer" at bounding box center [378, 247] width 20 height 9
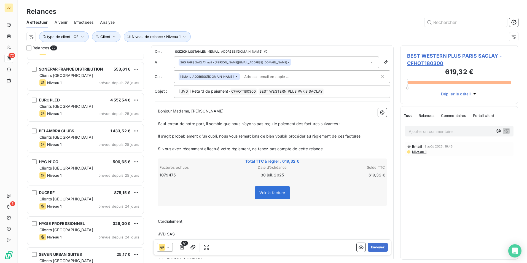
scroll to position [221, 0]
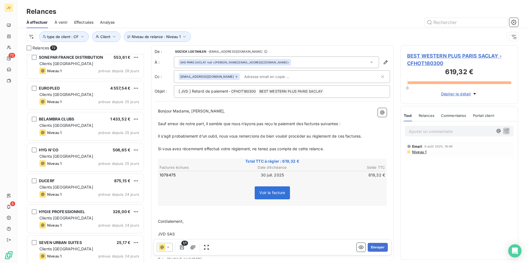
click at [427, 117] on span "Relances" at bounding box center [427, 115] width 16 height 4
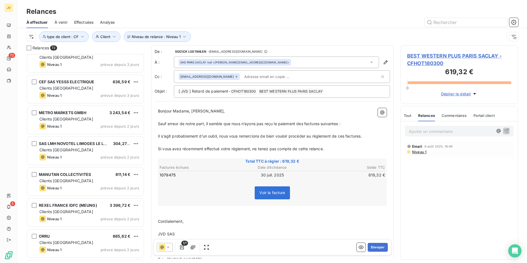
scroll to position [2013, 0]
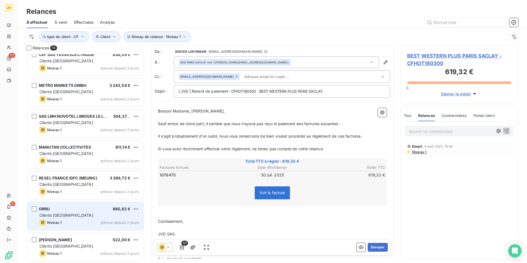
click at [113, 222] on span "prévue depuis 2 jours" at bounding box center [120, 222] width 39 height 4
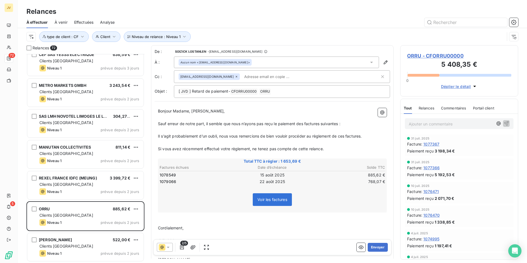
click at [426, 107] on span "Relances" at bounding box center [427, 108] width 16 height 4
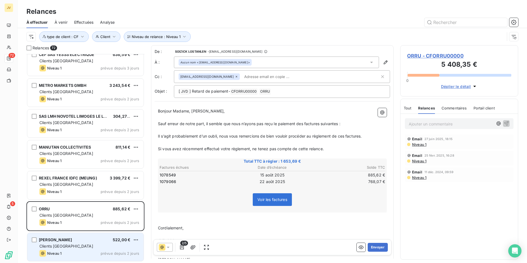
click at [69, 251] on div "Niveau 1 prévue depuis 2 jours" at bounding box center [89, 253] width 100 height 7
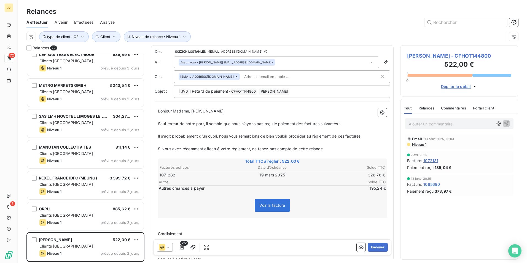
click at [428, 105] on div "Relances" at bounding box center [427, 108] width 16 height 12
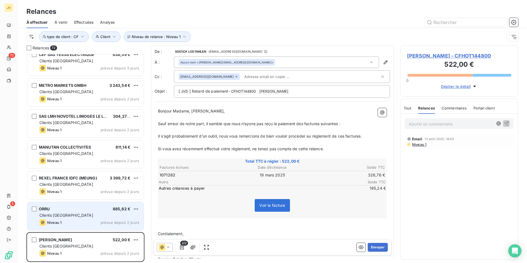
click at [80, 222] on div "Niveau 1 prévue depuis 2 jours" at bounding box center [89, 222] width 100 height 7
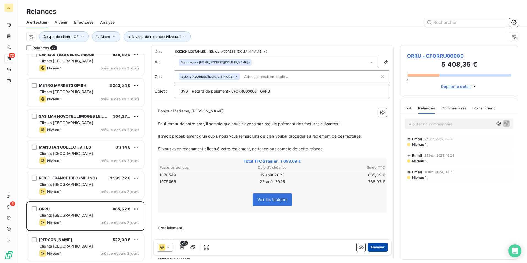
click at [373, 246] on button "Envoyer" at bounding box center [378, 247] width 20 height 9
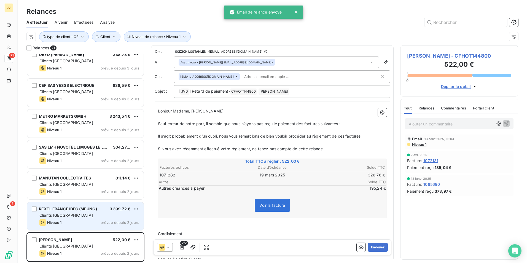
scroll to position [1982, 0]
click at [82, 220] on div "Niveau 1 prévue depuis 2 jours" at bounding box center [89, 222] width 100 height 7
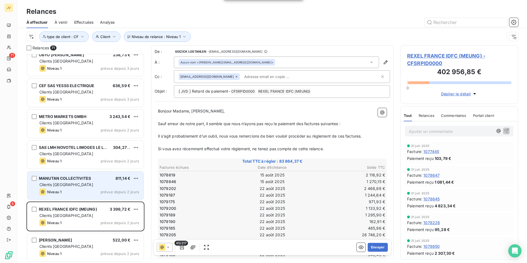
click at [87, 193] on div "Niveau 1 prévue depuis 2 jours" at bounding box center [89, 191] width 100 height 7
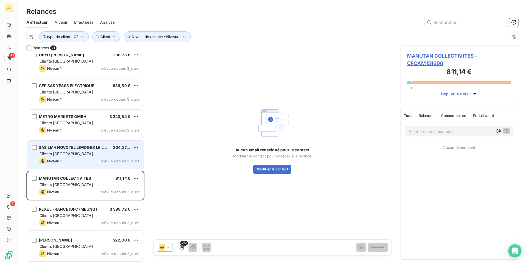
click at [82, 157] on div "SAS LMH NOVOTEL LIMOGES LE LAC 304,27 € Clients [GEOGRAPHIC_DATA] Niveau 1 prév…" at bounding box center [85, 155] width 116 height 28
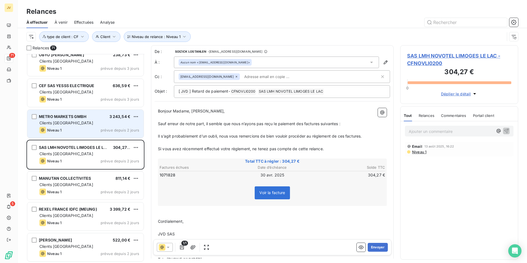
click at [88, 127] on div "Niveau 1 prévue depuis 2 jours" at bounding box center [89, 130] width 100 height 7
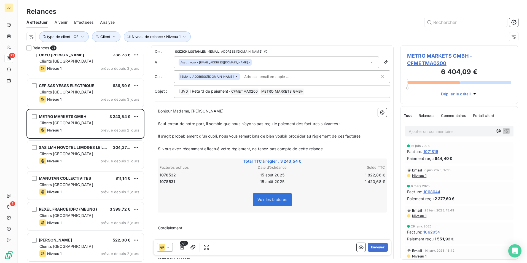
click at [431, 115] on span "Relances" at bounding box center [427, 115] width 16 height 4
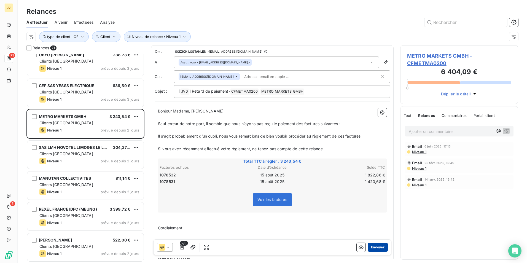
click at [374, 246] on button "Envoyer" at bounding box center [378, 247] width 20 height 9
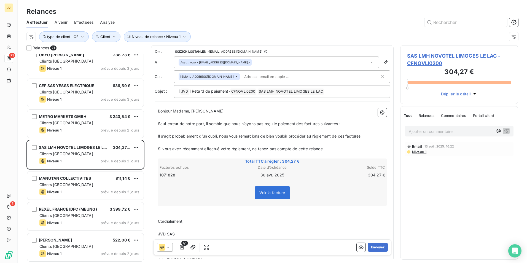
scroll to position [1951, 0]
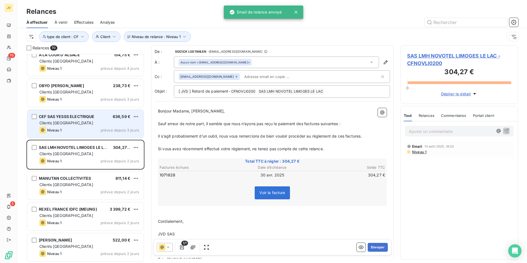
click at [85, 120] on div "Clients [GEOGRAPHIC_DATA]" at bounding box center [89, 123] width 100 height 6
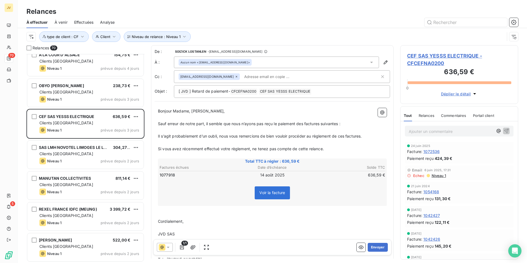
click at [429, 116] on span "Relances" at bounding box center [427, 115] width 16 height 4
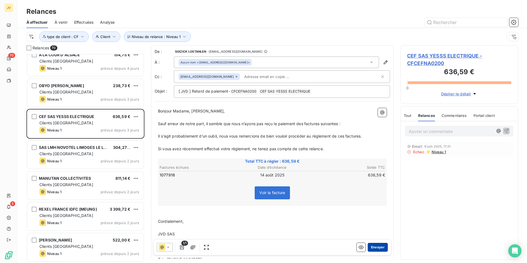
click at [371, 246] on button "Envoyer" at bounding box center [378, 247] width 20 height 9
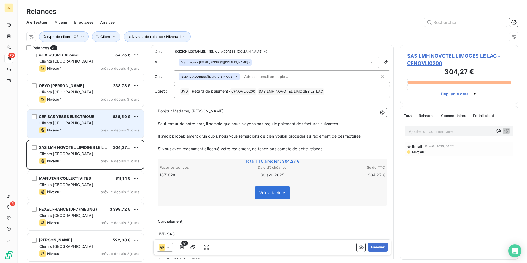
scroll to position [1920, 0]
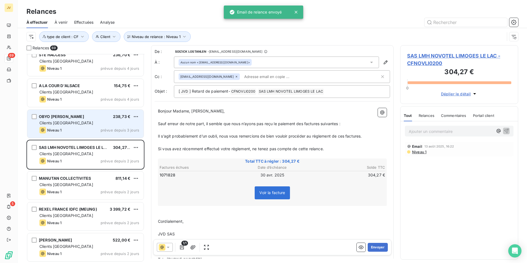
click at [82, 126] on div "OBYO [PERSON_NAME] 238,73 € Clients France Niveau 1 prévue depuis 3 jours" at bounding box center [85, 124] width 116 height 28
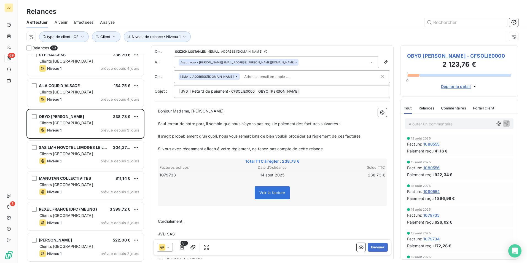
click at [425, 106] on span "Relances" at bounding box center [427, 108] width 16 height 4
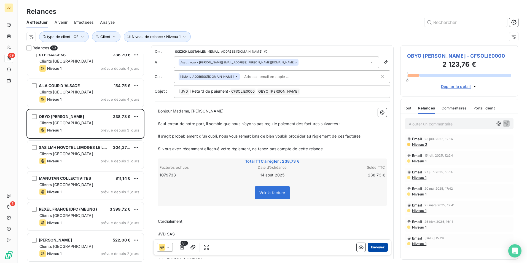
click at [377, 247] on button "Envoyer" at bounding box center [378, 247] width 20 height 9
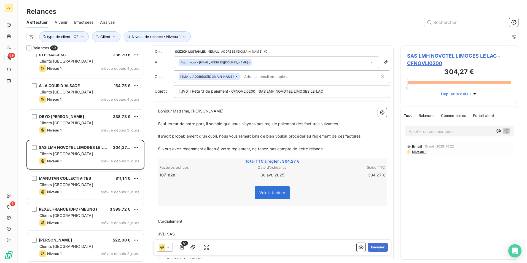
scroll to position [1890, 0]
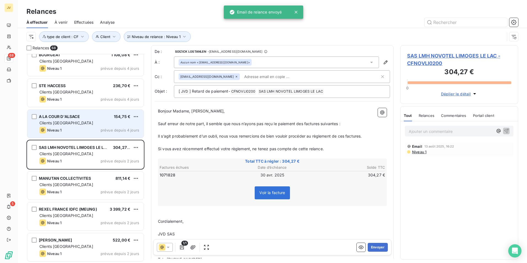
click at [63, 126] on div "A LA COUR D'ALSACE 154,75 € Clients France Niveau 1 prévue depuis 4 jours" at bounding box center [85, 124] width 116 height 28
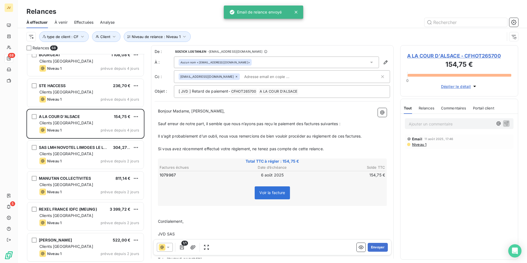
click at [431, 105] on div "Relances" at bounding box center [427, 108] width 16 height 12
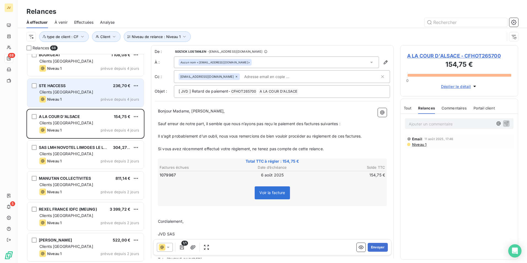
click at [86, 99] on div "Niveau 1 prévue depuis 4 jours" at bounding box center [89, 99] width 100 height 7
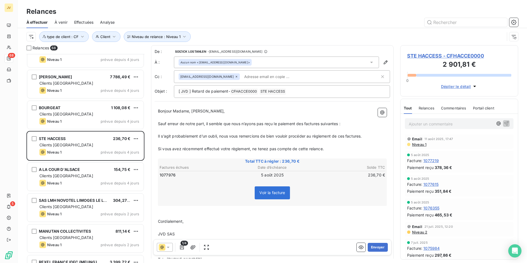
scroll to position [1834, 0]
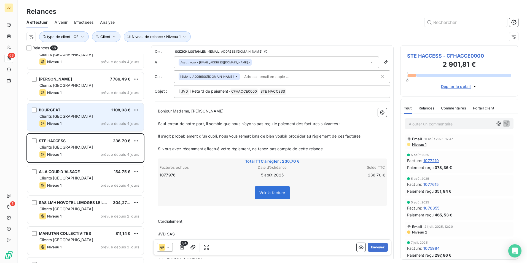
click at [86, 112] on div "BOURGEAT 1 108,08 €" at bounding box center [89, 109] width 100 height 5
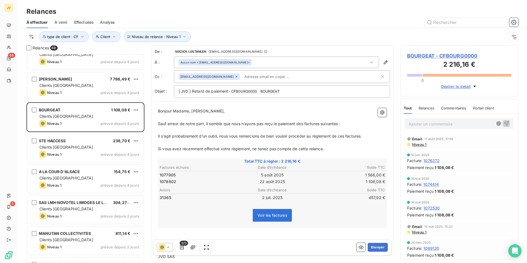
click at [430, 108] on span "Relances" at bounding box center [427, 108] width 16 height 4
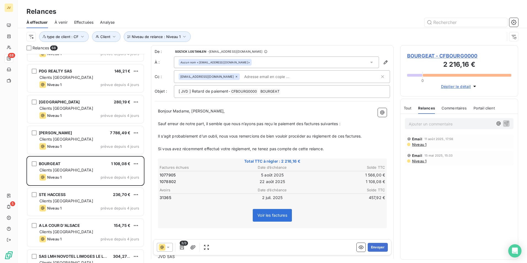
scroll to position [1779, 0]
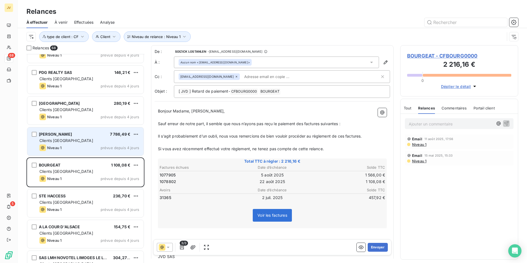
click at [98, 139] on div "Clients [GEOGRAPHIC_DATA]" at bounding box center [89, 141] width 100 height 6
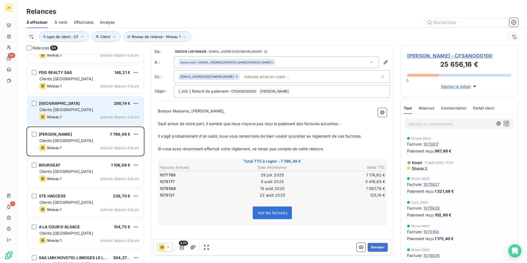
click at [92, 114] on div "Niveau 1 prévue depuis 4 jours" at bounding box center [89, 117] width 100 height 7
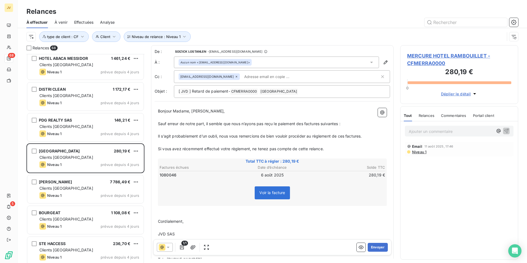
scroll to position [1724, 0]
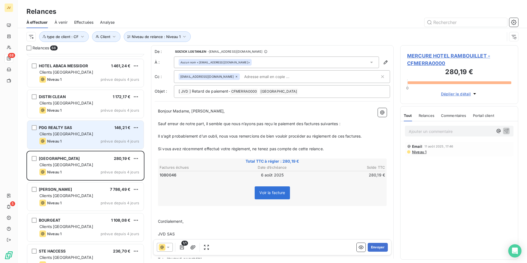
click at [83, 134] on div "Clients [GEOGRAPHIC_DATA]" at bounding box center [89, 134] width 100 height 6
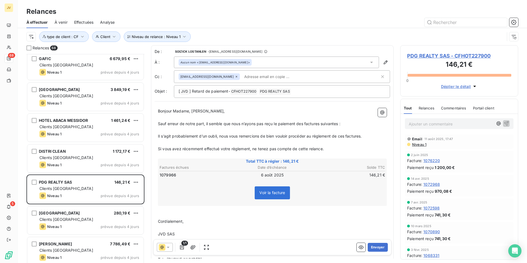
scroll to position [1669, 0]
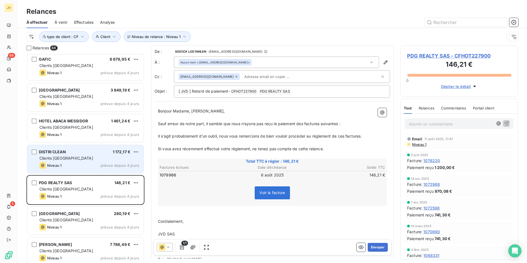
click at [85, 152] on div "DISTRI CLEAN 1 172,17 €" at bounding box center [89, 151] width 100 height 5
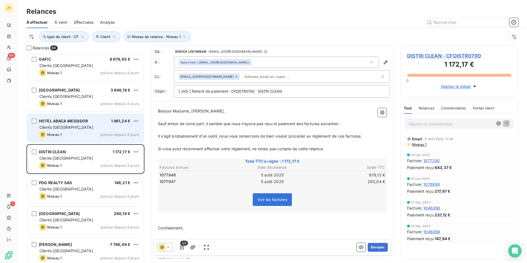
click at [88, 130] on div "HOTEL ABACA MESSIDOR 1 461,24 € Clients France Niveau 1 prévue depuis 4 jours" at bounding box center [85, 128] width 116 height 28
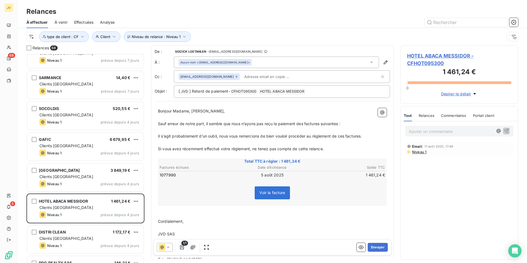
scroll to position [1586, 0]
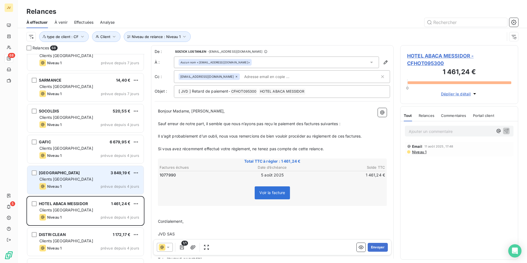
click at [91, 176] on div "BRIT HOTEL CAHORS 3 849,19 € Clients France Niveau 1 prévue depuis 4 jours" at bounding box center [85, 180] width 116 height 28
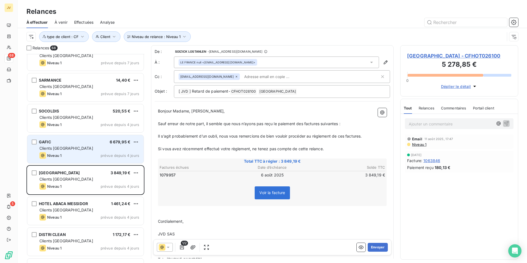
click at [92, 152] on div "GAFIC 6 679,95 € Clients France Niveau 1 prévue depuis 4 jours" at bounding box center [85, 149] width 116 height 28
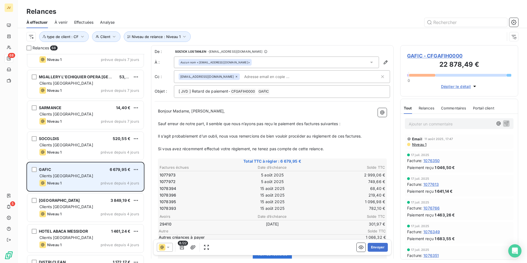
scroll to position [1531, 0]
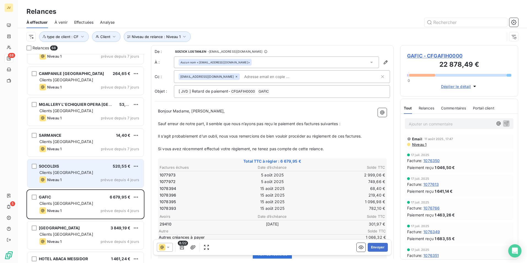
click at [92, 175] on div "Clients [GEOGRAPHIC_DATA]" at bounding box center [89, 173] width 100 height 6
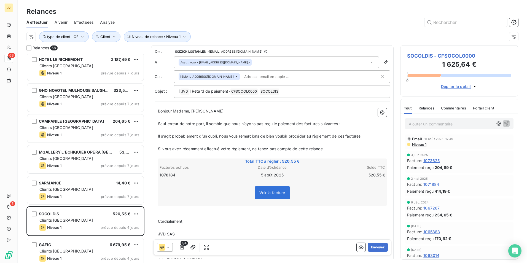
scroll to position [1476, 0]
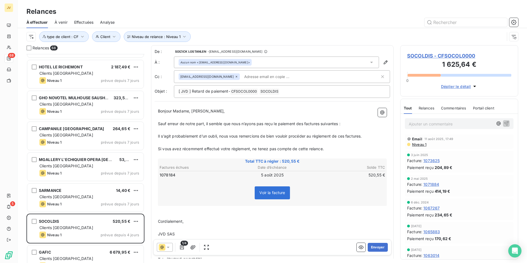
click at [94, 175] on div "ADVANCE HYGIEN 1 288,47 € Clients [GEOGRAPHIC_DATA] Niveau 1 prévue depuis 7 jo…" at bounding box center [85, 158] width 118 height 209
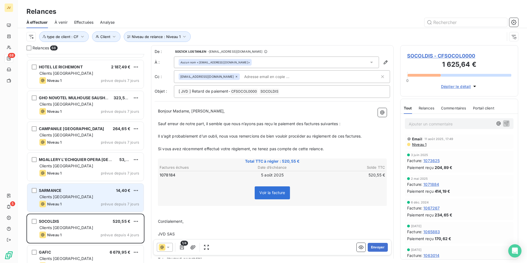
click at [95, 186] on div "SARMANCE 14,40 € Clients France Niveau 1 prévue depuis 7 jours" at bounding box center [85, 197] width 116 height 28
